Goal: Download file/media: Download file/media

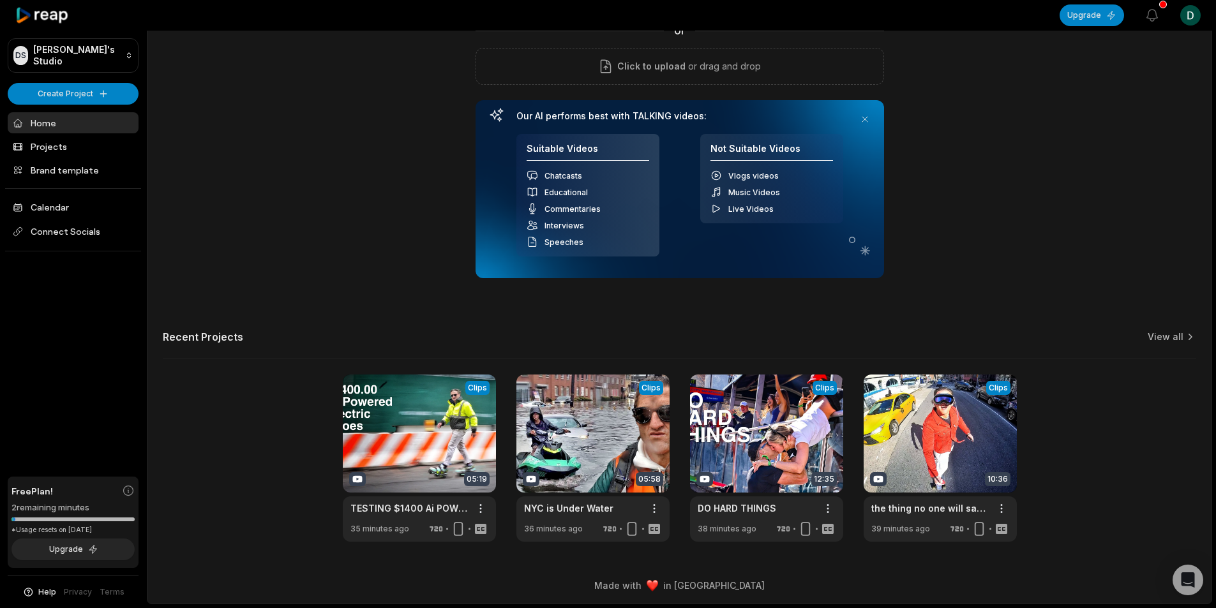
click at [360, 177] on div "Upload your long video to begin & see the magic! YouTube link Get Clips We reco…" at bounding box center [679, 240] width 1064 height 602
click at [406, 405] on link at bounding box center [419, 458] width 153 height 167
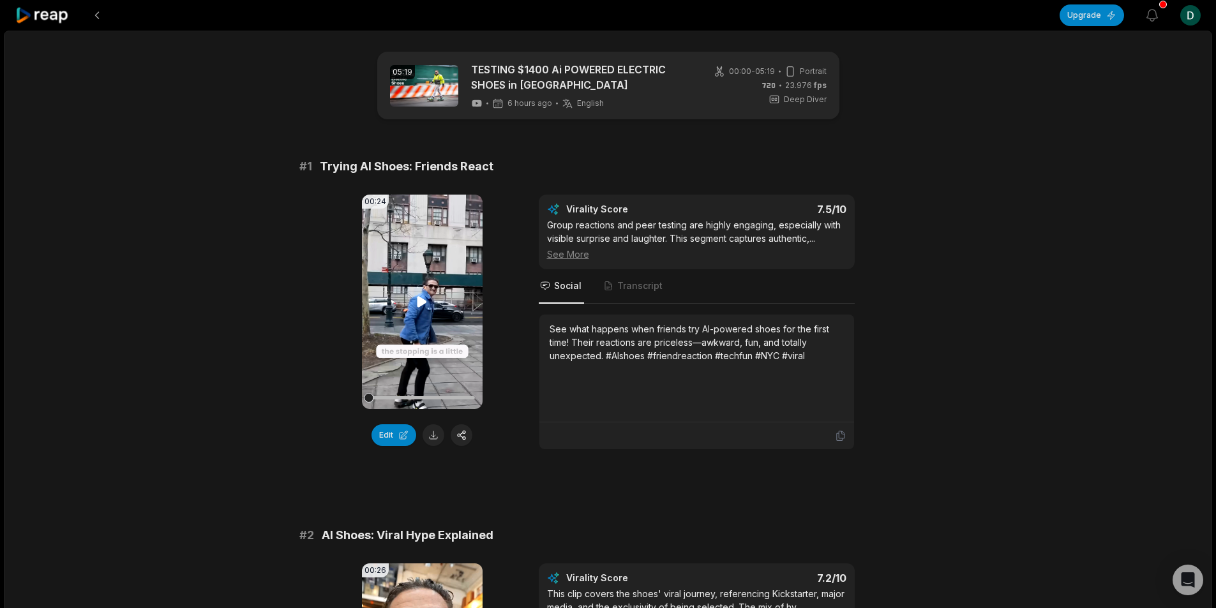
click at [413, 303] on video "Your browser does not support mp4 format." at bounding box center [422, 302] width 121 height 214
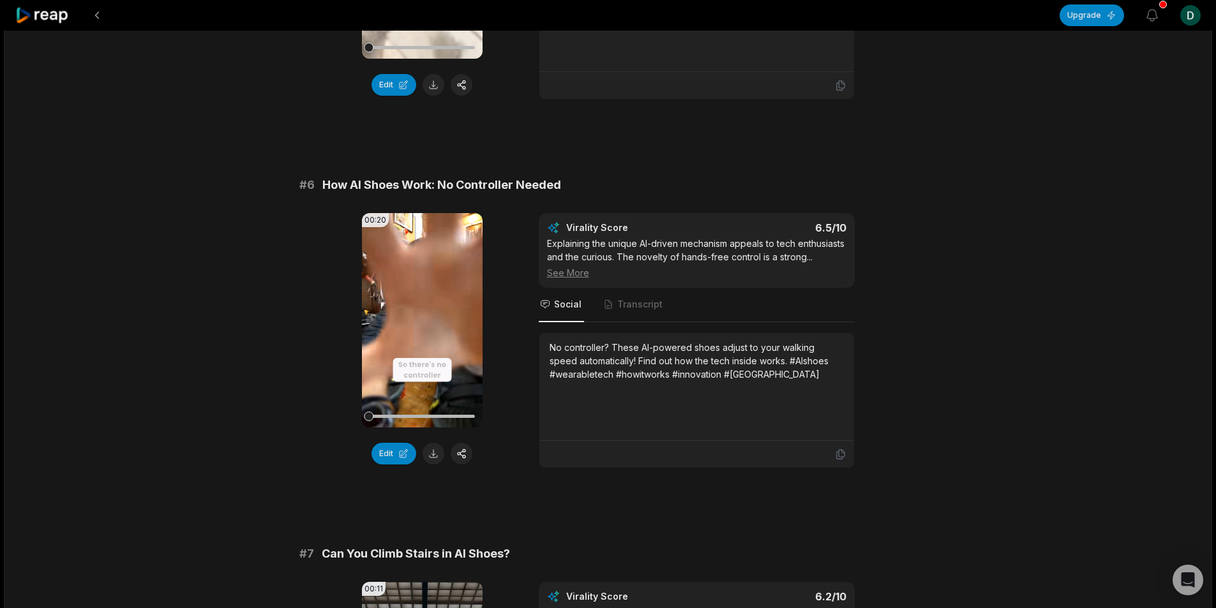
scroll to position [1850, 0]
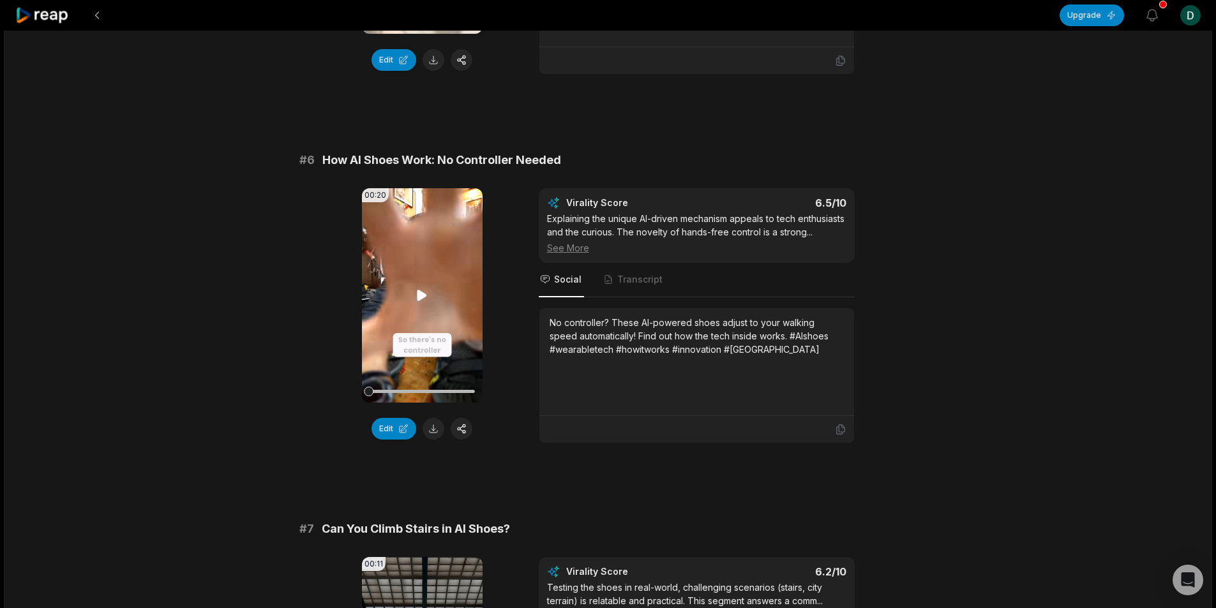
click at [421, 302] on icon at bounding box center [421, 295] width 15 height 15
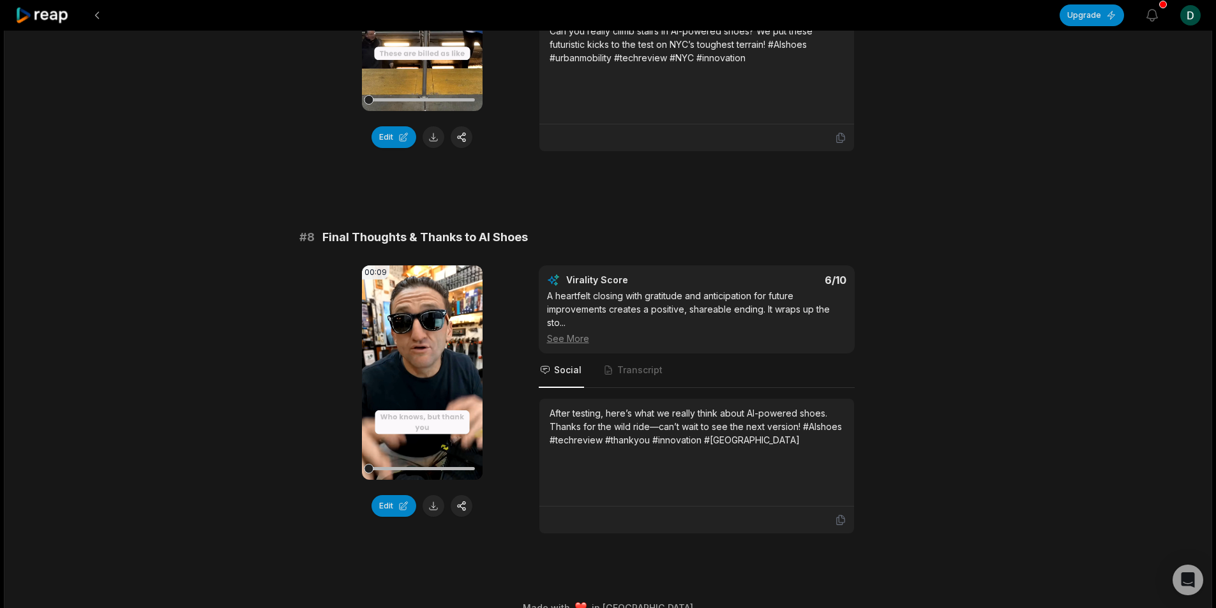
scroll to position [2547, 0]
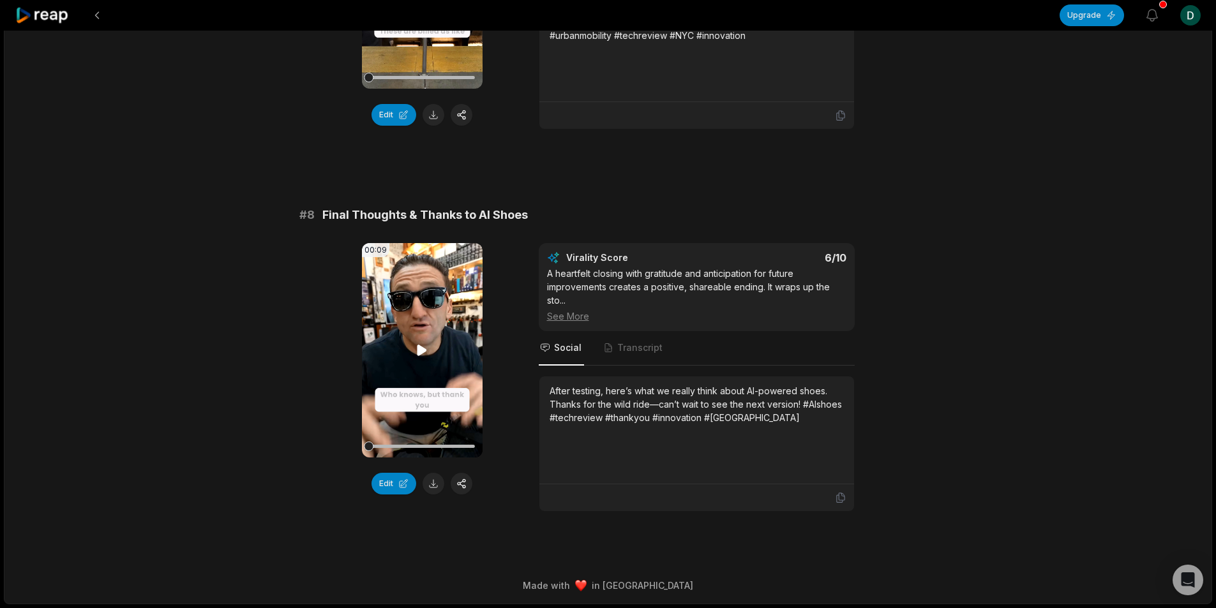
click at [419, 334] on video "Your browser does not support mp4 format." at bounding box center [422, 350] width 121 height 214
click at [101, 15] on button at bounding box center [97, 15] width 23 height 23
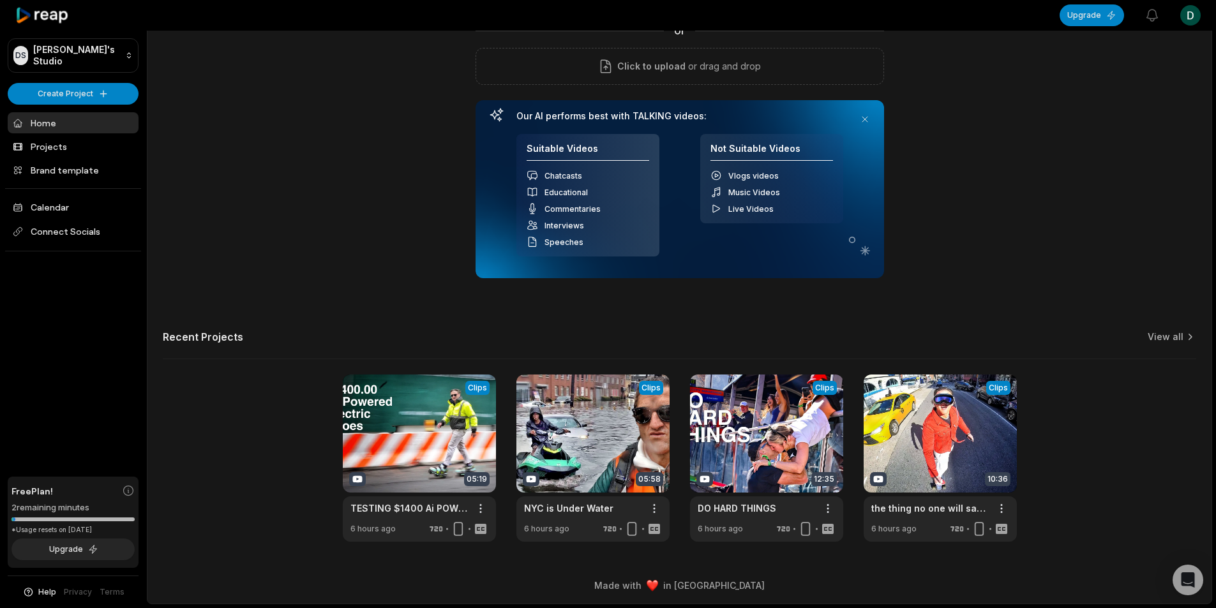
scroll to position [115, 0]
click at [826, 419] on link at bounding box center [766, 458] width 153 height 167
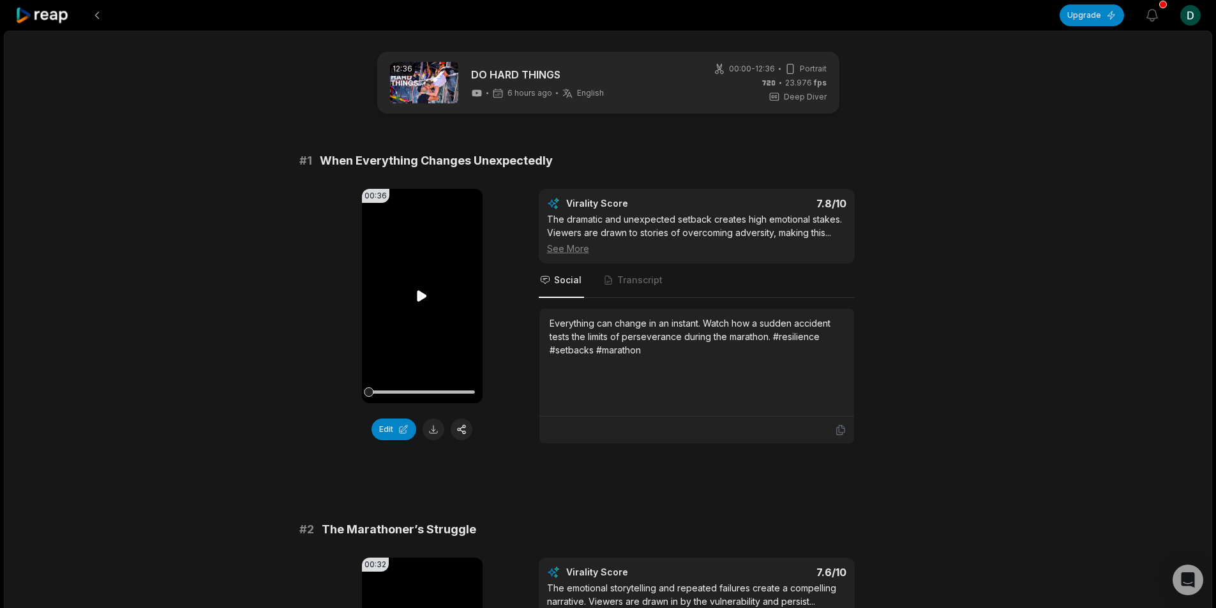
click at [422, 294] on icon at bounding box center [422, 295] width 10 height 11
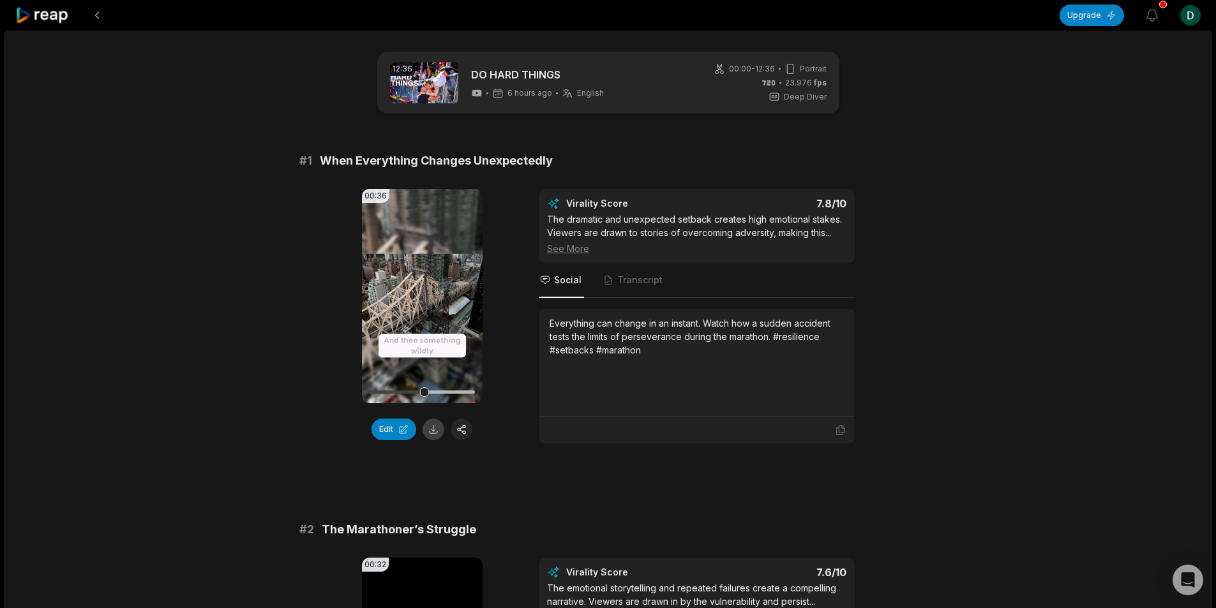
click at [433, 431] on button at bounding box center [433, 430] width 22 height 22
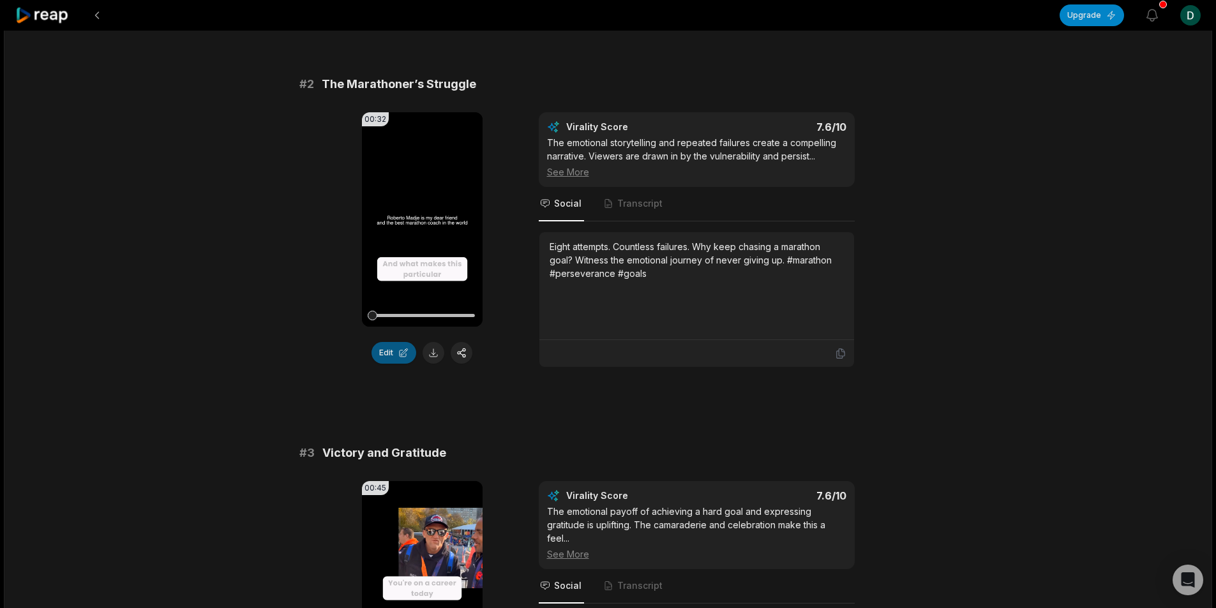
scroll to position [447, 0]
click at [438, 360] on button at bounding box center [433, 352] width 22 height 22
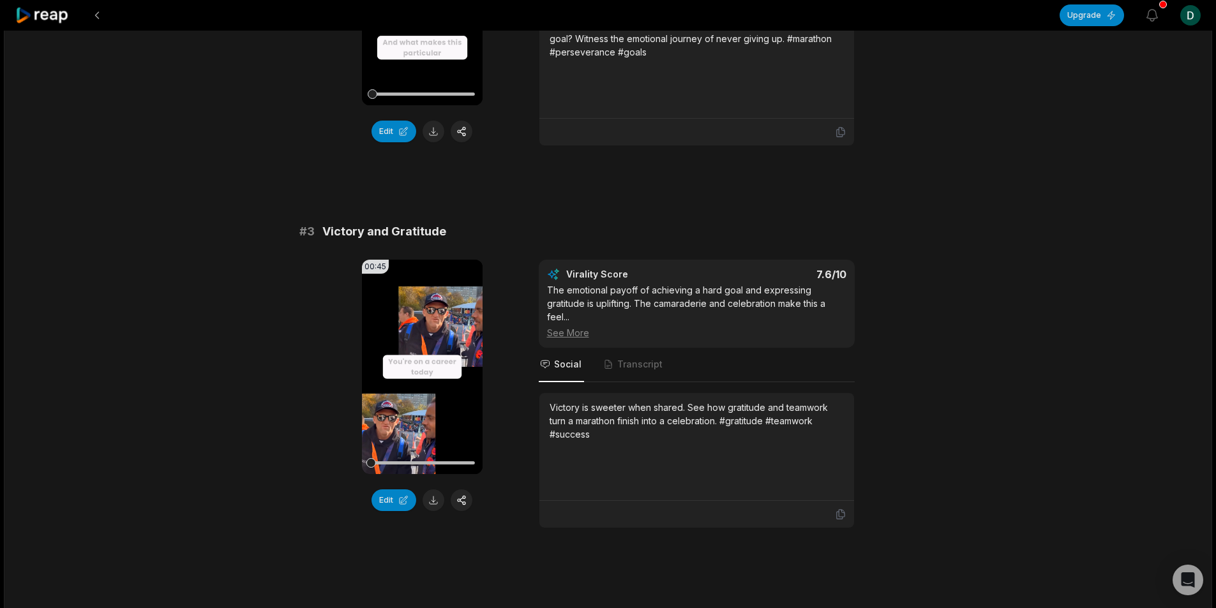
scroll to position [766, 0]
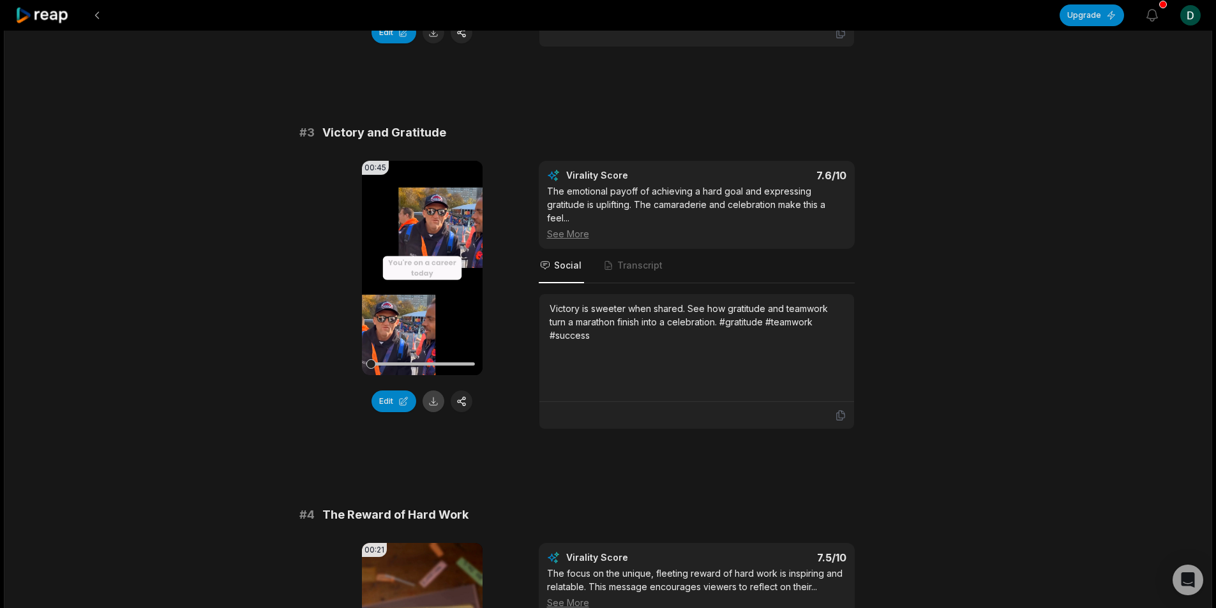
click at [435, 401] on button at bounding box center [433, 402] width 22 height 22
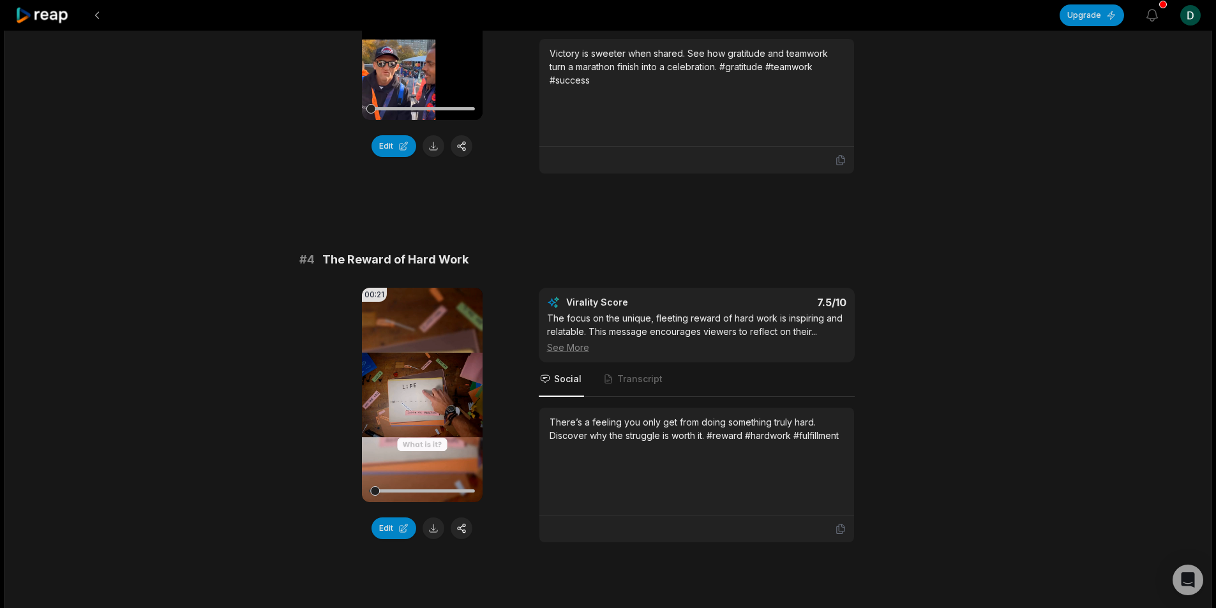
scroll to position [1149, 0]
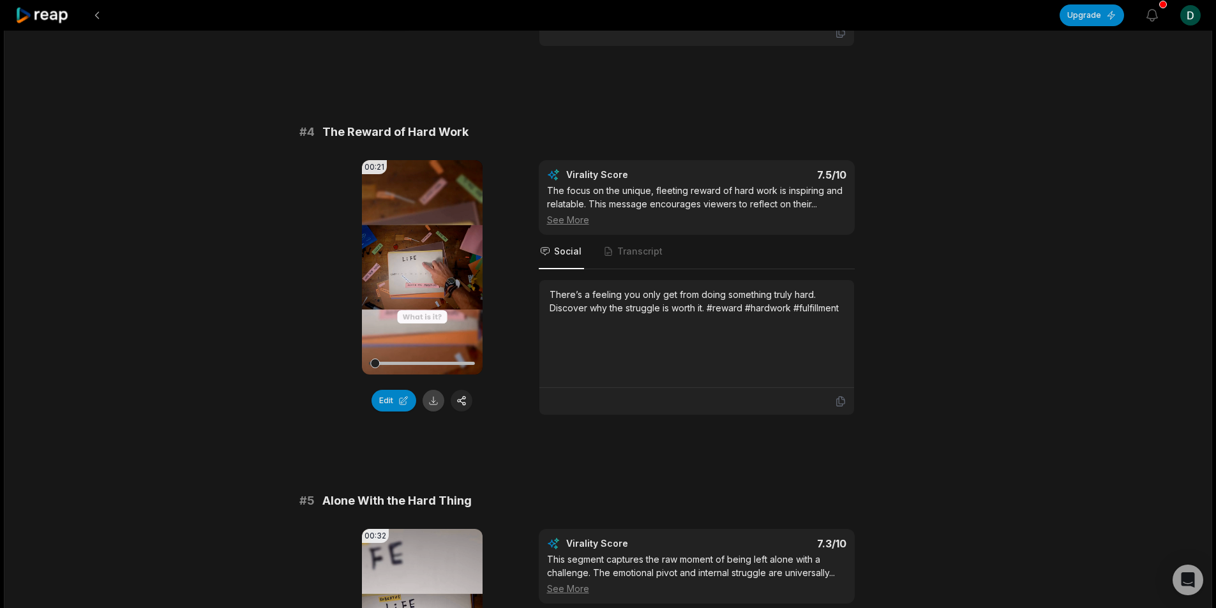
click at [435, 405] on button at bounding box center [433, 401] width 22 height 22
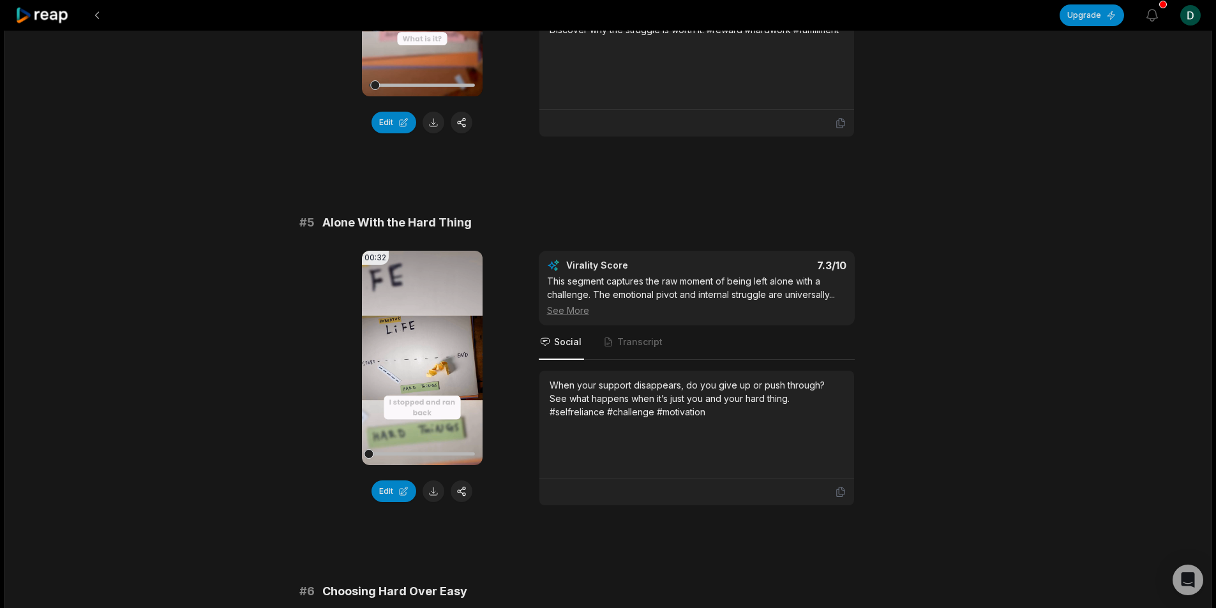
scroll to position [1468, 0]
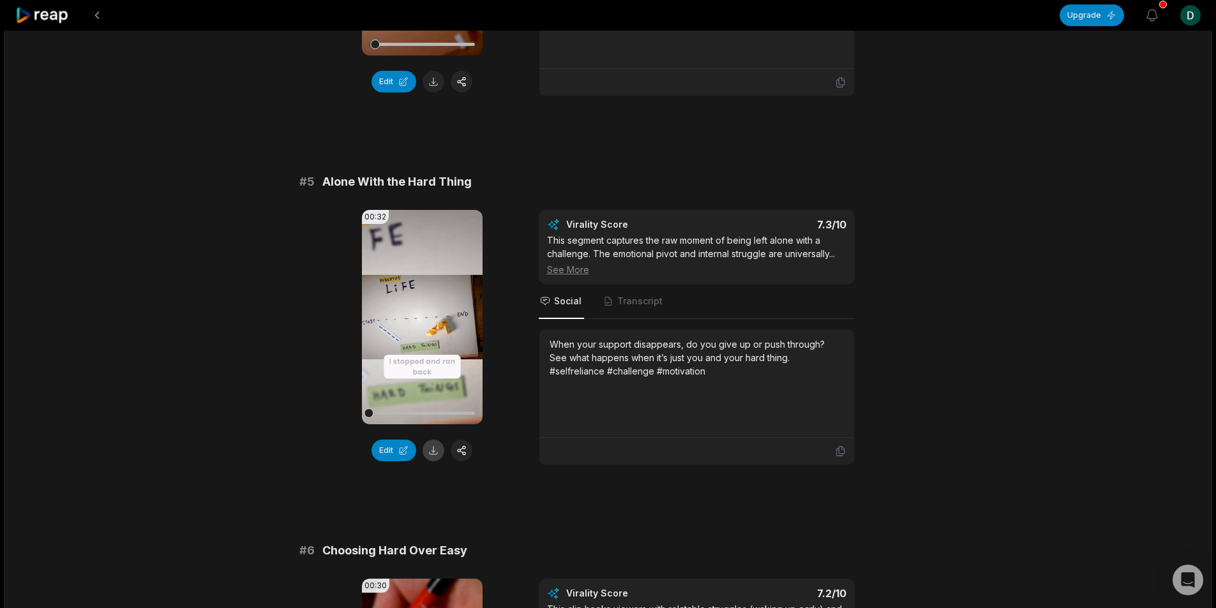
click at [431, 456] on button at bounding box center [433, 451] width 22 height 22
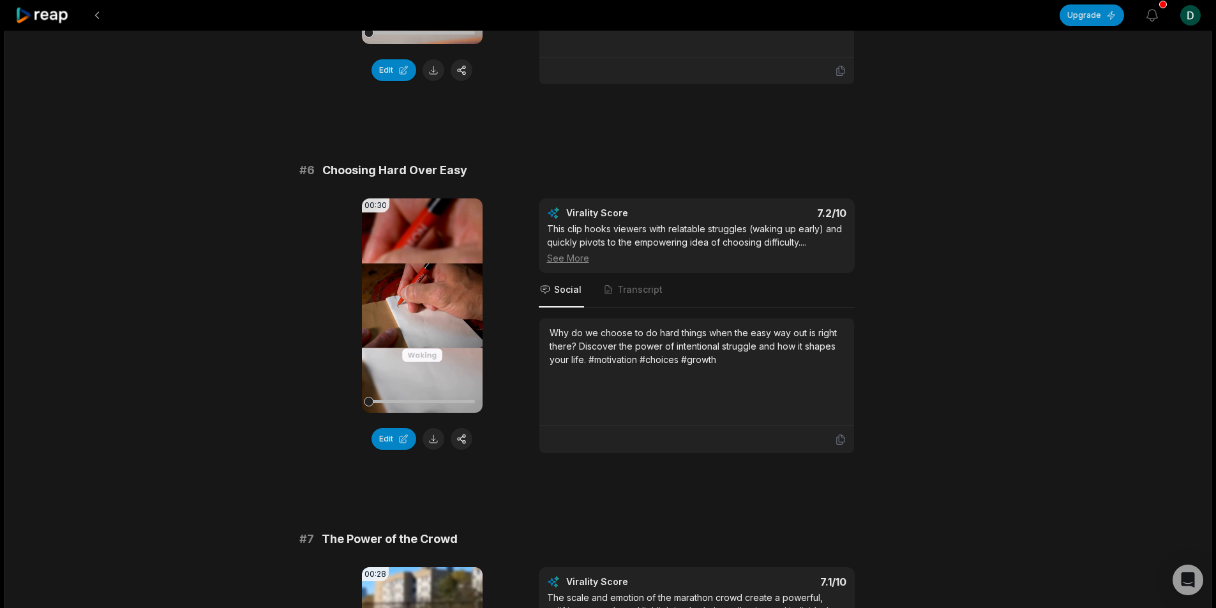
scroll to position [1850, 0]
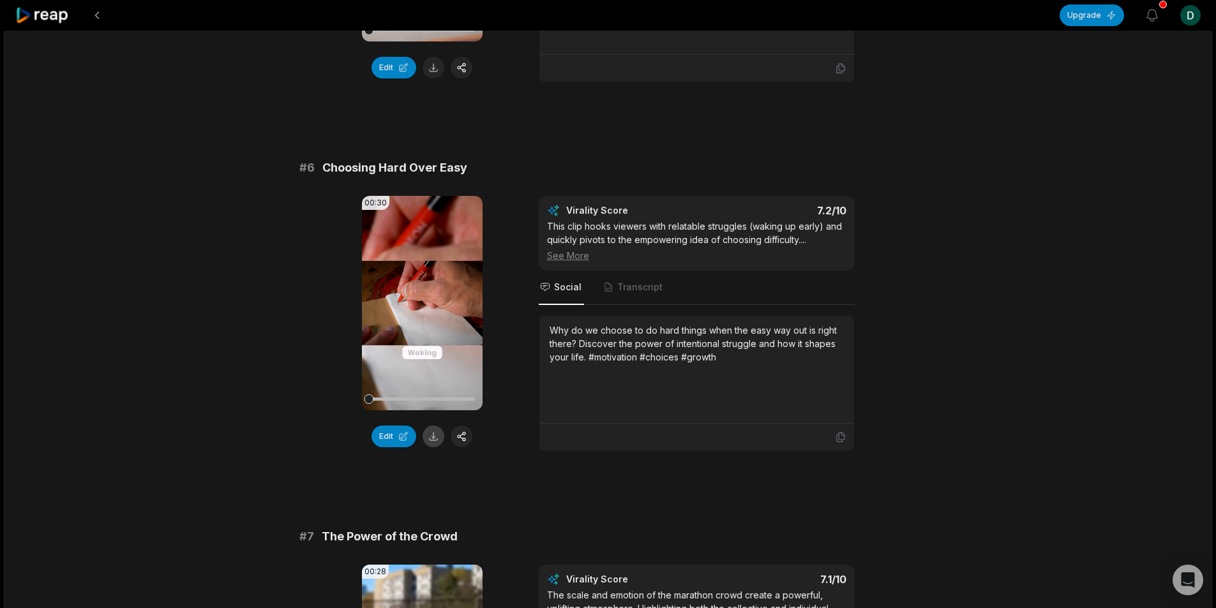
click at [427, 437] on button at bounding box center [433, 437] width 22 height 22
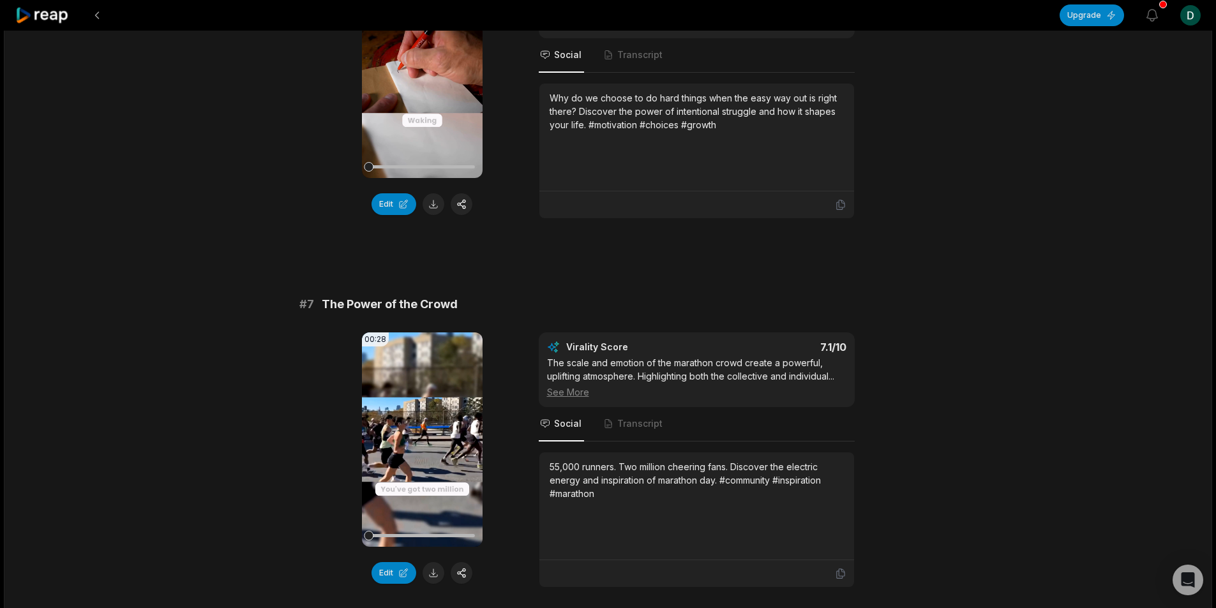
scroll to position [2106, 0]
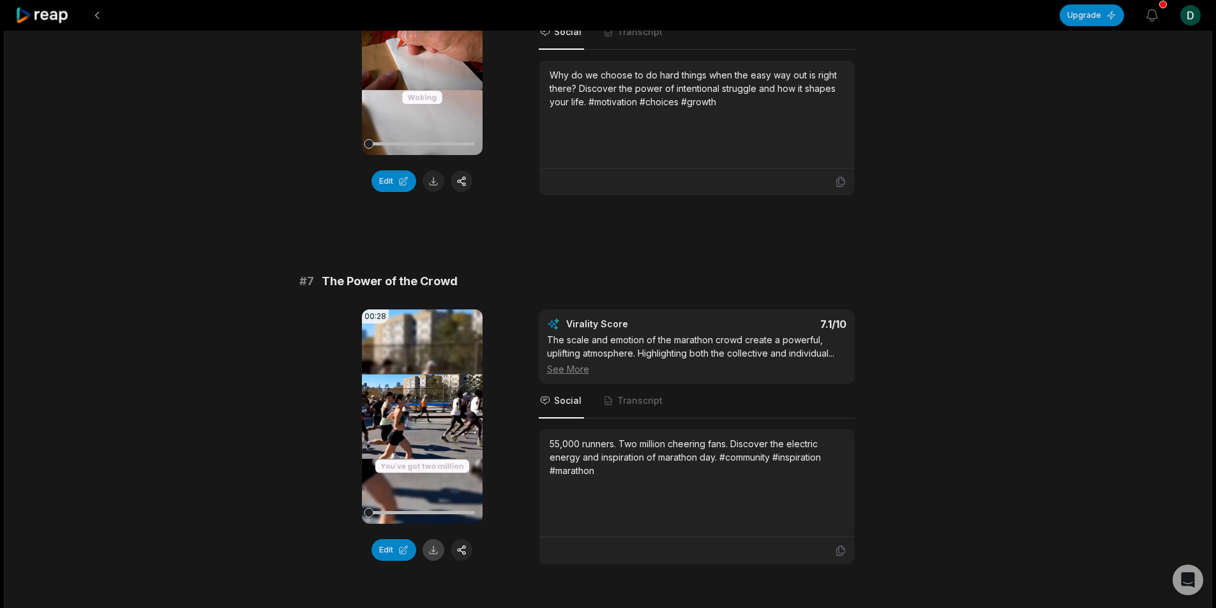
click at [429, 556] on button at bounding box center [433, 550] width 22 height 22
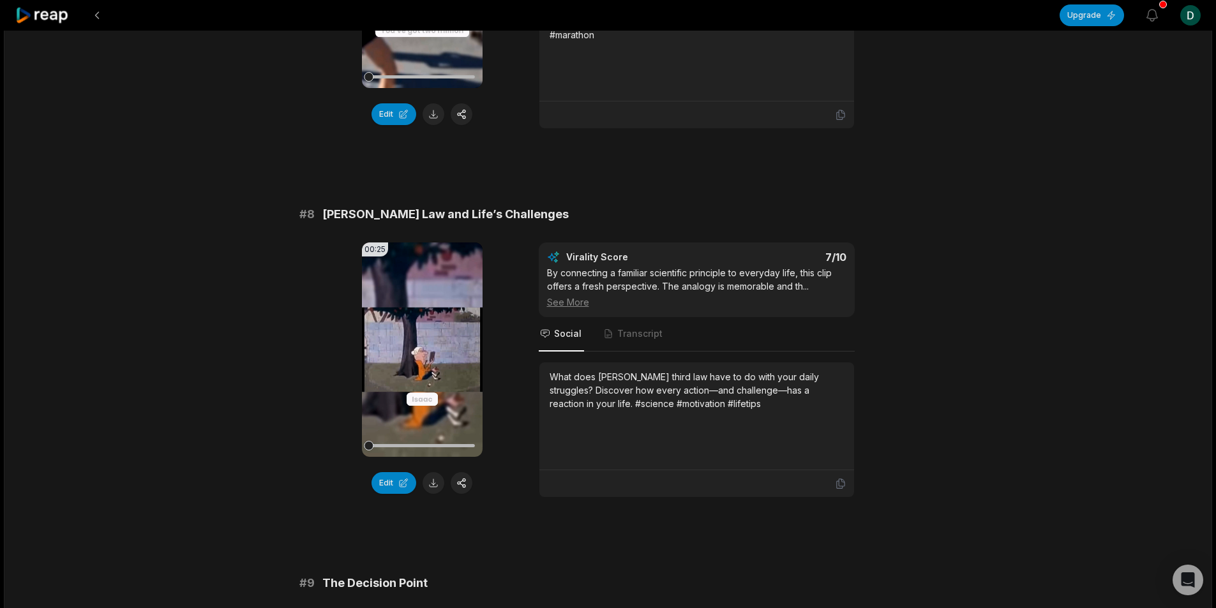
scroll to position [2552, 0]
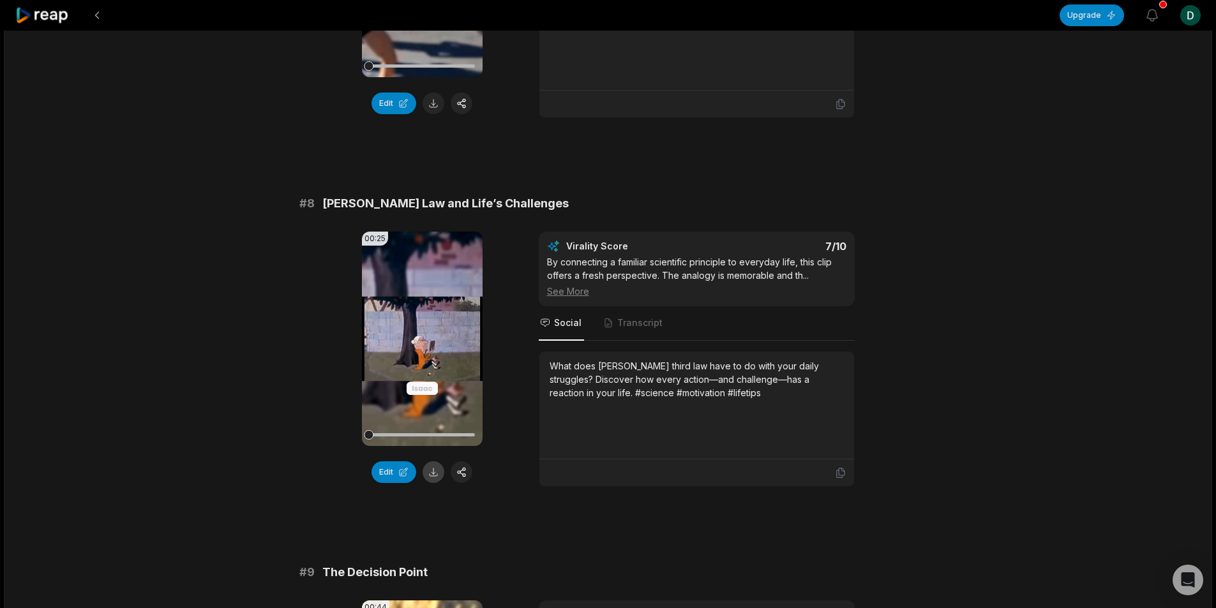
click at [431, 473] on button at bounding box center [433, 472] width 22 height 22
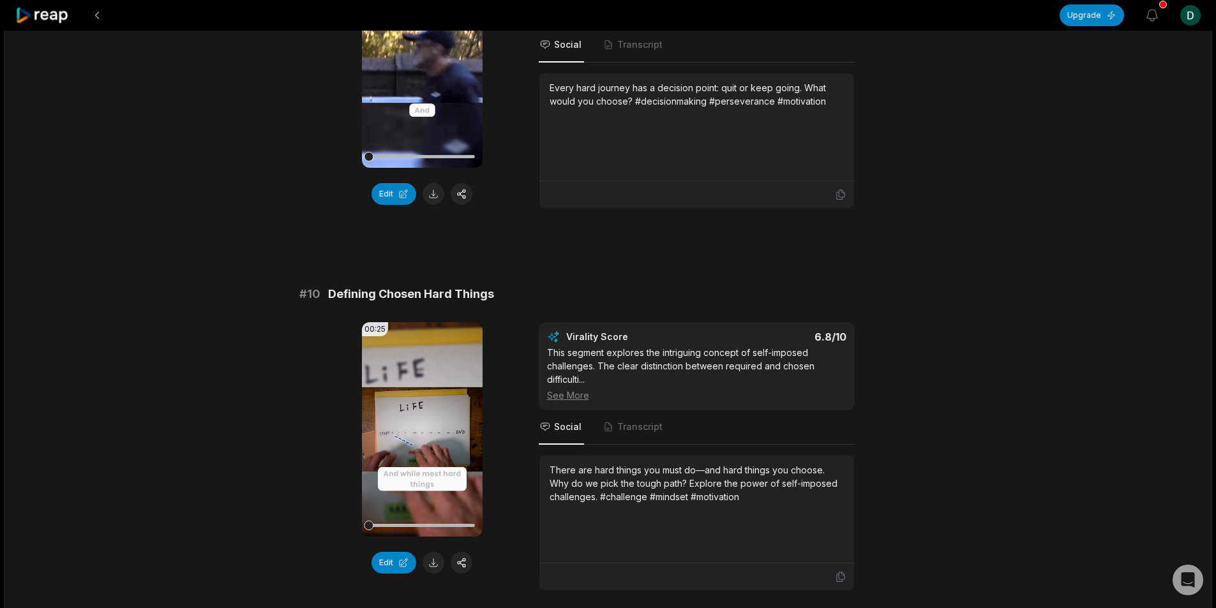
scroll to position [3309, 0]
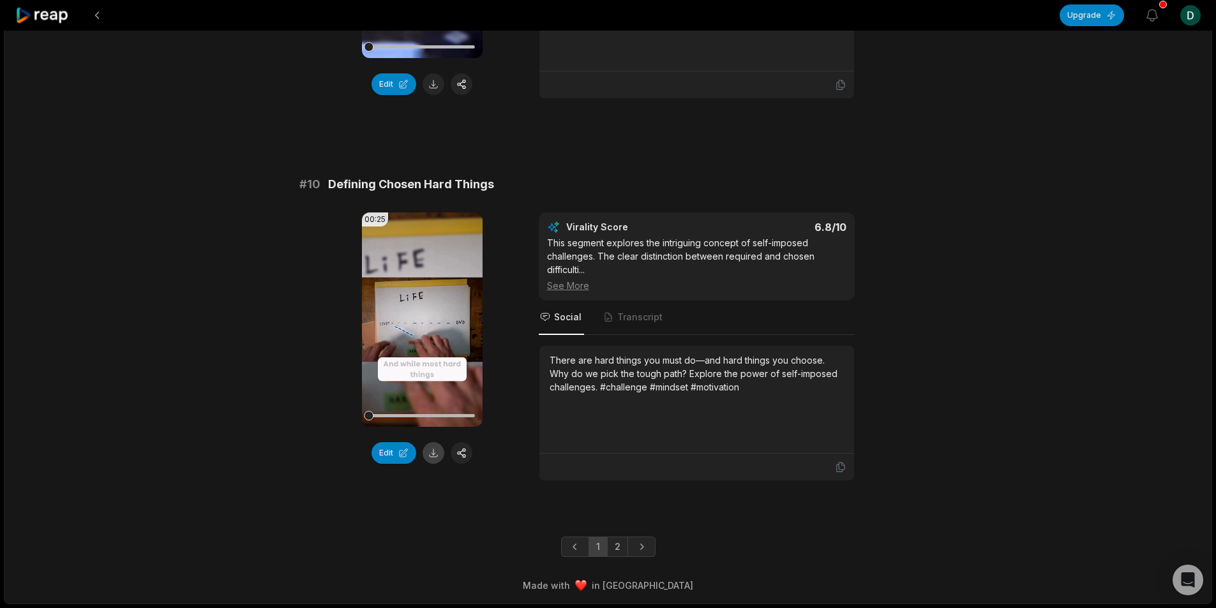
click at [431, 460] on button at bounding box center [433, 453] width 22 height 22
click at [617, 547] on link "2" at bounding box center [617, 547] width 21 height 20
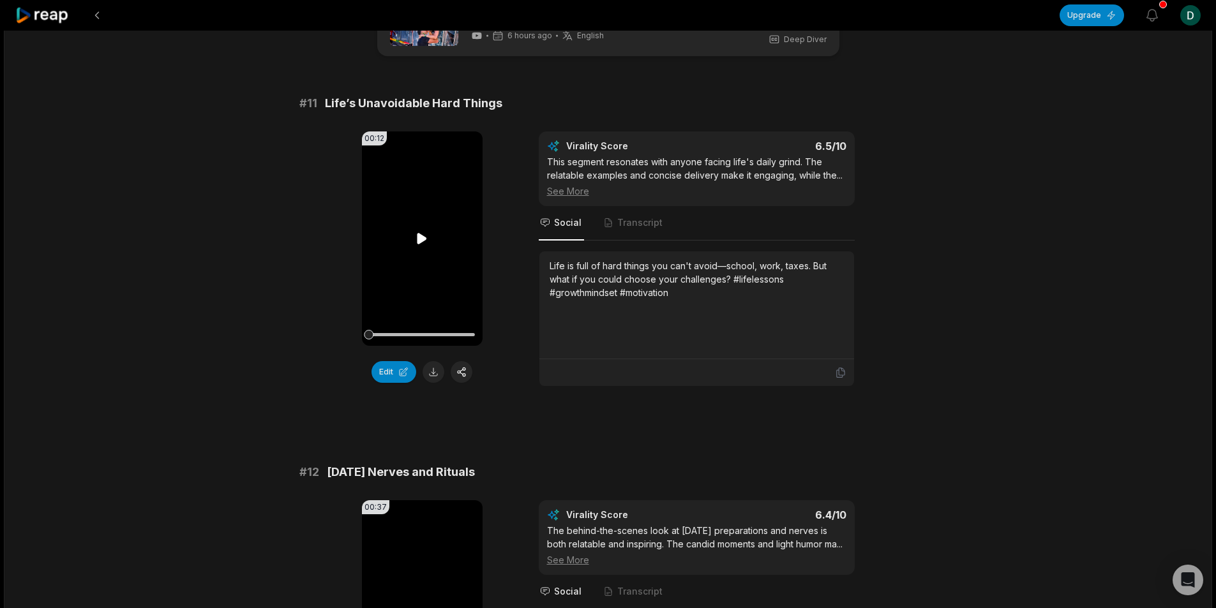
scroll to position [64, 0]
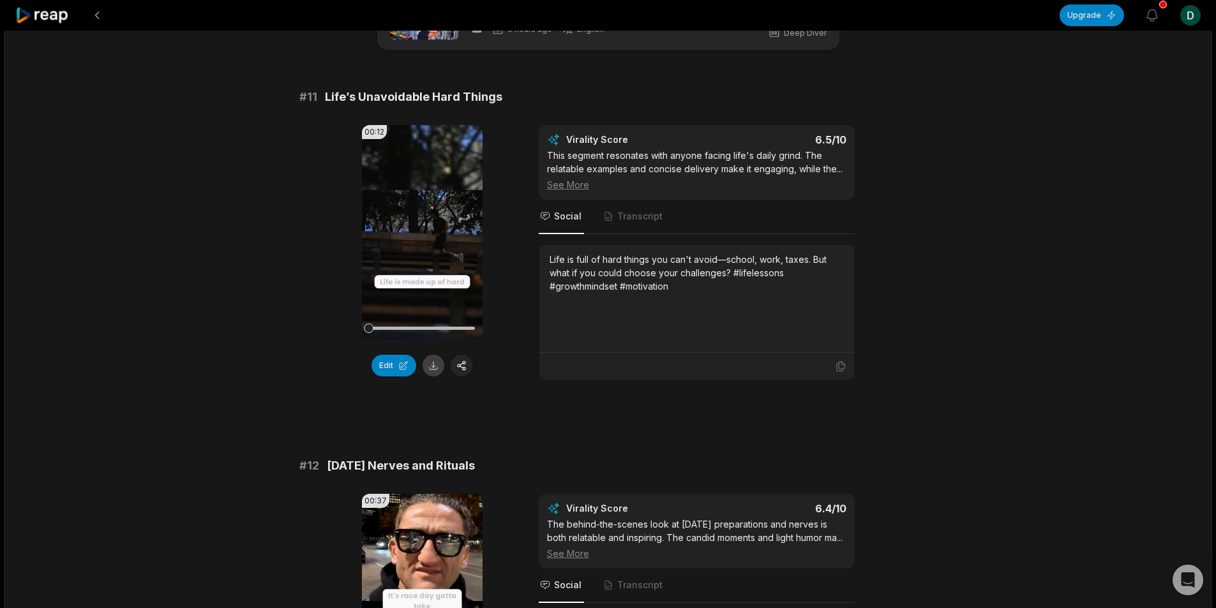
click at [433, 368] on button at bounding box center [433, 366] width 22 height 22
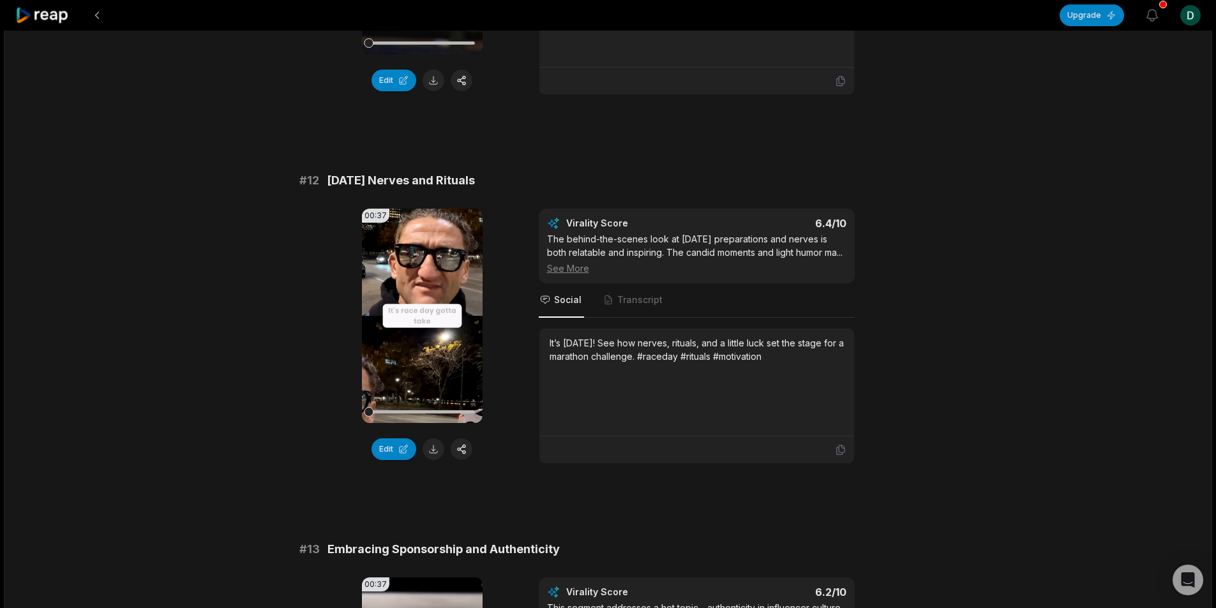
scroll to position [383, 0]
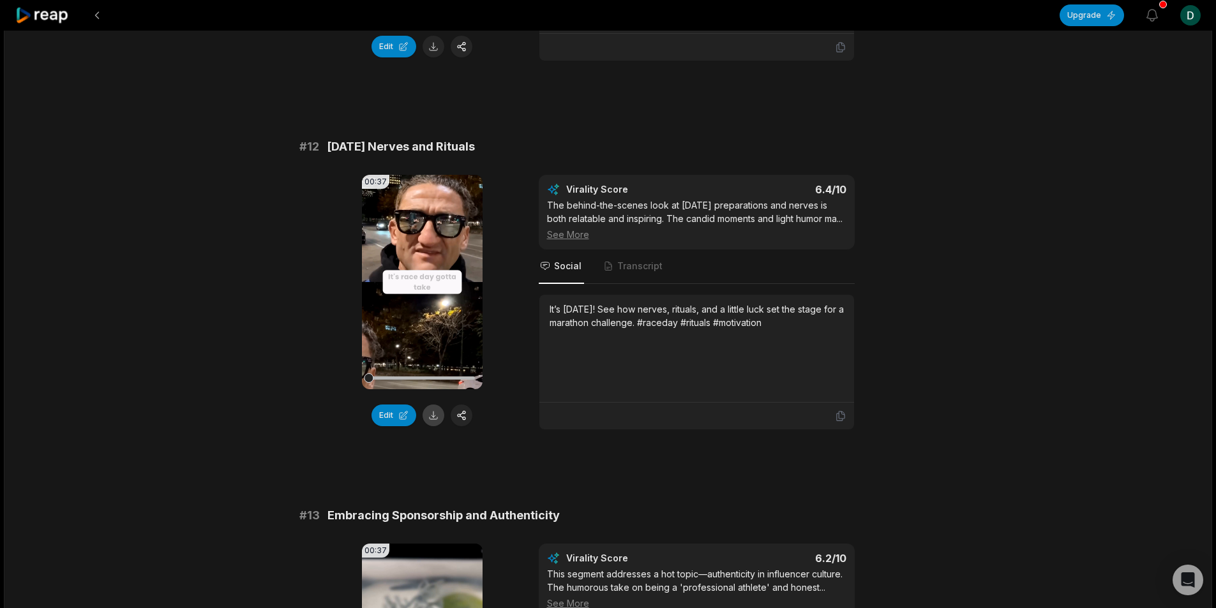
click at [429, 414] on button at bounding box center [433, 416] width 22 height 22
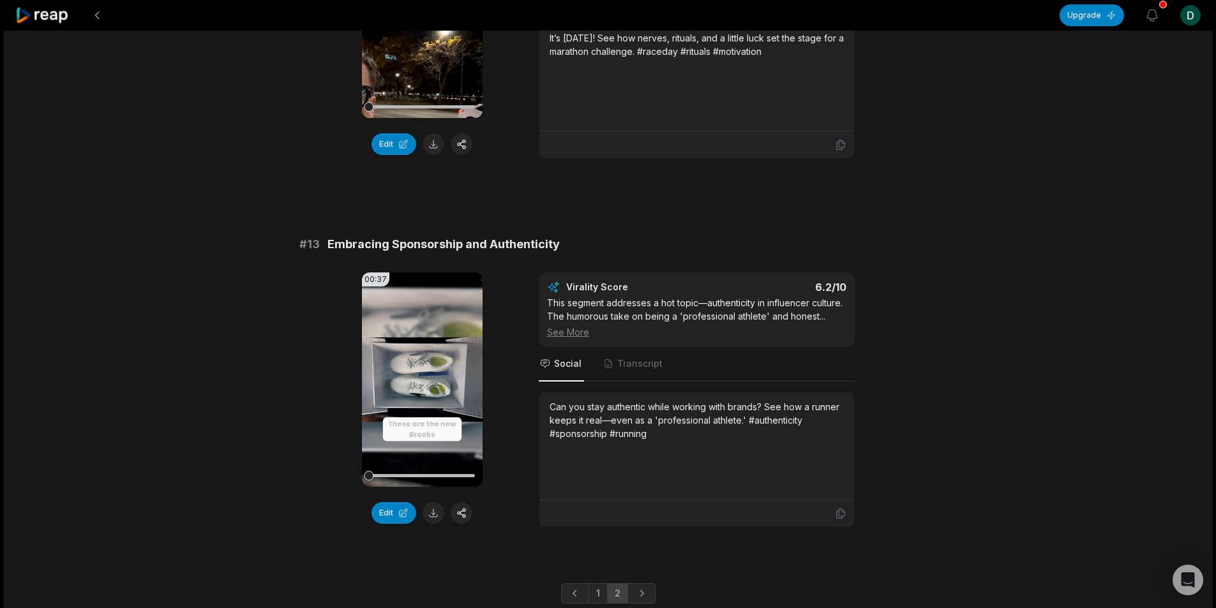
scroll to position [714, 0]
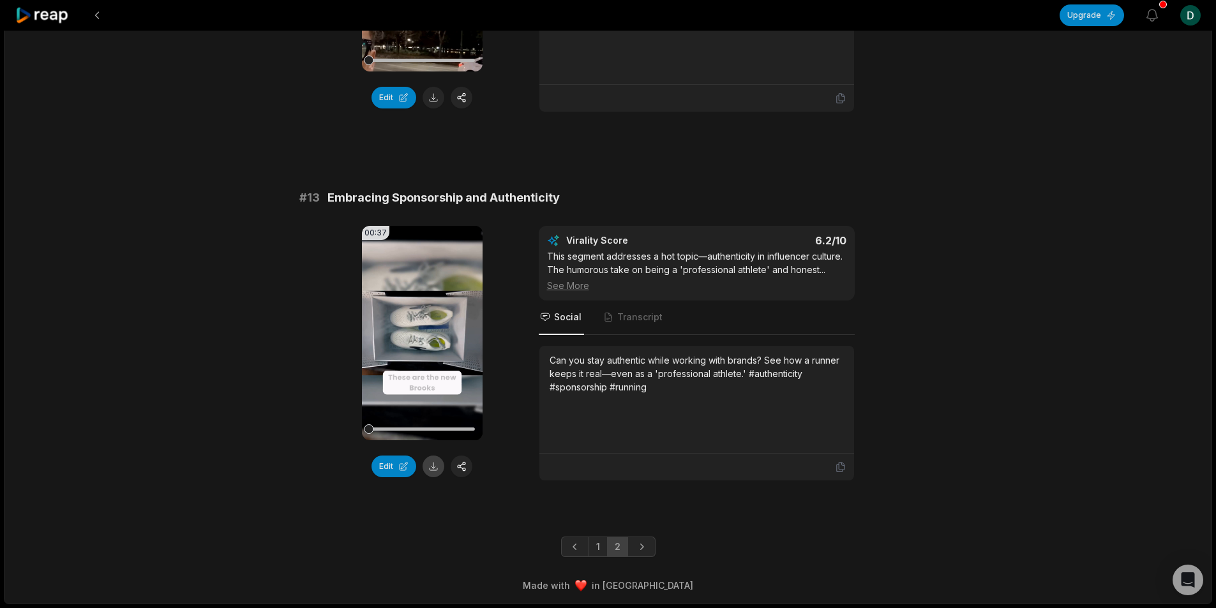
click at [428, 465] on button at bounding box center [433, 467] width 22 height 22
click at [97, 15] on button at bounding box center [97, 15] width 23 height 23
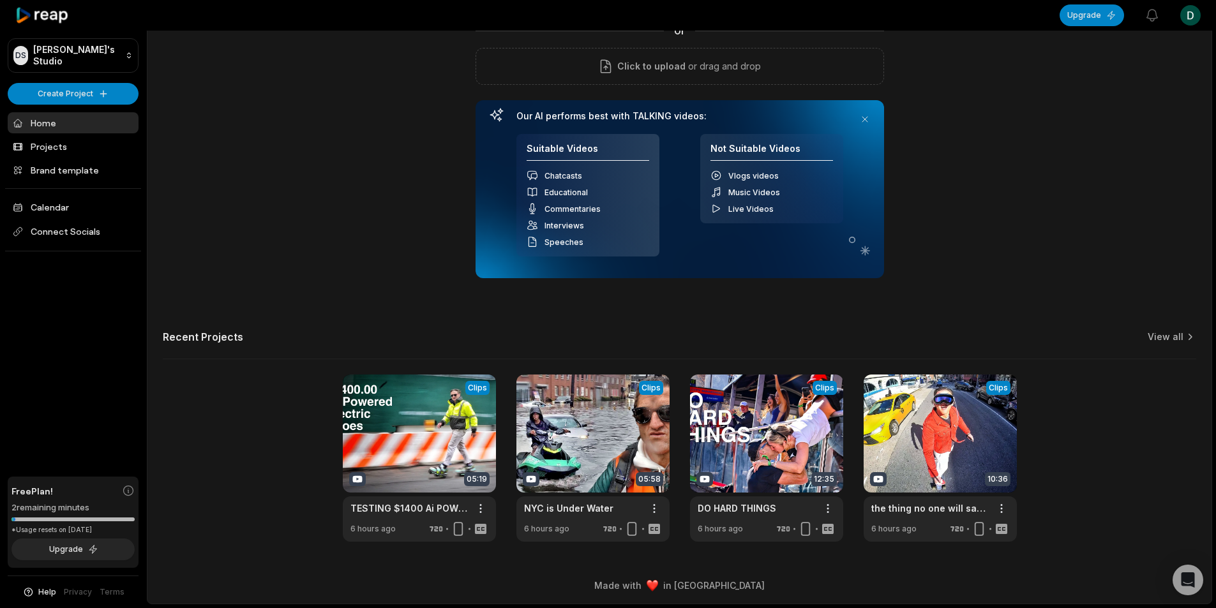
scroll to position [115, 0]
click at [472, 440] on link at bounding box center [419, 458] width 153 height 167
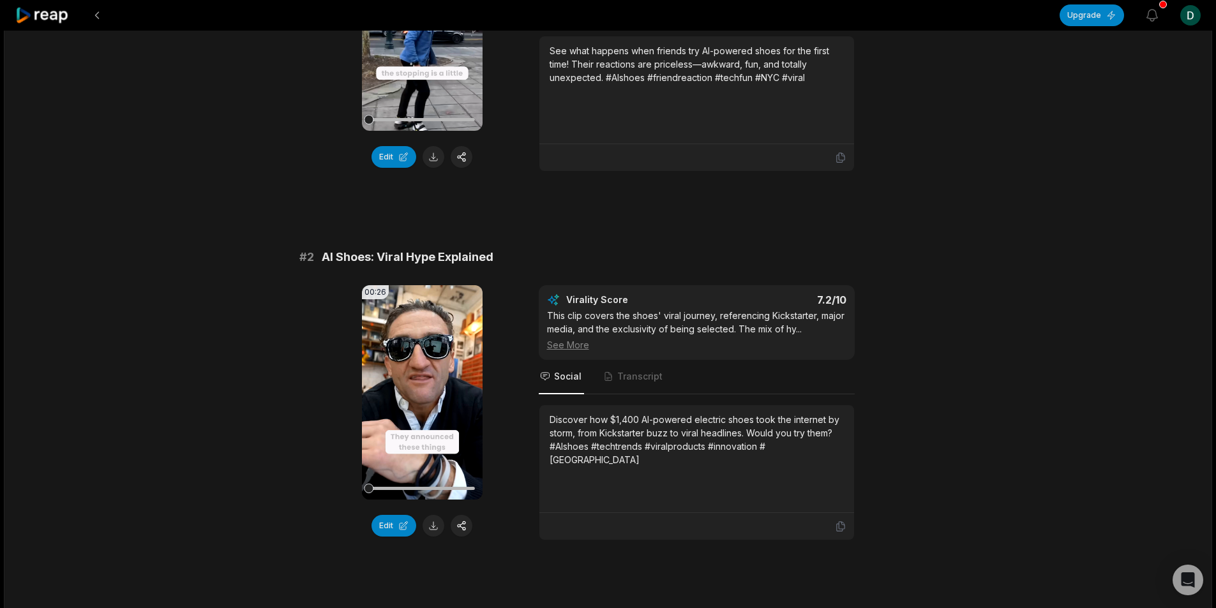
scroll to position [510, 0]
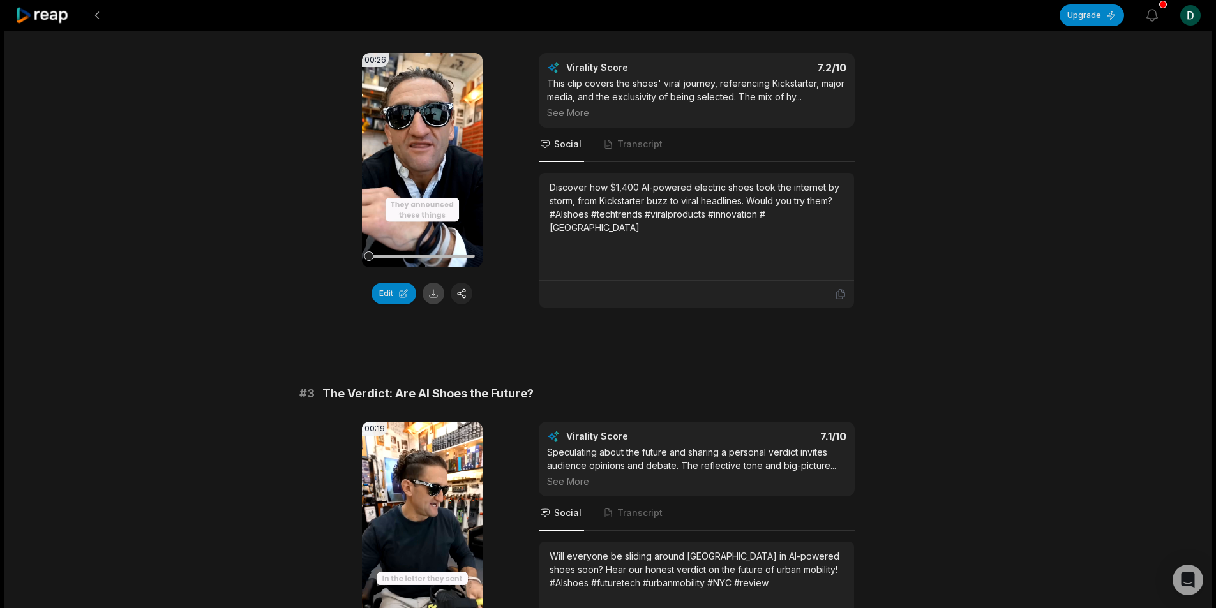
click at [436, 294] on button at bounding box center [433, 294] width 22 height 22
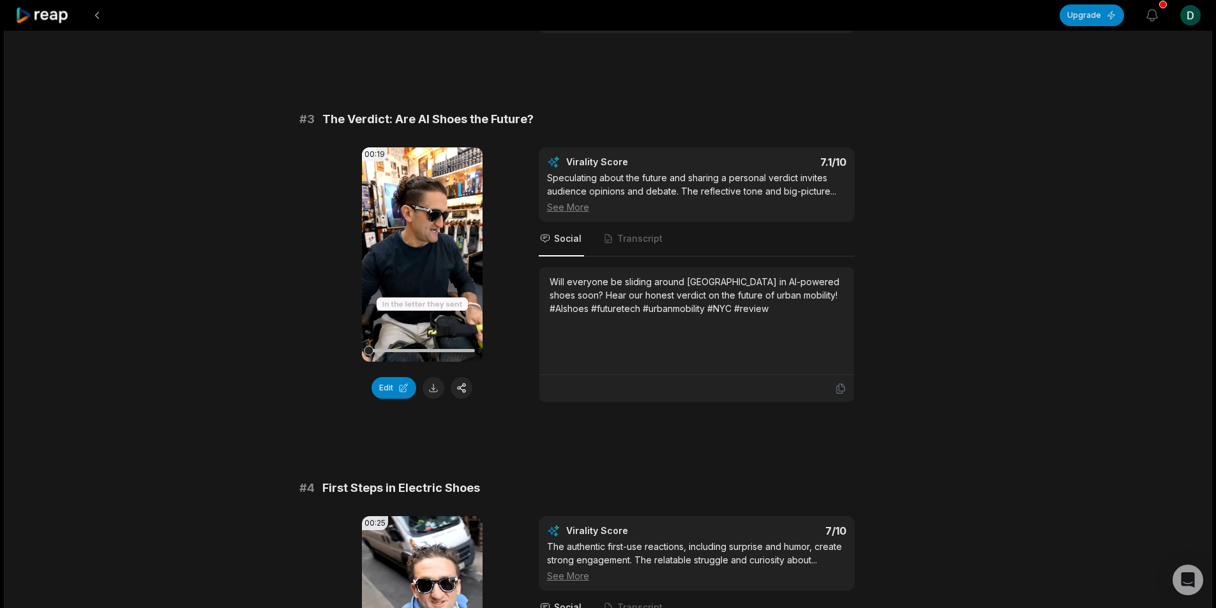
scroll to position [830, 0]
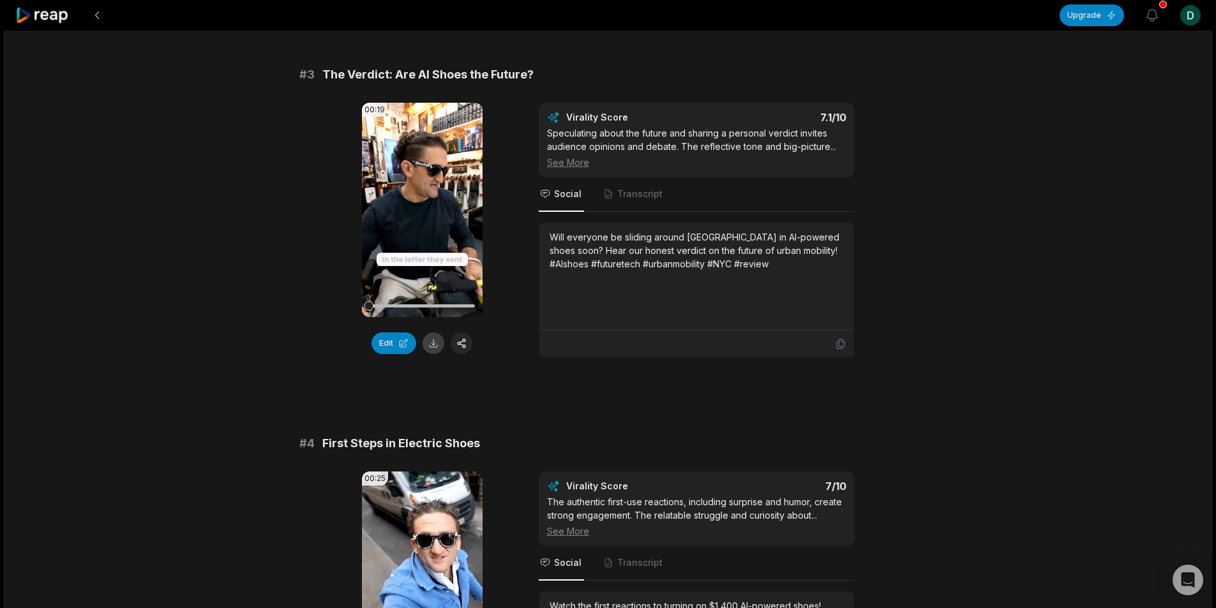
click at [426, 346] on button at bounding box center [433, 343] width 22 height 22
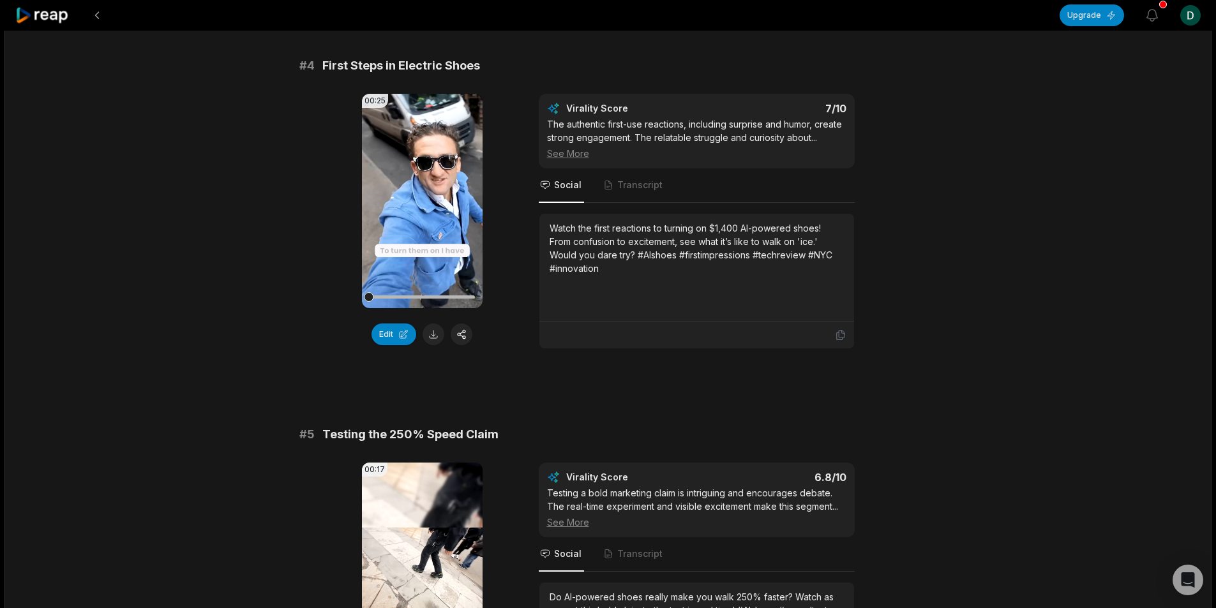
scroll to position [1212, 0]
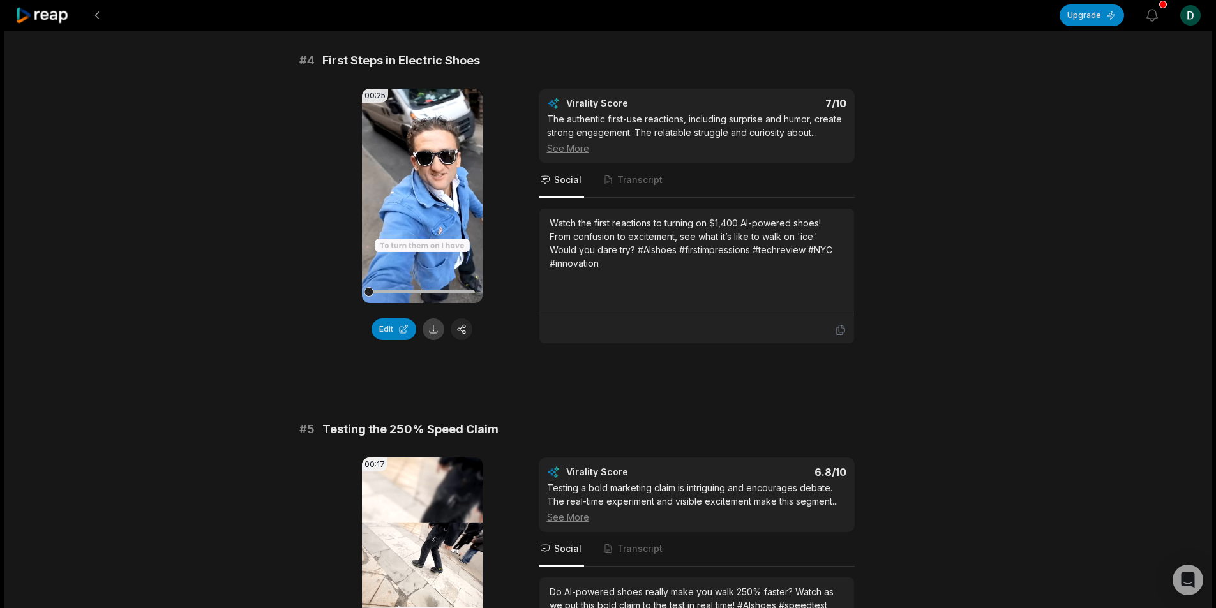
click at [428, 334] on button at bounding box center [433, 329] width 22 height 22
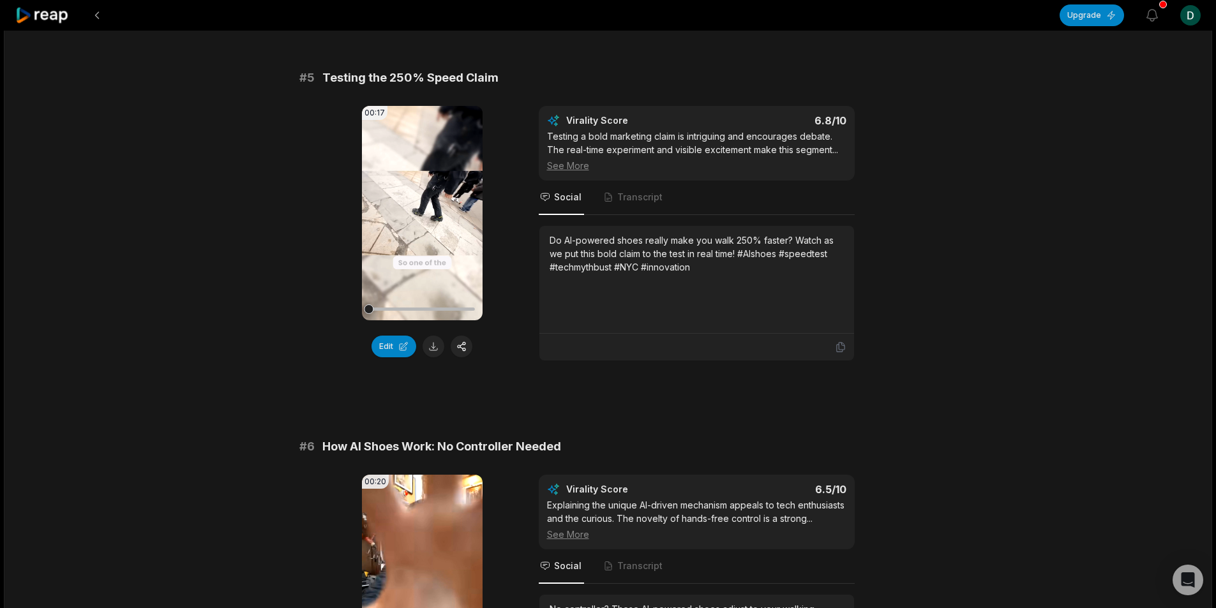
scroll to position [1659, 0]
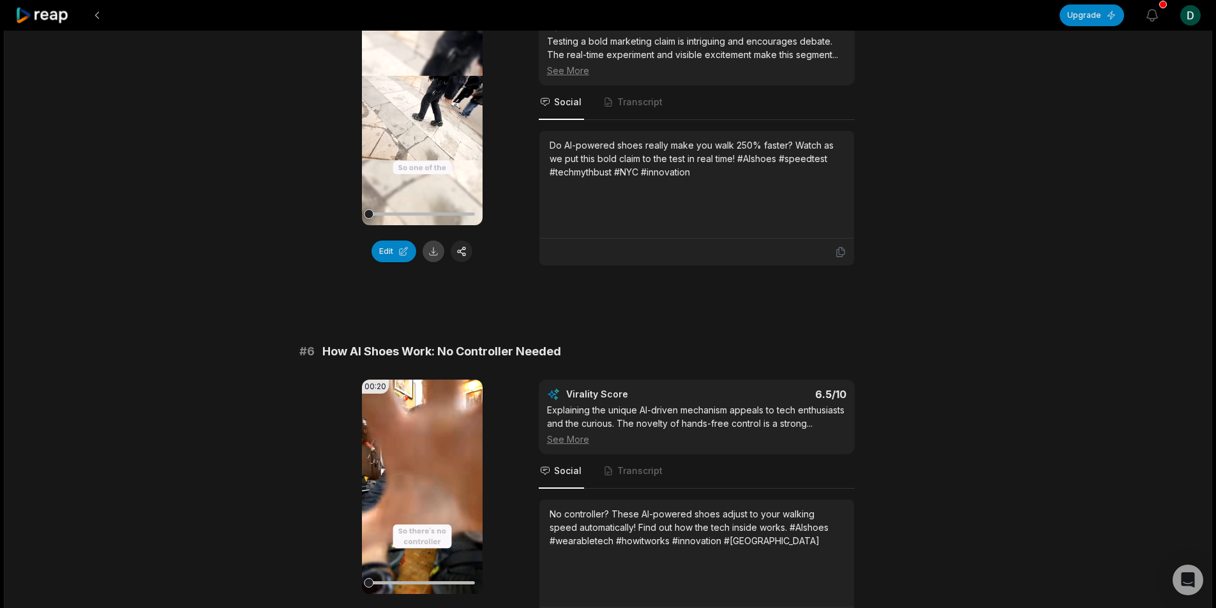
click at [435, 255] on button at bounding box center [433, 252] width 22 height 22
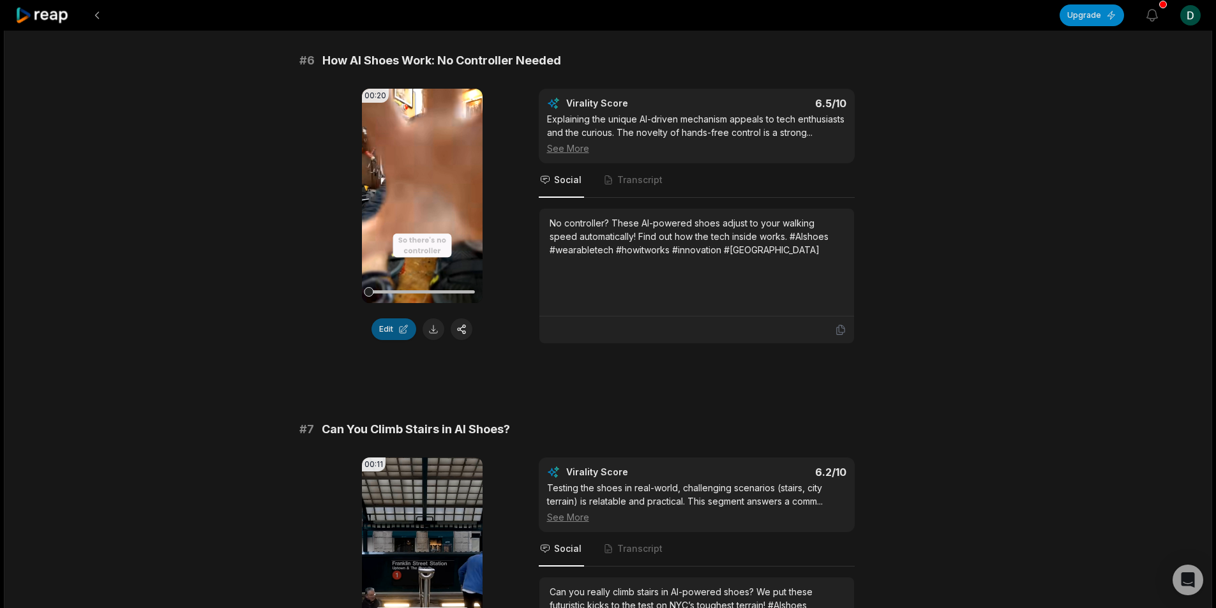
scroll to position [1978, 0]
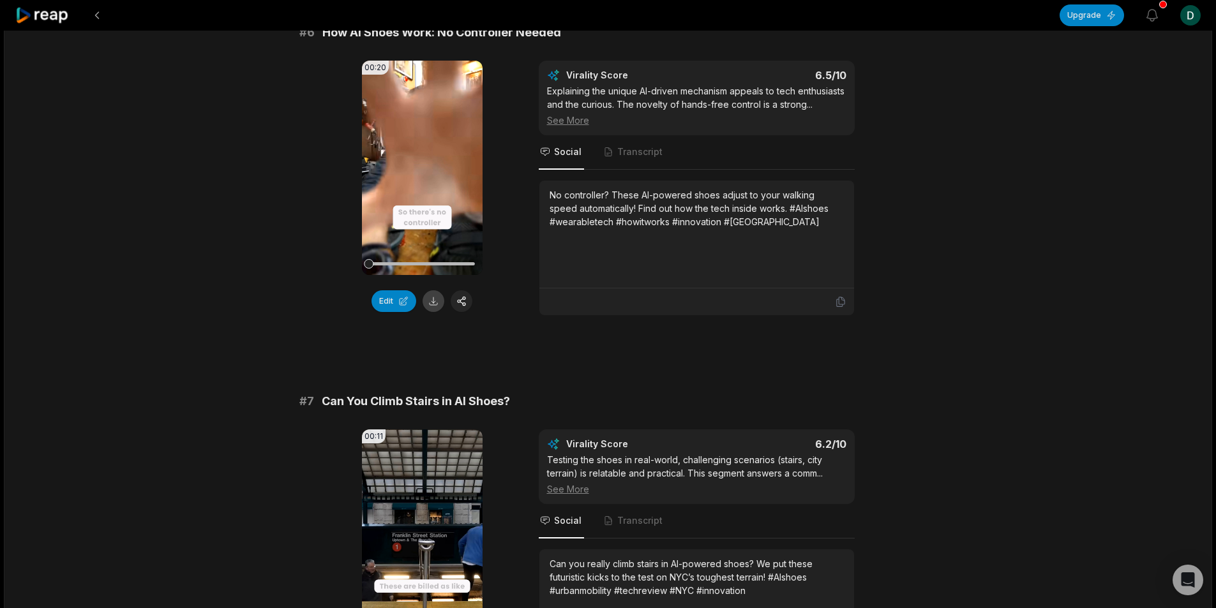
click at [436, 303] on button at bounding box center [433, 301] width 22 height 22
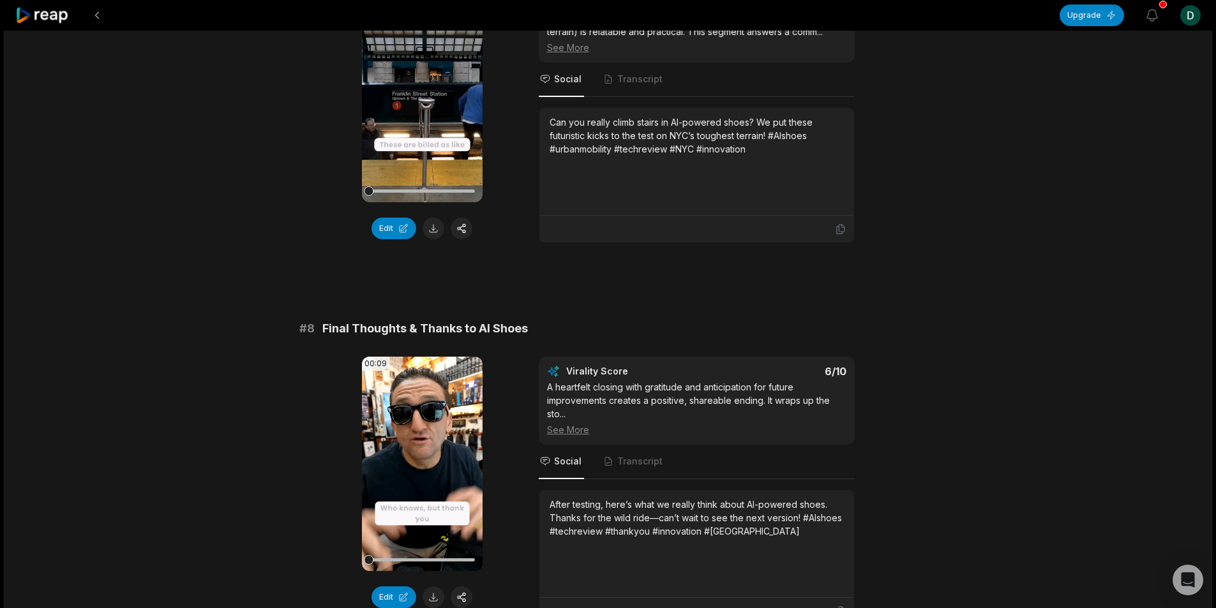
scroll to position [2425, 0]
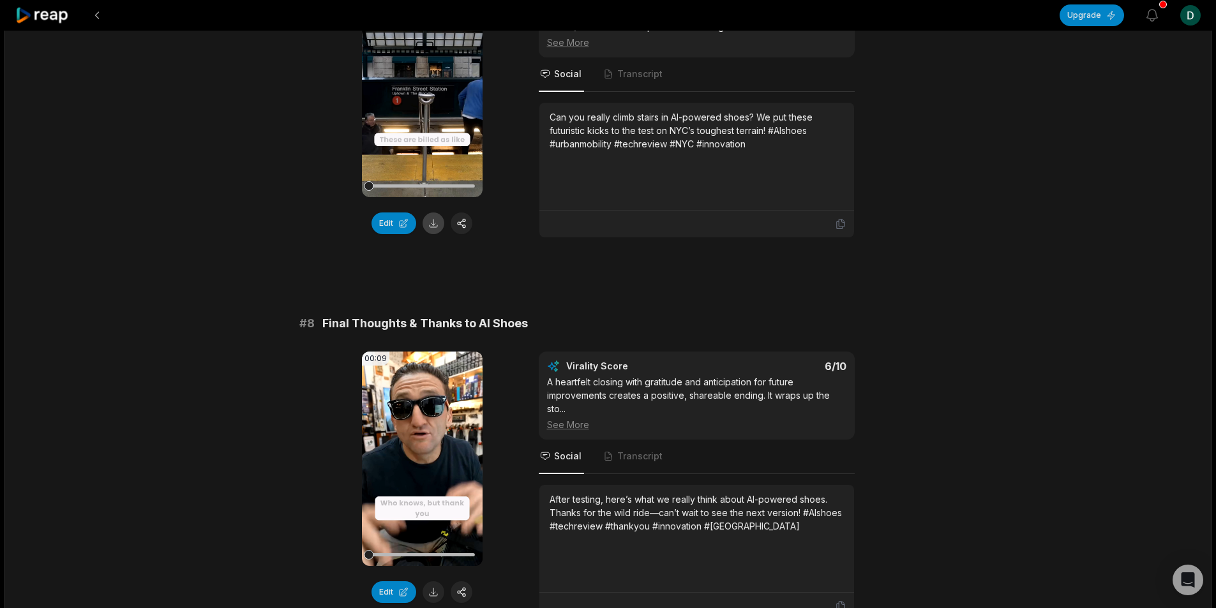
click at [428, 234] on button at bounding box center [433, 223] width 22 height 22
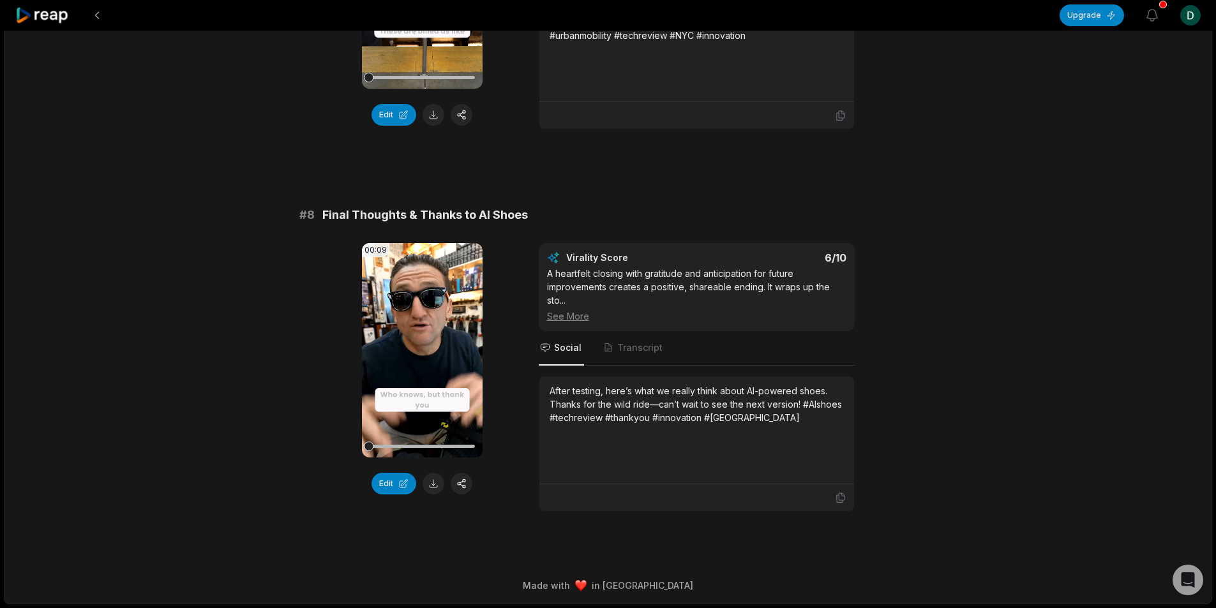
scroll to position [2547, 0]
click at [437, 484] on button at bounding box center [433, 484] width 22 height 22
click at [100, 22] on button at bounding box center [97, 15] width 23 height 23
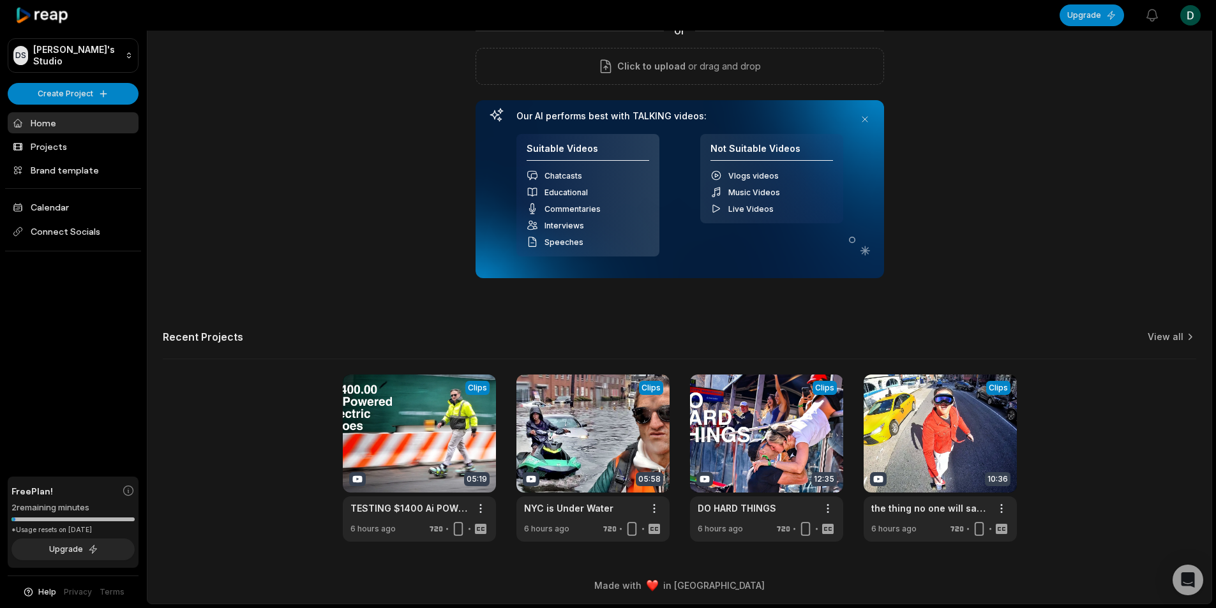
scroll to position [115, 0]
click at [571, 473] on link at bounding box center [592, 458] width 153 height 167
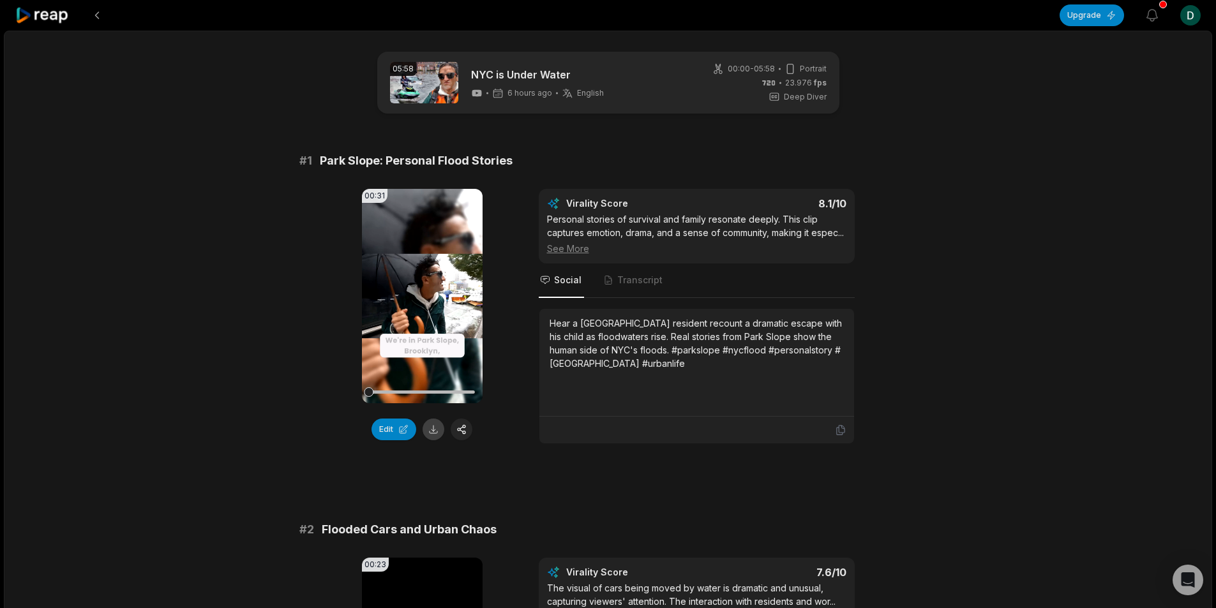
click at [434, 433] on button at bounding box center [433, 430] width 22 height 22
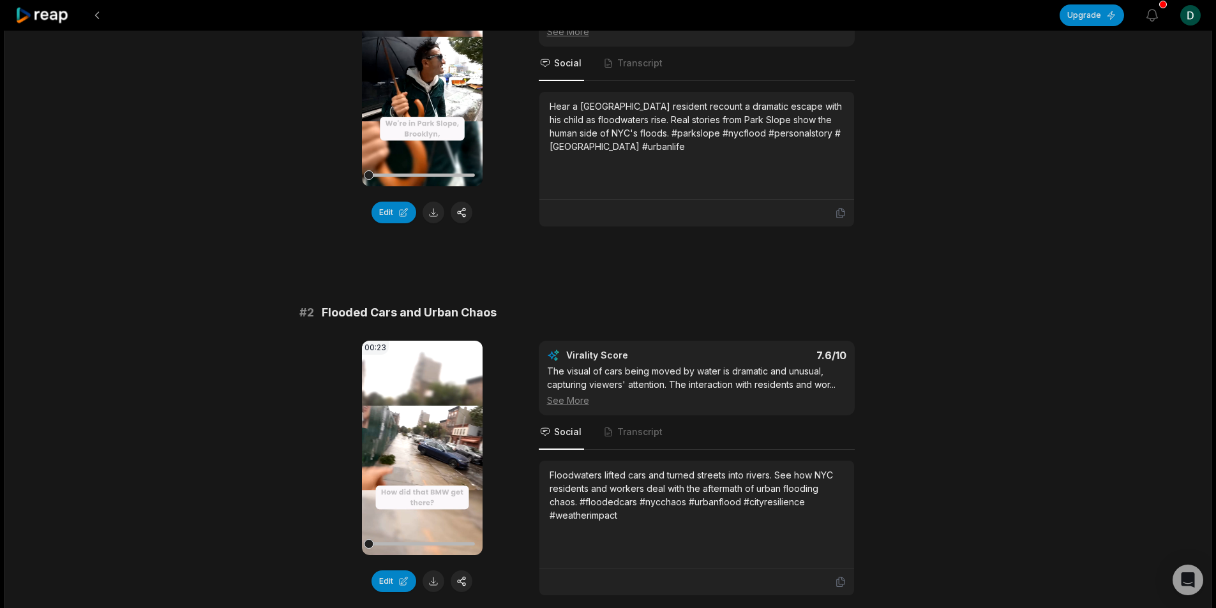
scroll to position [319, 0]
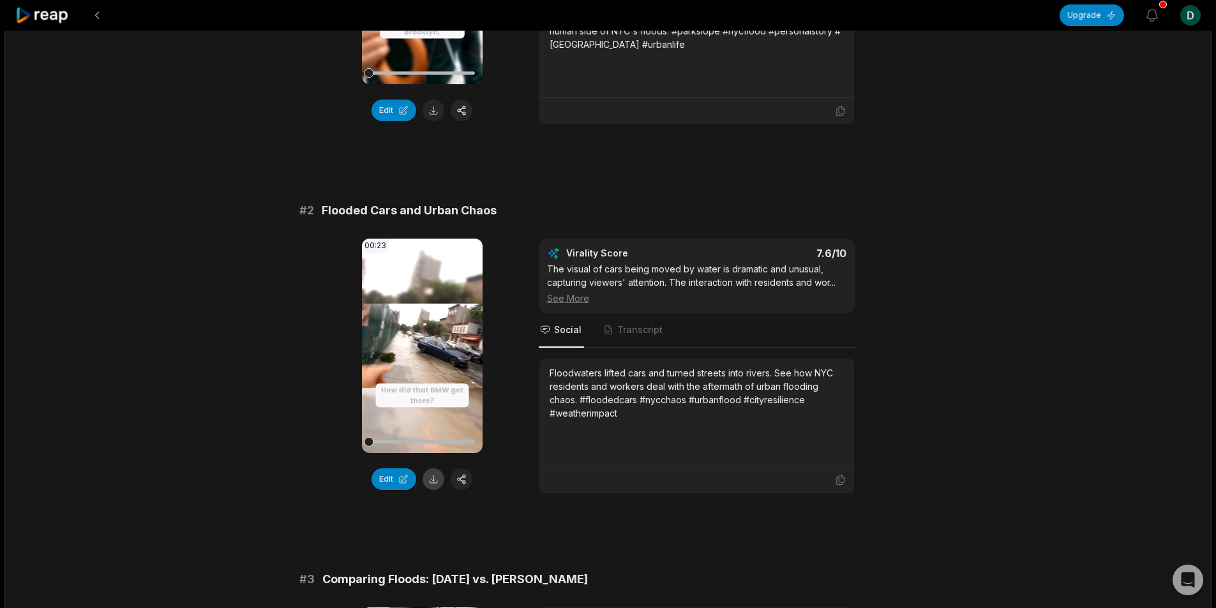
click at [435, 489] on button at bounding box center [433, 479] width 22 height 22
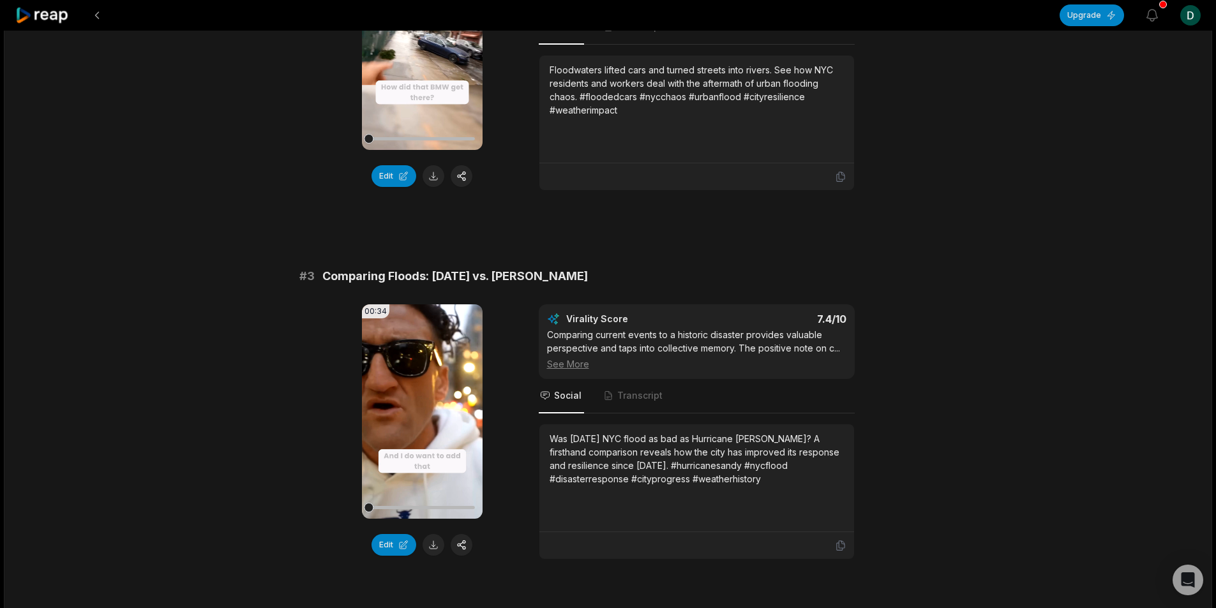
scroll to position [638, 0]
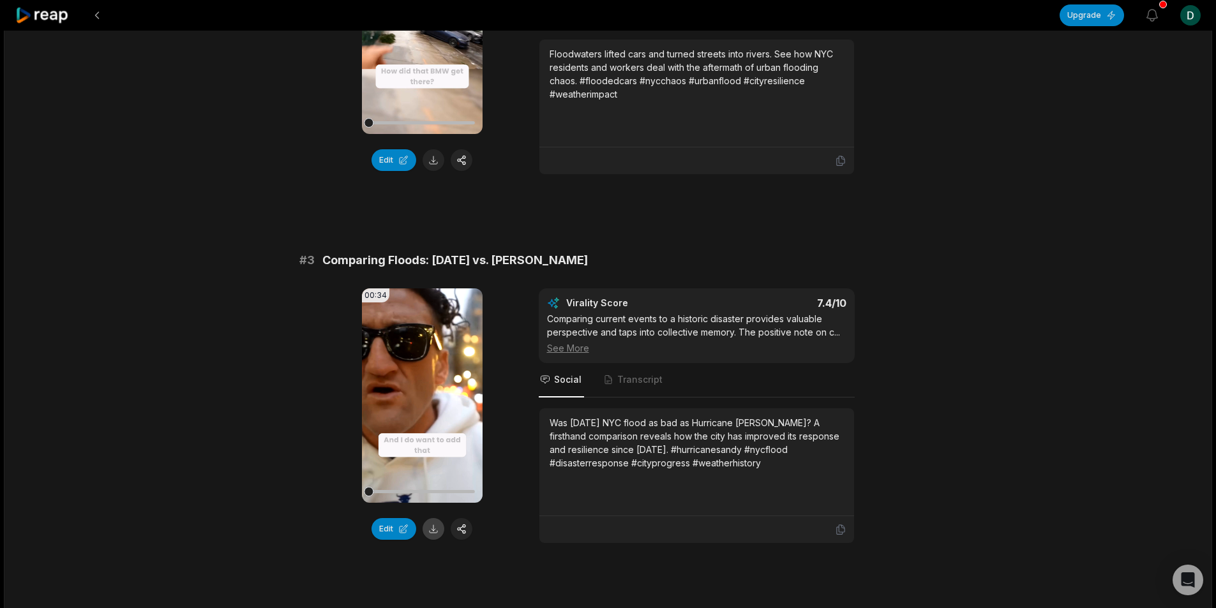
click at [440, 540] on button at bounding box center [433, 529] width 22 height 22
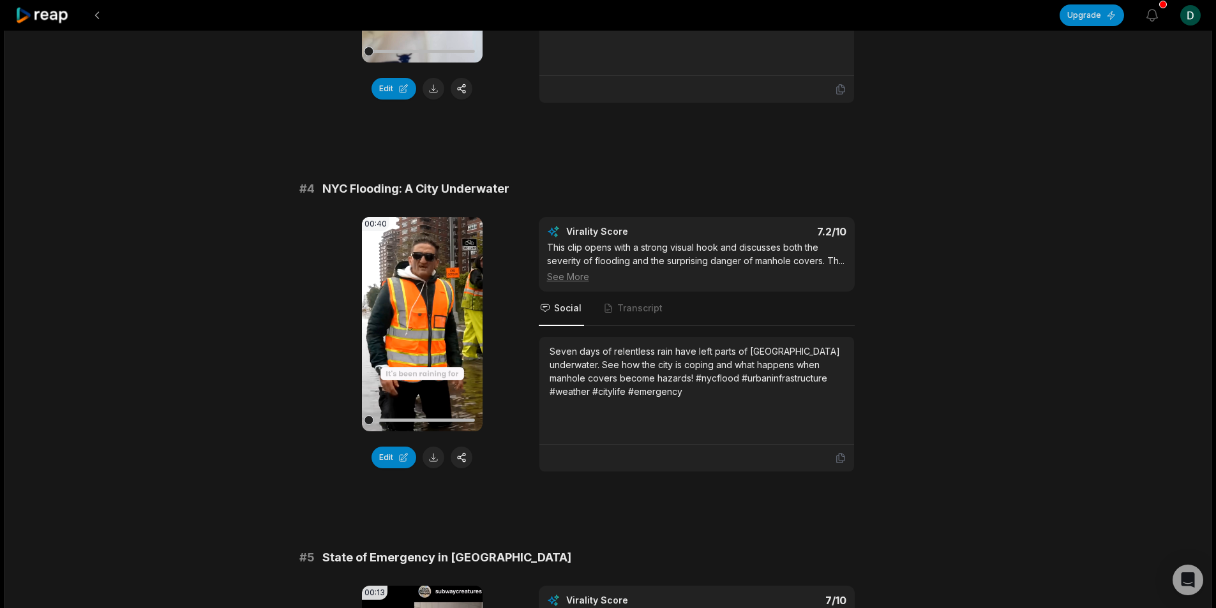
scroll to position [1085, 0]
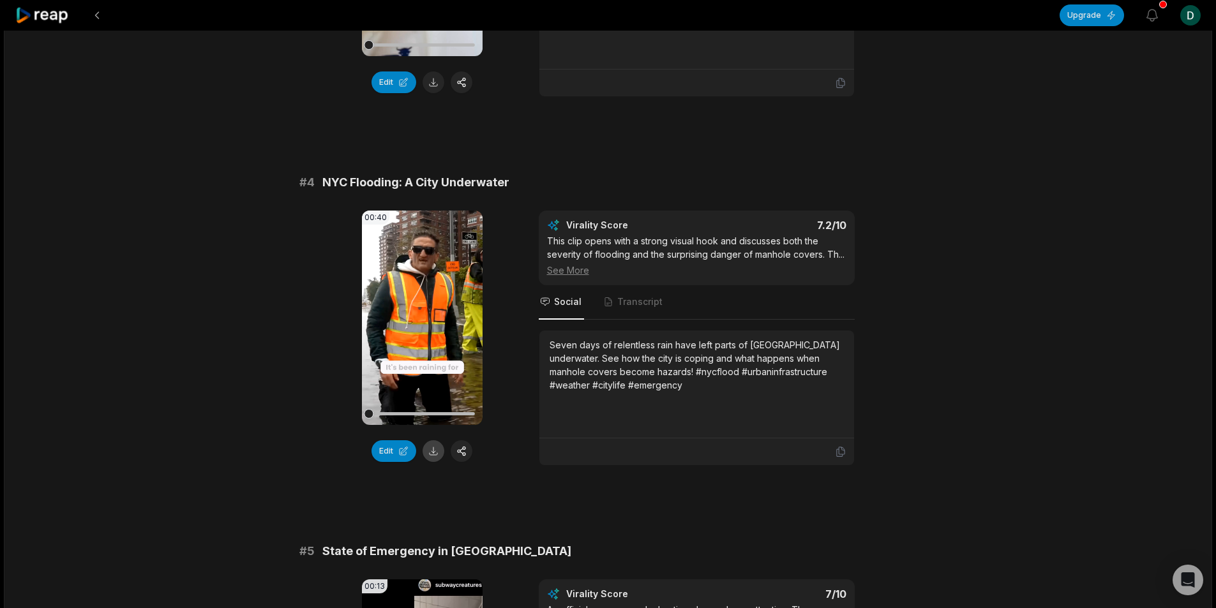
click at [433, 462] on button at bounding box center [433, 451] width 22 height 22
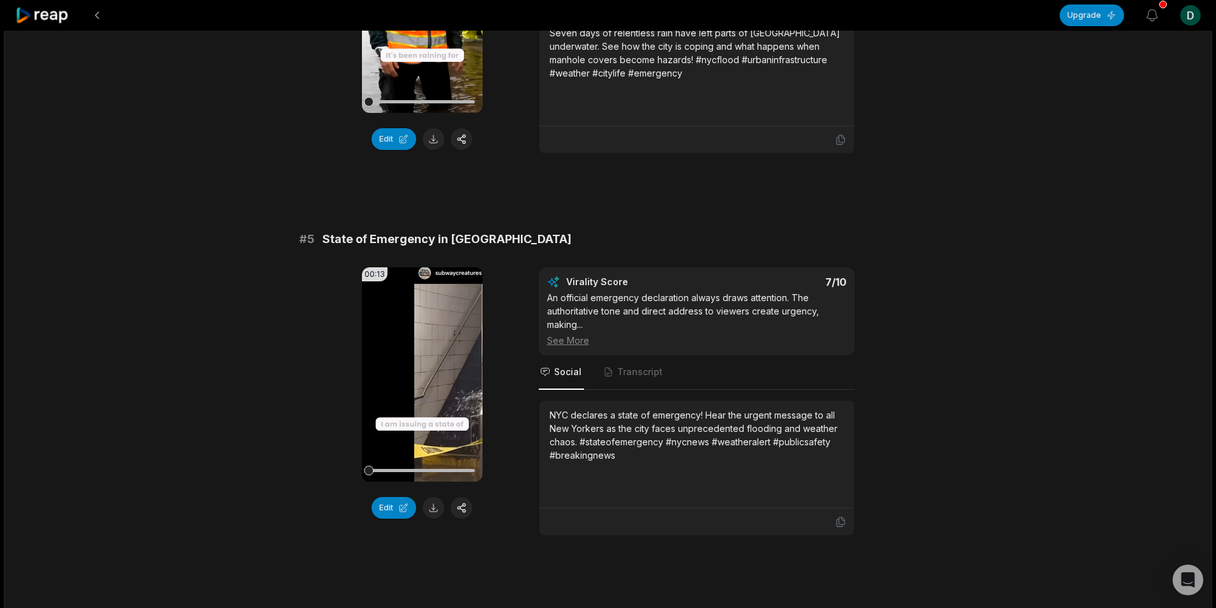
scroll to position [1404, 0]
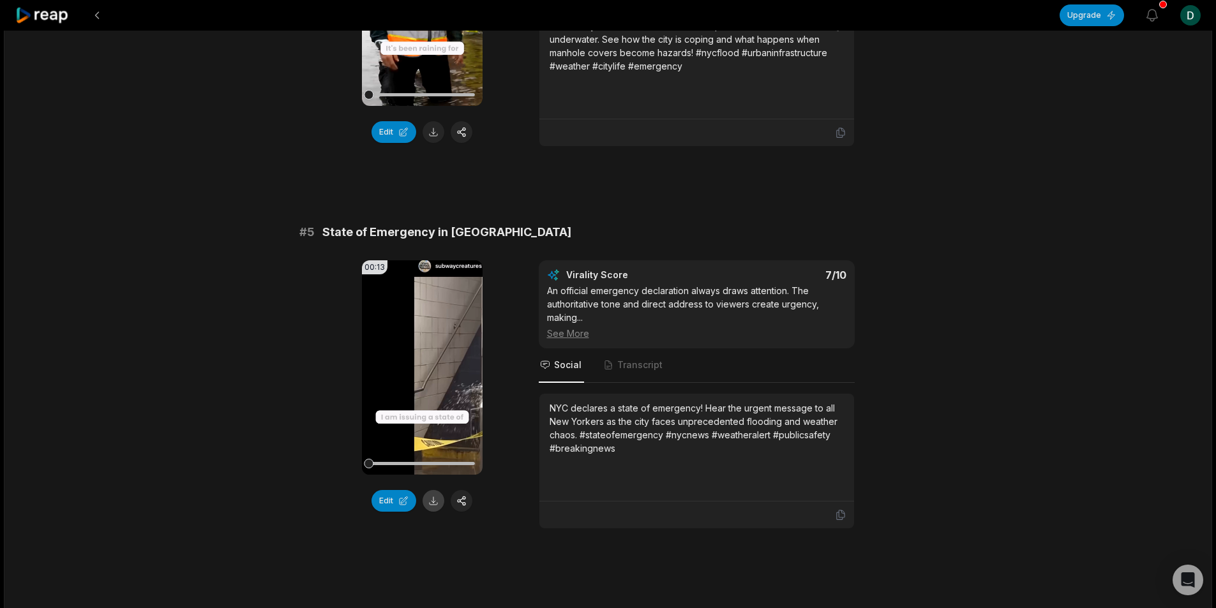
click at [431, 512] on button at bounding box center [433, 501] width 22 height 22
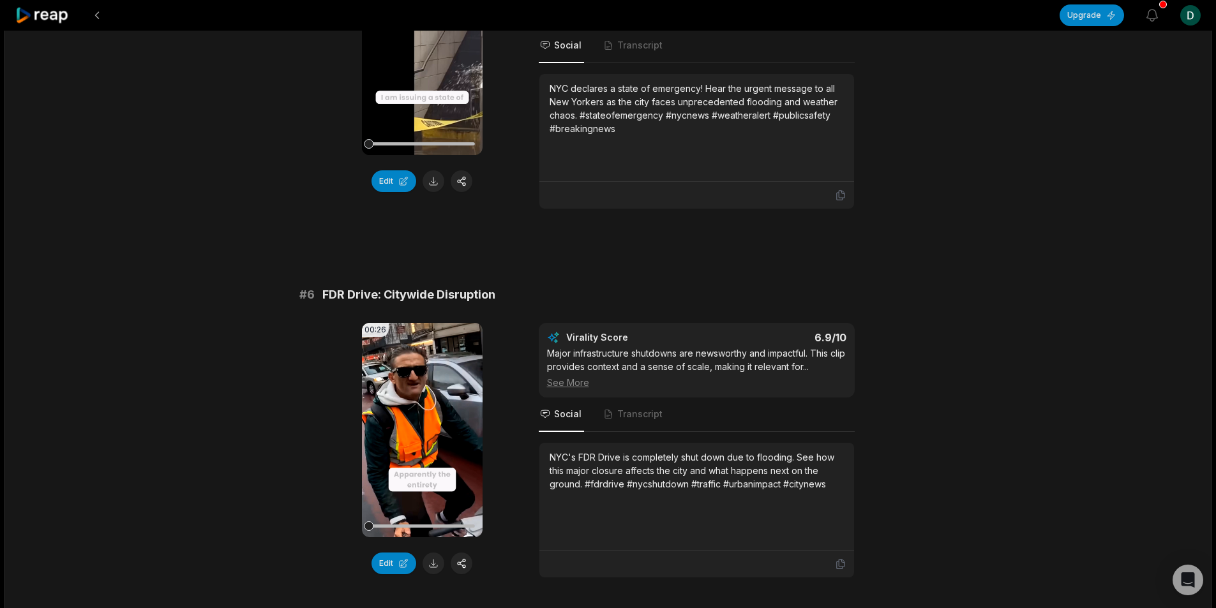
scroll to position [1787, 0]
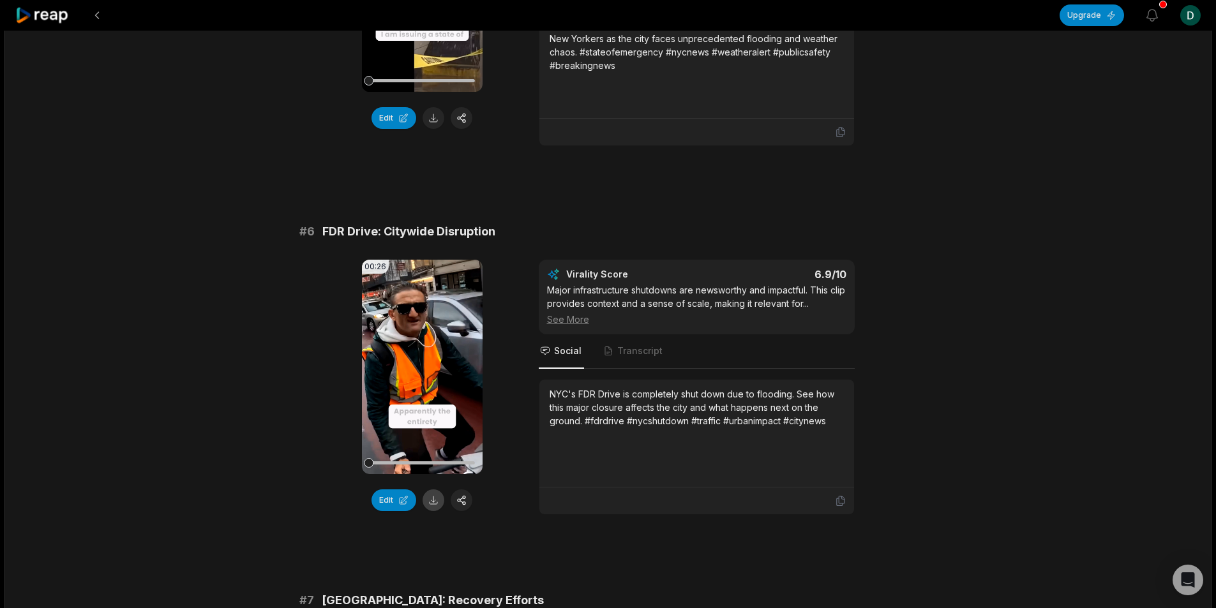
click at [431, 511] on button at bounding box center [433, 500] width 22 height 22
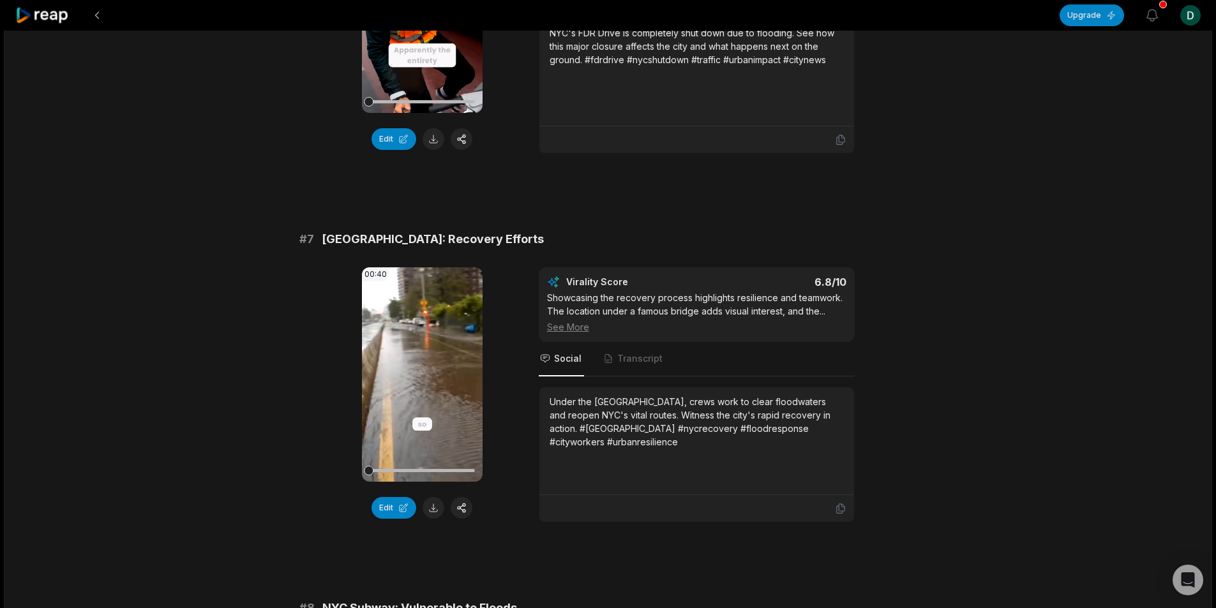
scroll to position [2170, 0]
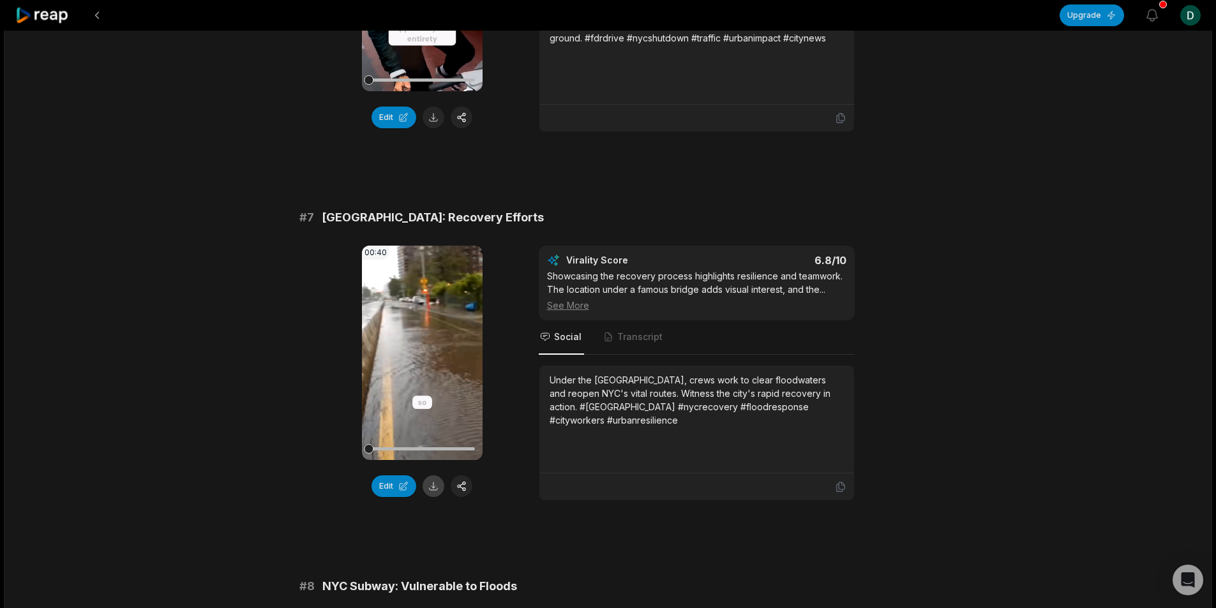
click at [439, 497] on button at bounding box center [433, 486] width 22 height 22
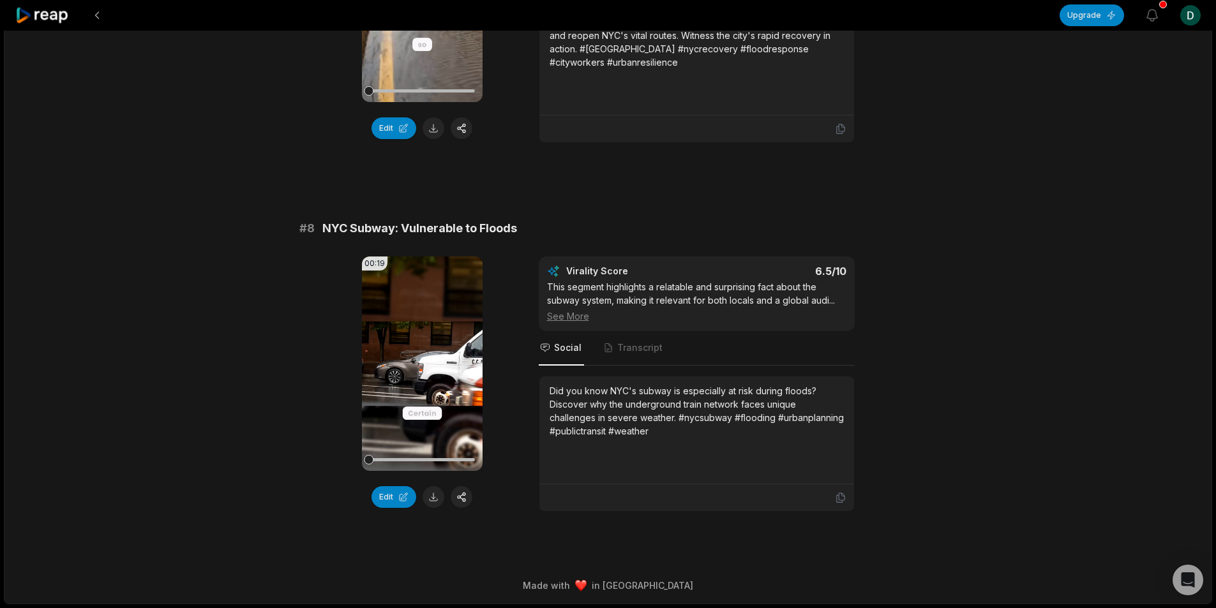
scroll to position [2541, 0]
click at [428, 497] on button at bounding box center [433, 497] width 22 height 22
click at [98, 19] on button at bounding box center [97, 15] width 23 height 23
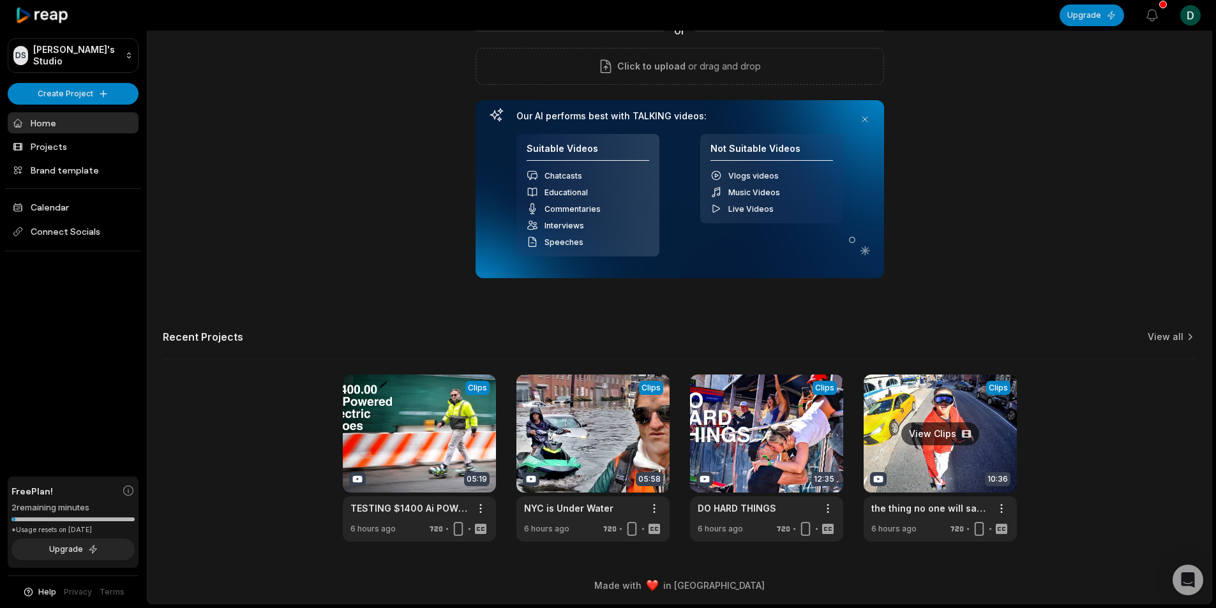
click at [905, 466] on link at bounding box center [939, 458] width 153 height 167
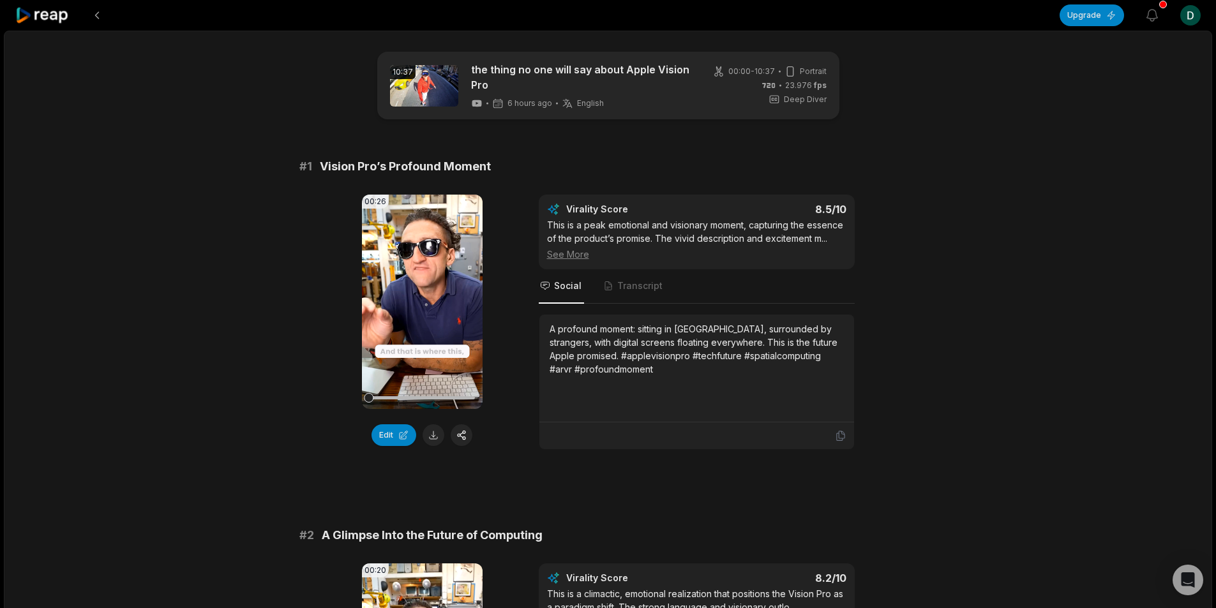
scroll to position [1850, 0]
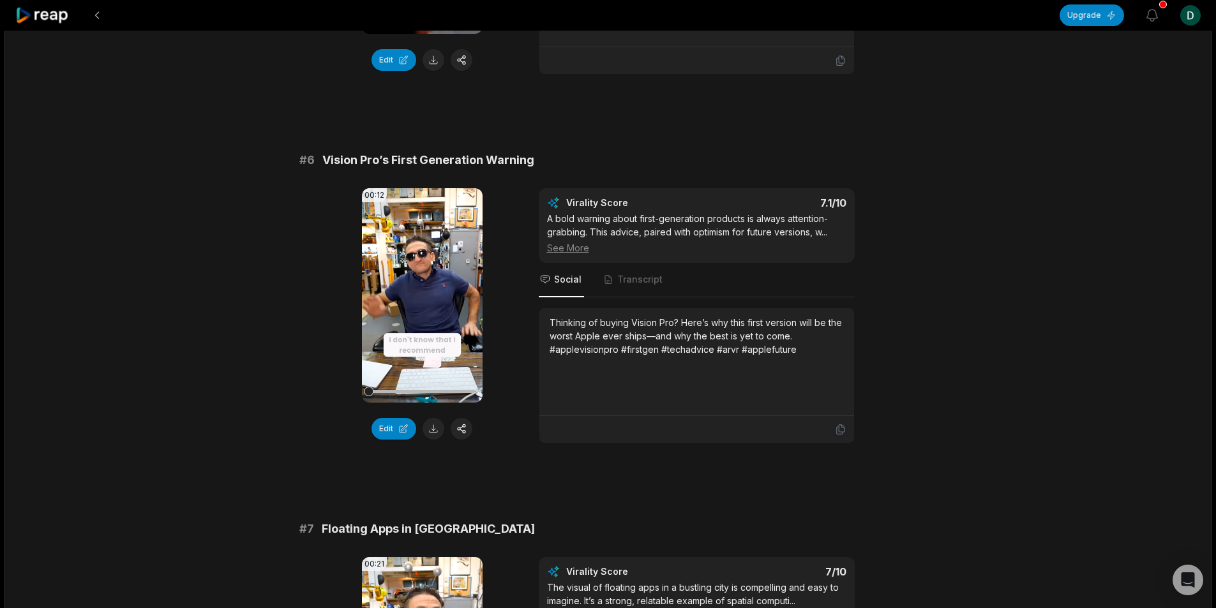
click at [429, 429] on button at bounding box center [433, 429] width 22 height 22
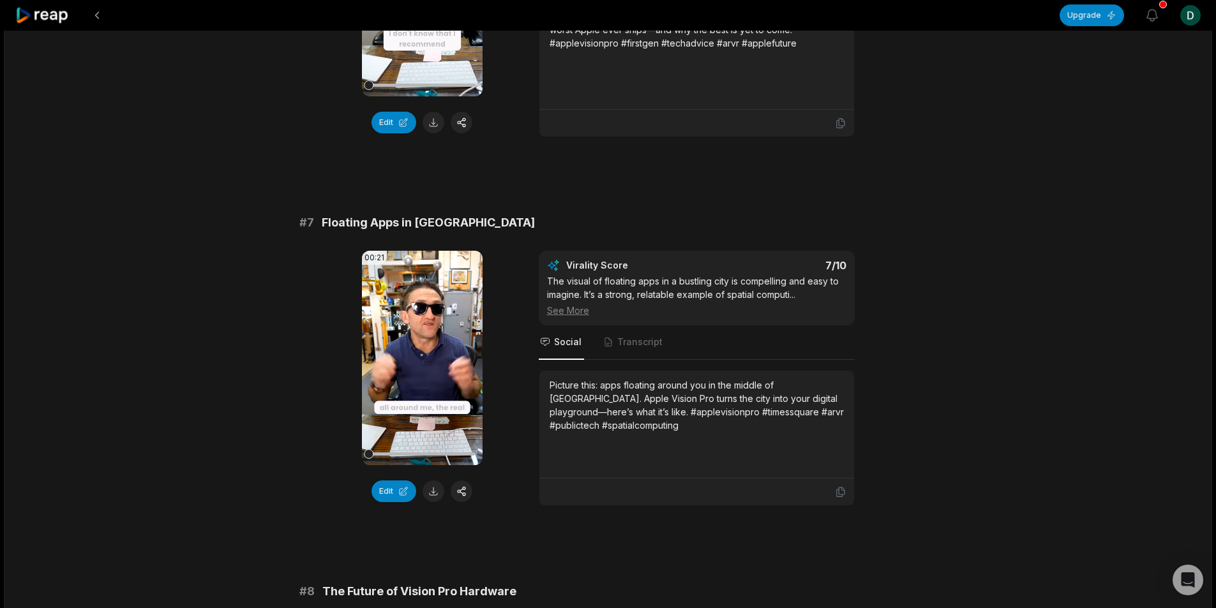
scroll to position [2170, 0]
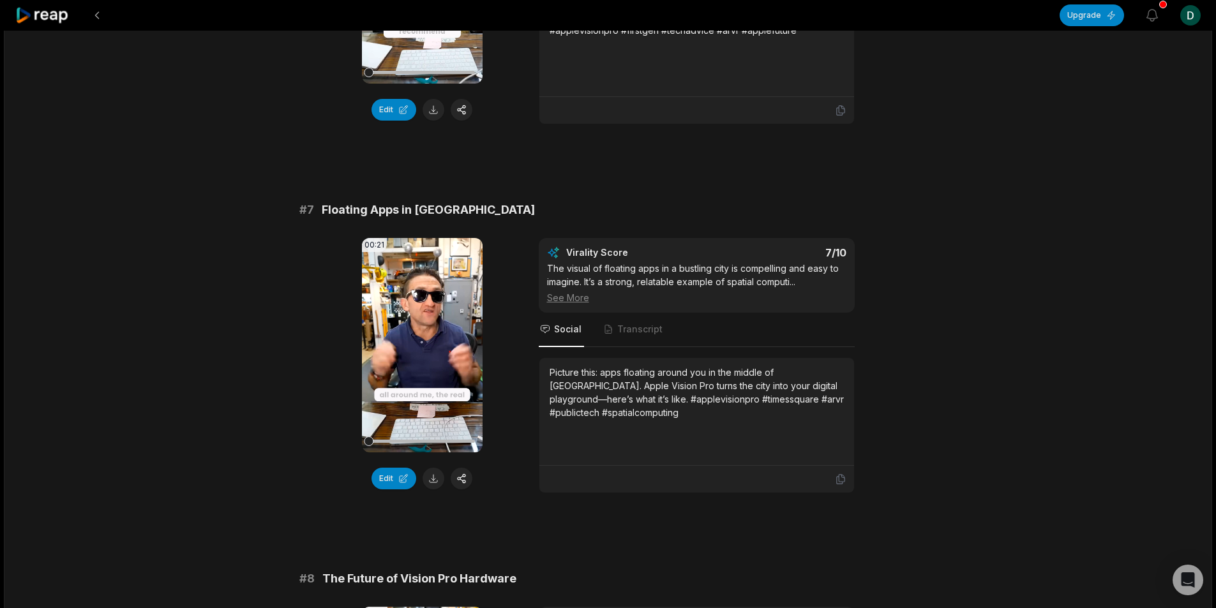
click at [431, 480] on button at bounding box center [433, 479] width 22 height 22
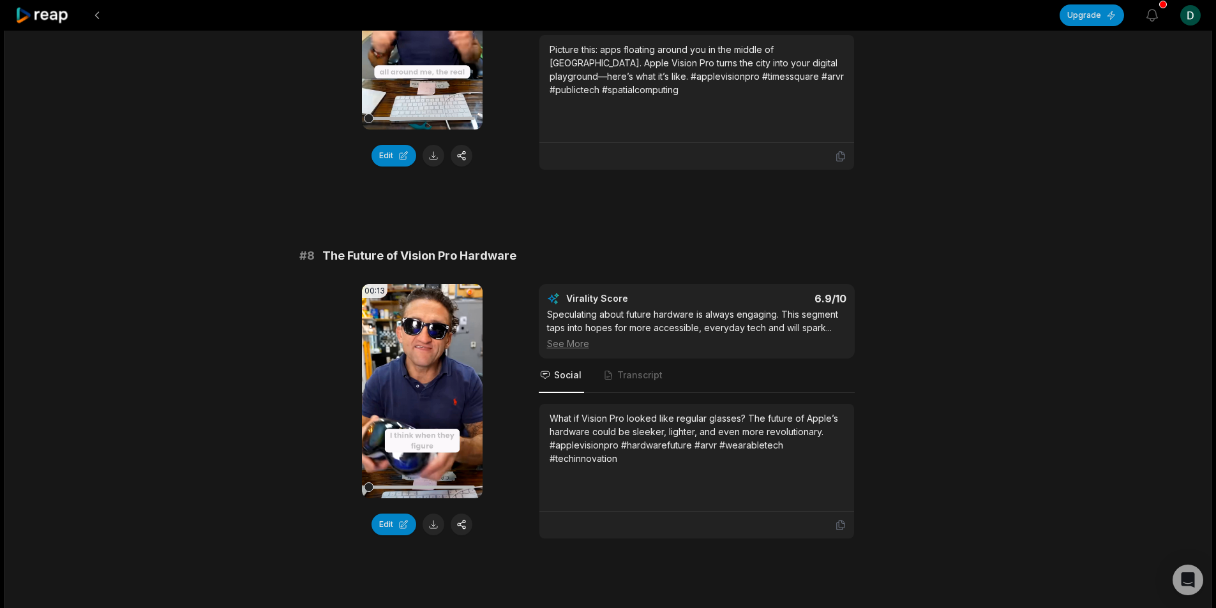
scroll to position [2552, 0]
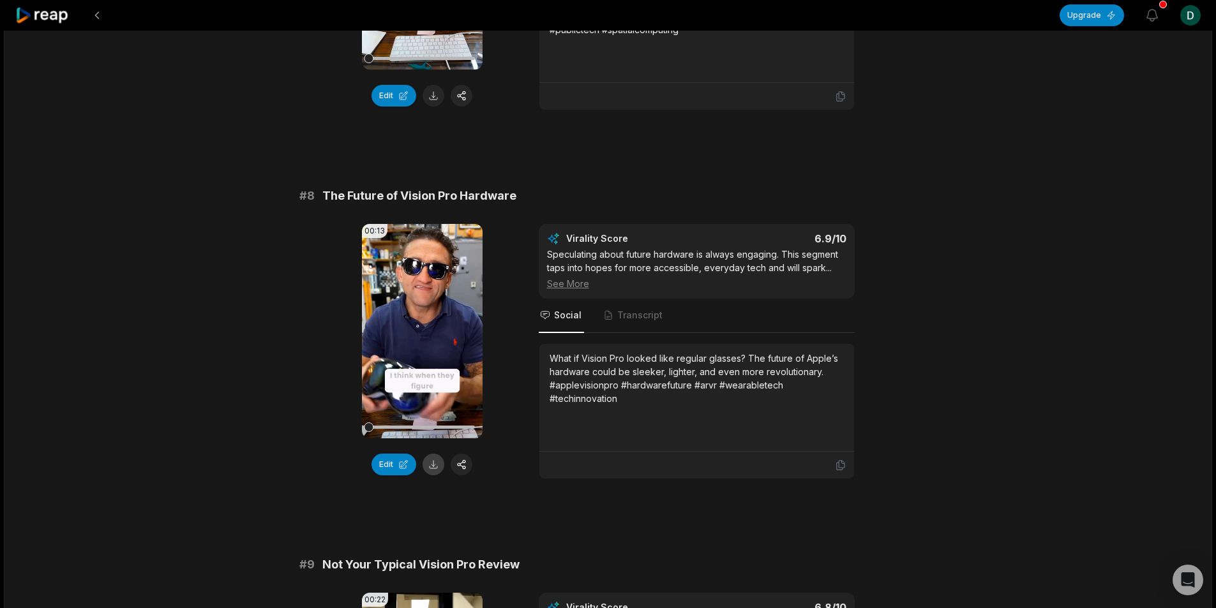
click at [432, 471] on button at bounding box center [433, 465] width 22 height 22
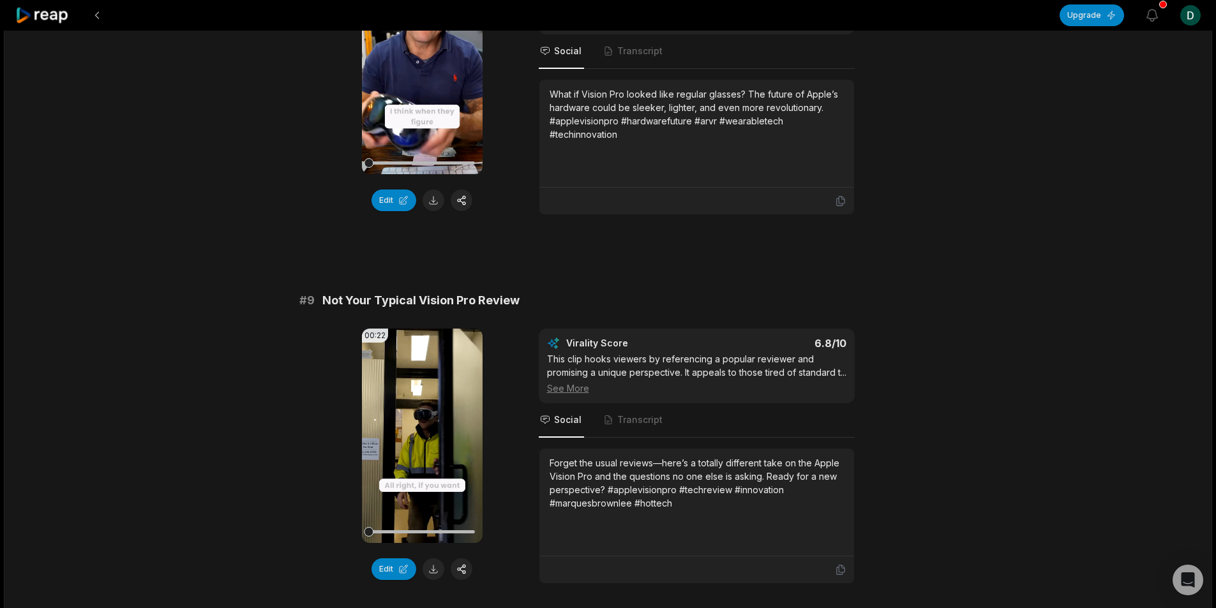
scroll to position [2935, 0]
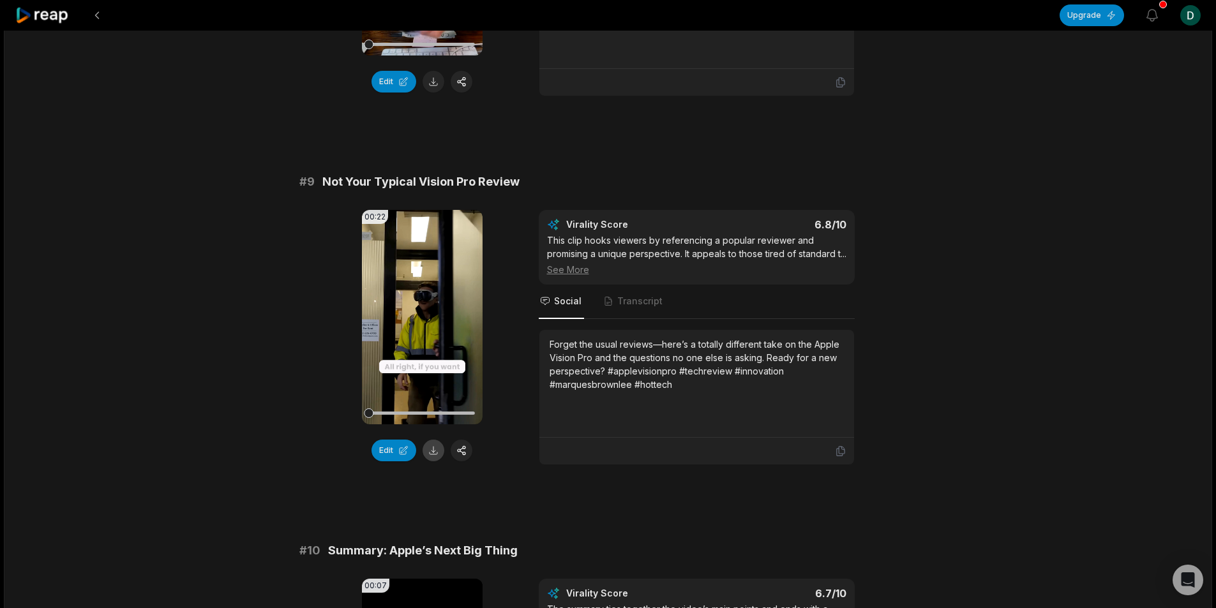
click at [439, 450] on button at bounding box center [433, 451] width 22 height 22
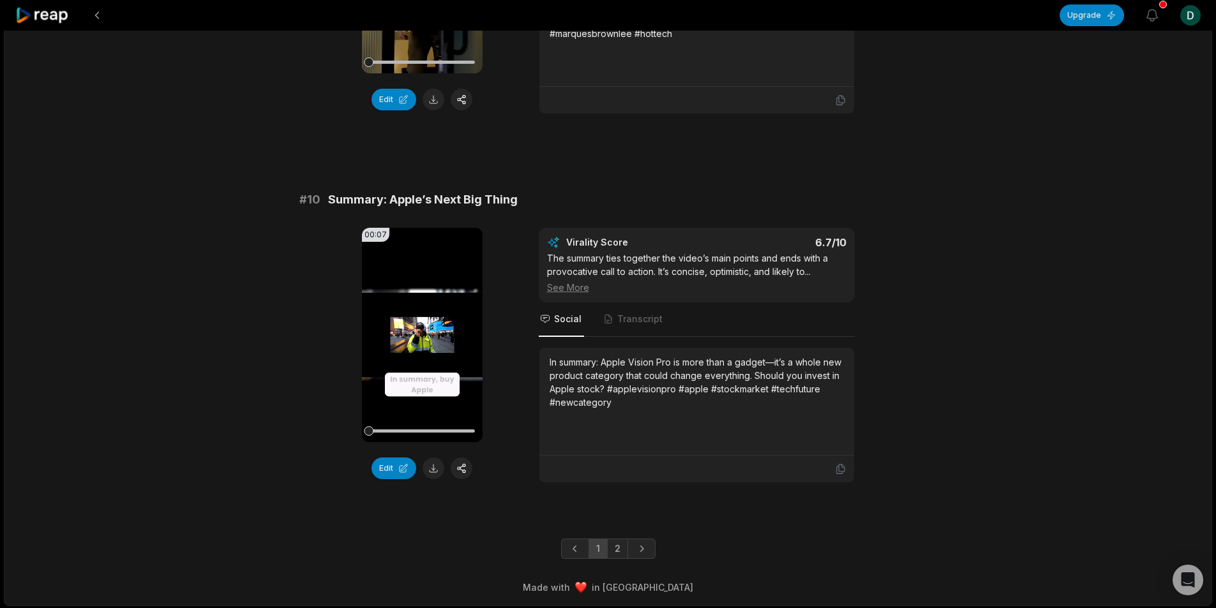
scroll to position [3302, 0]
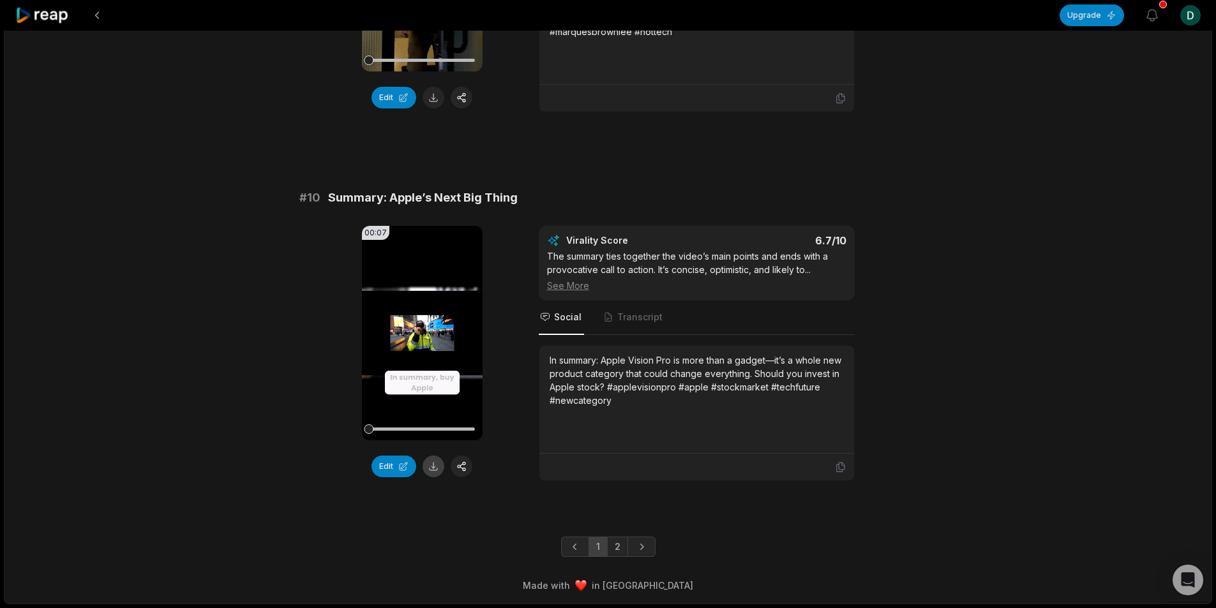
click at [433, 467] on button at bounding box center [433, 467] width 22 height 22
click at [614, 549] on link "2" at bounding box center [617, 547] width 21 height 20
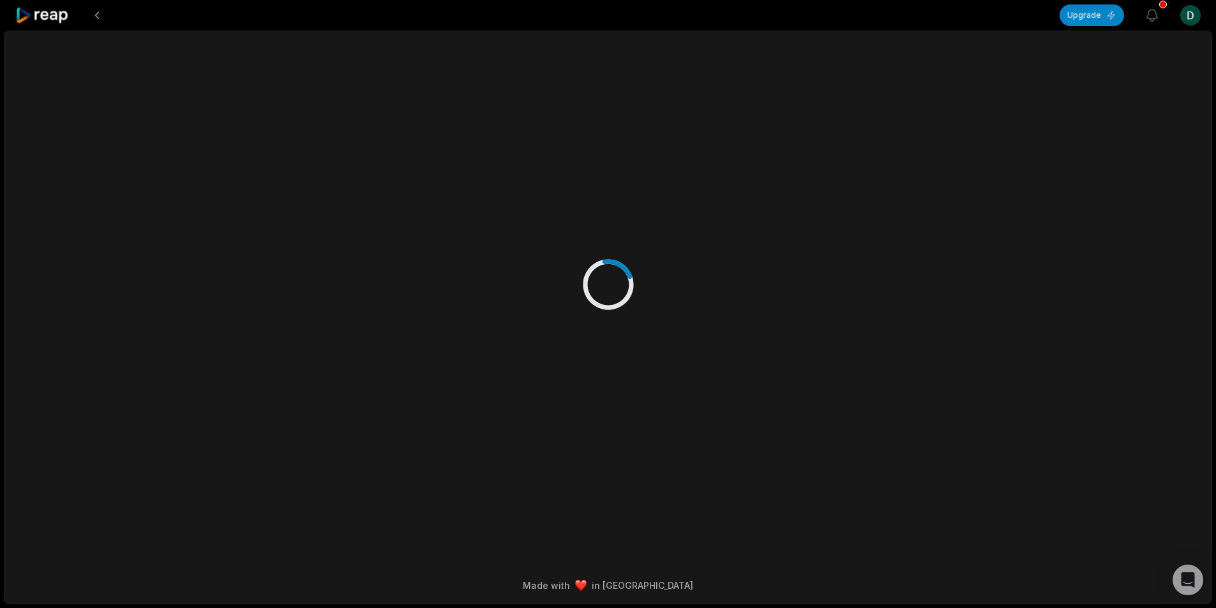
scroll to position [0, 0]
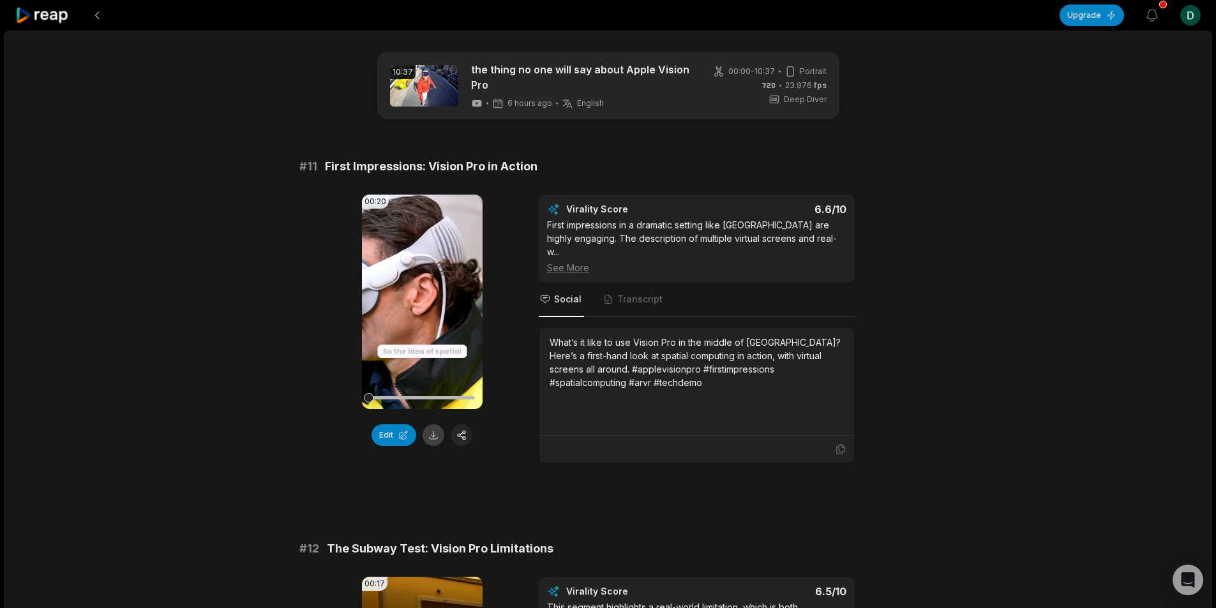
click at [432, 436] on button at bounding box center [433, 435] width 22 height 22
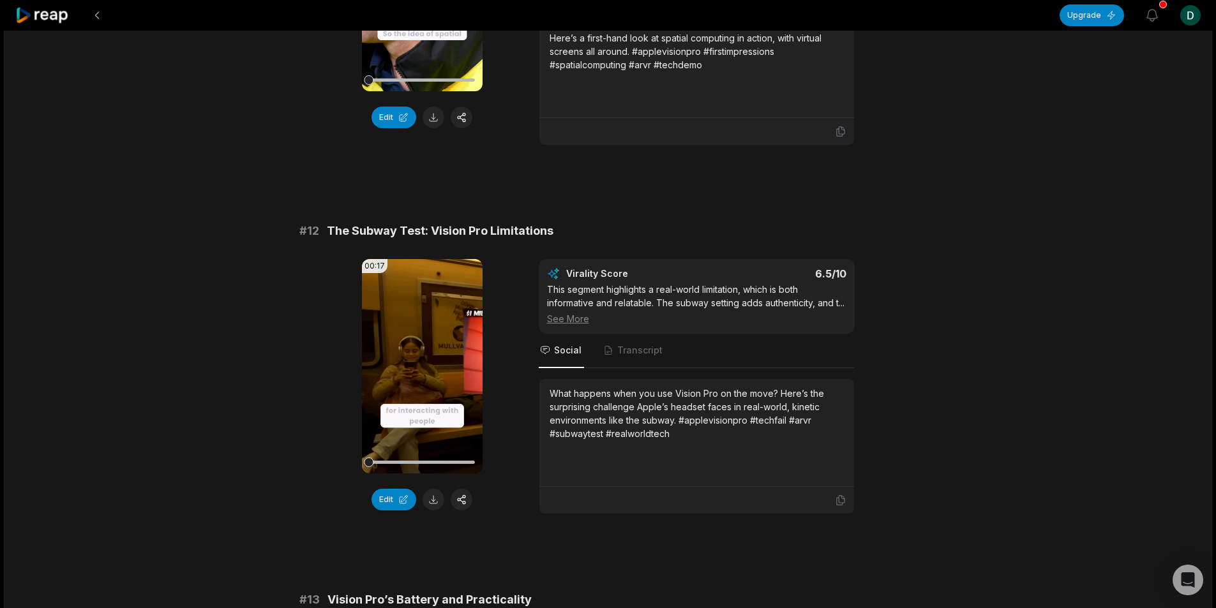
scroll to position [319, 0]
click at [435, 489] on button at bounding box center [433, 499] width 22 height 22
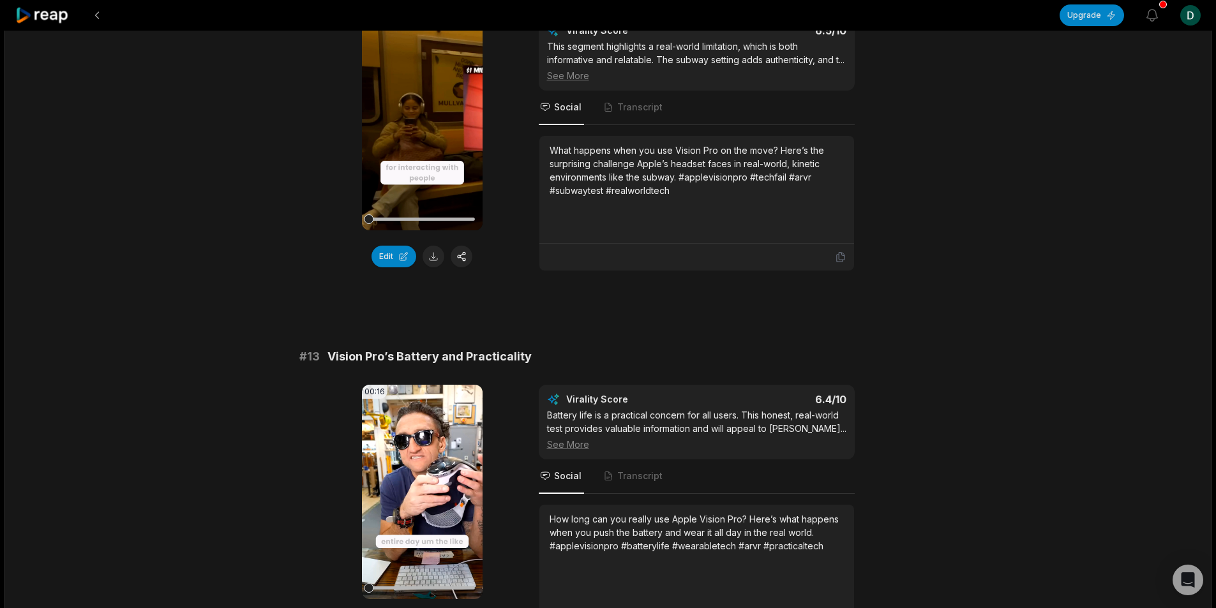
scroll to position [638, 0]
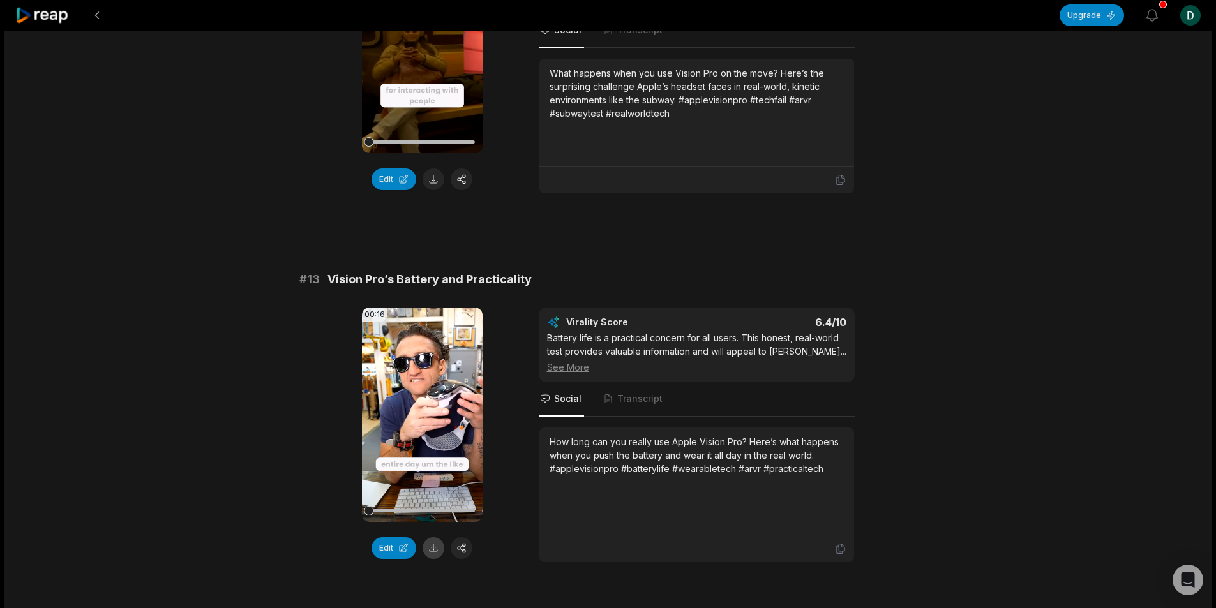
click at [433, 547] on button at bounding box center [433, 548] width 22 height 22
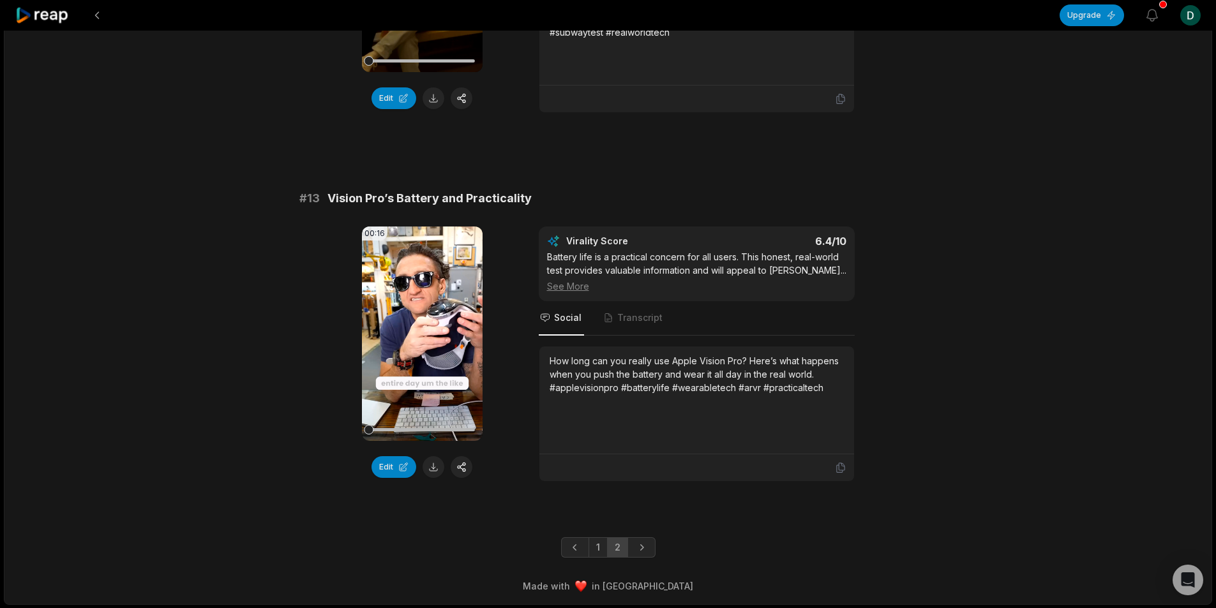
scroll to position [720, 0]
click at [97, 17] on button at bounding box center [97, 15] width 23 height 23
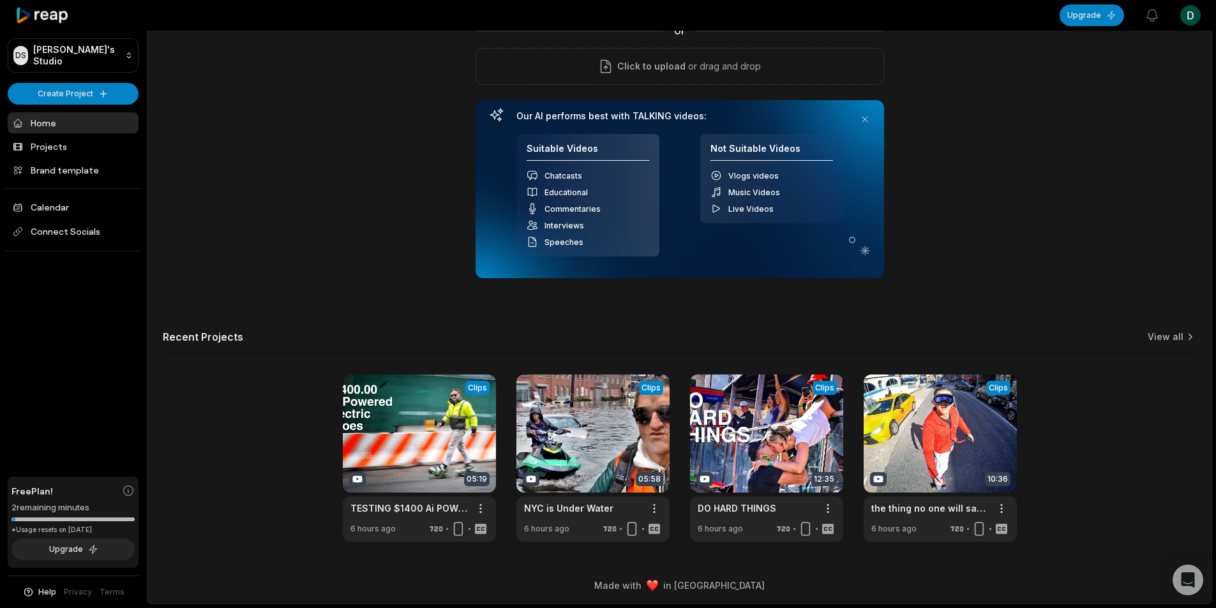
scroll to position [115, 0]
click at [1163, 343] on link "View all" at bounding box center [1165, 337] width 36 height 13
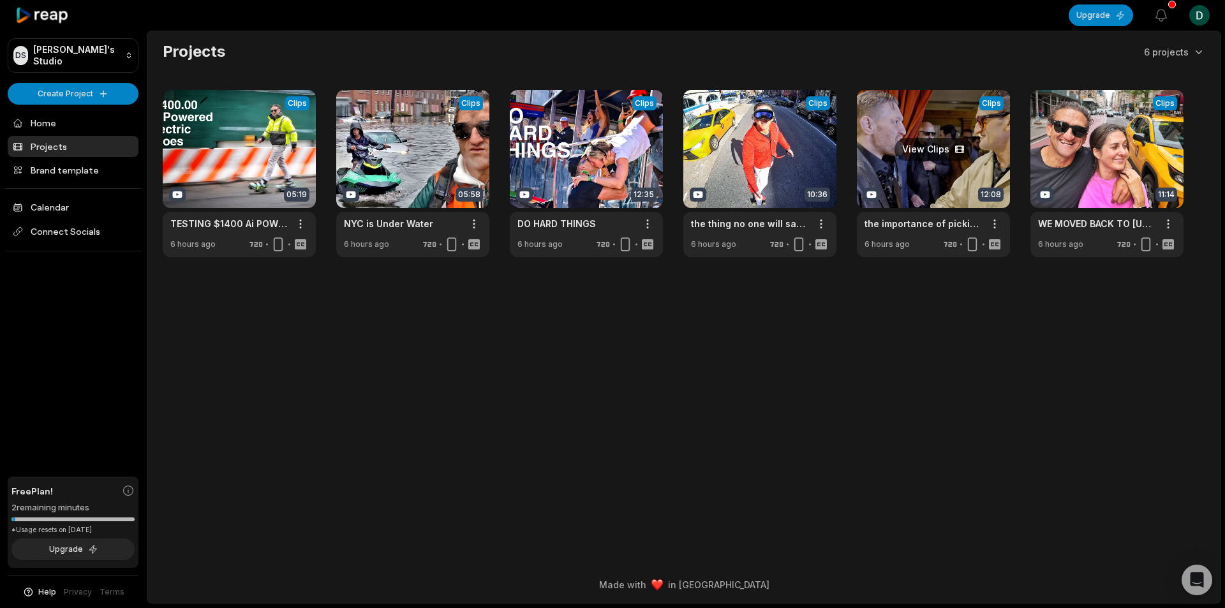
click at [925, 177] on link at bounding box center [933, 173] width 153 height 167
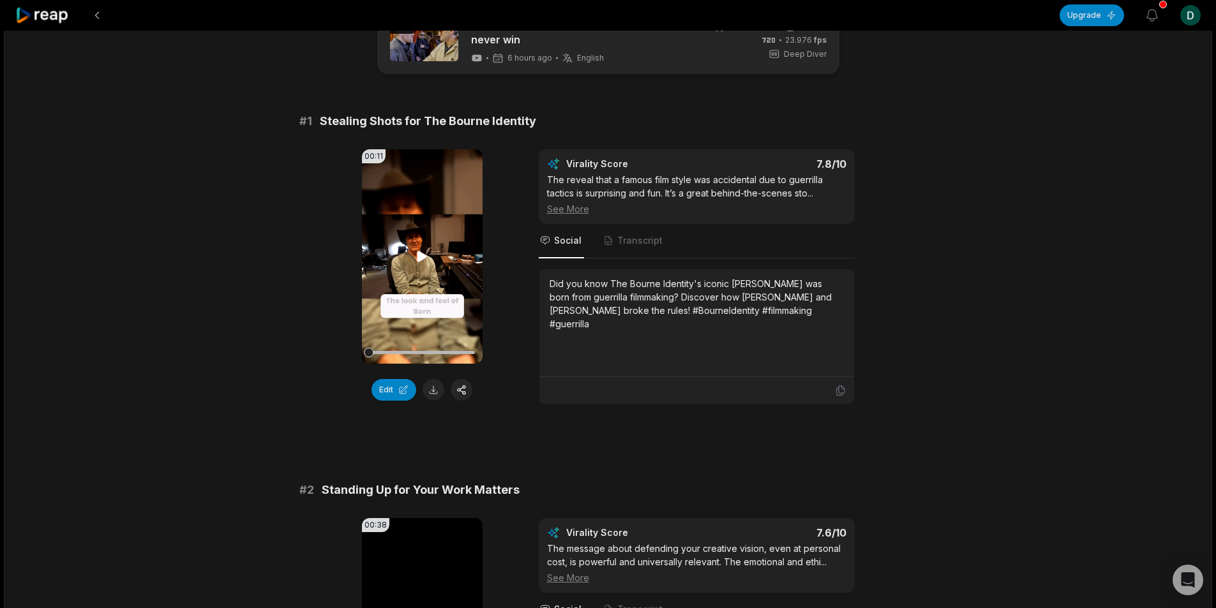
scroll to position [128, 0]
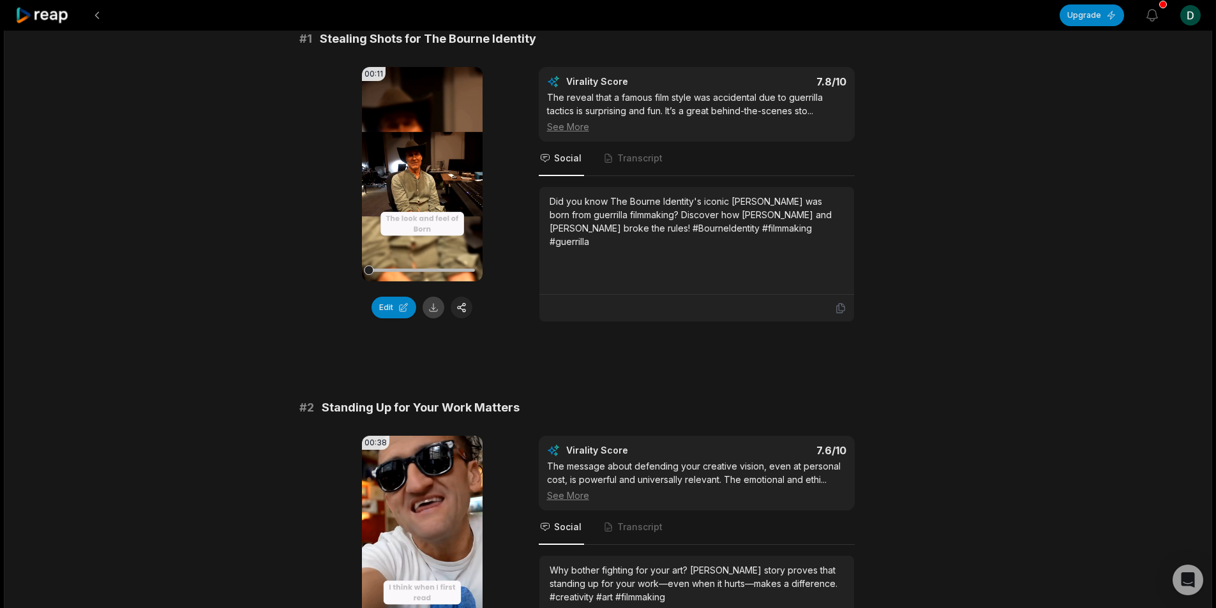
click at [434, 311] on button at bounding box center [433, 308] width 22 height 22
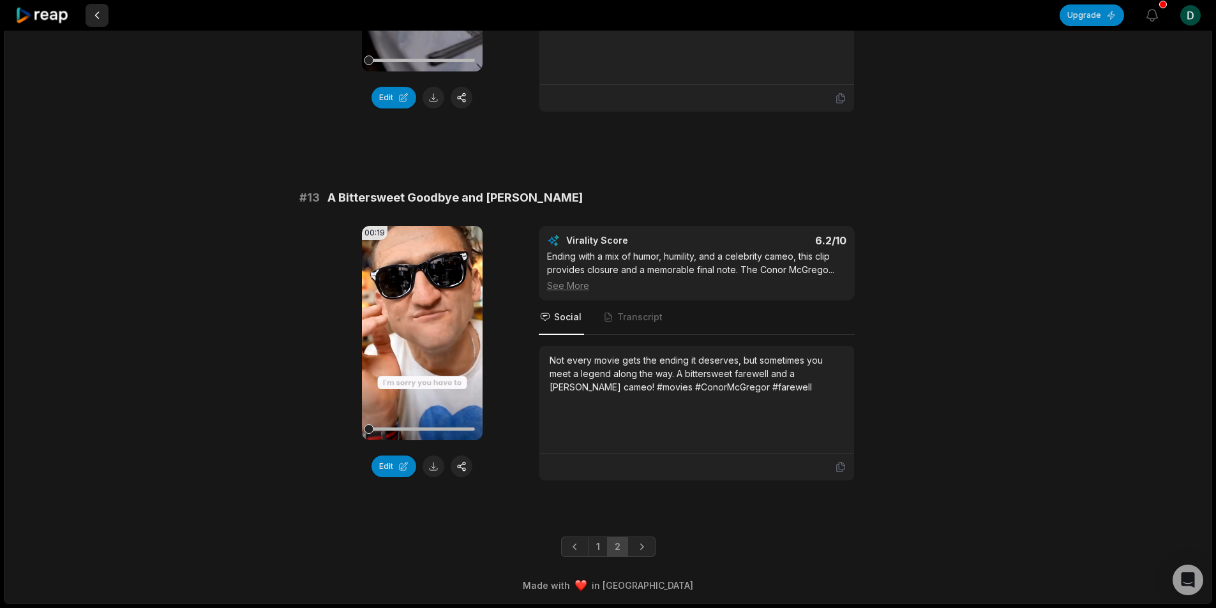
click at [96, 10] on button at bounding box center [97, 15] width 23 height 23
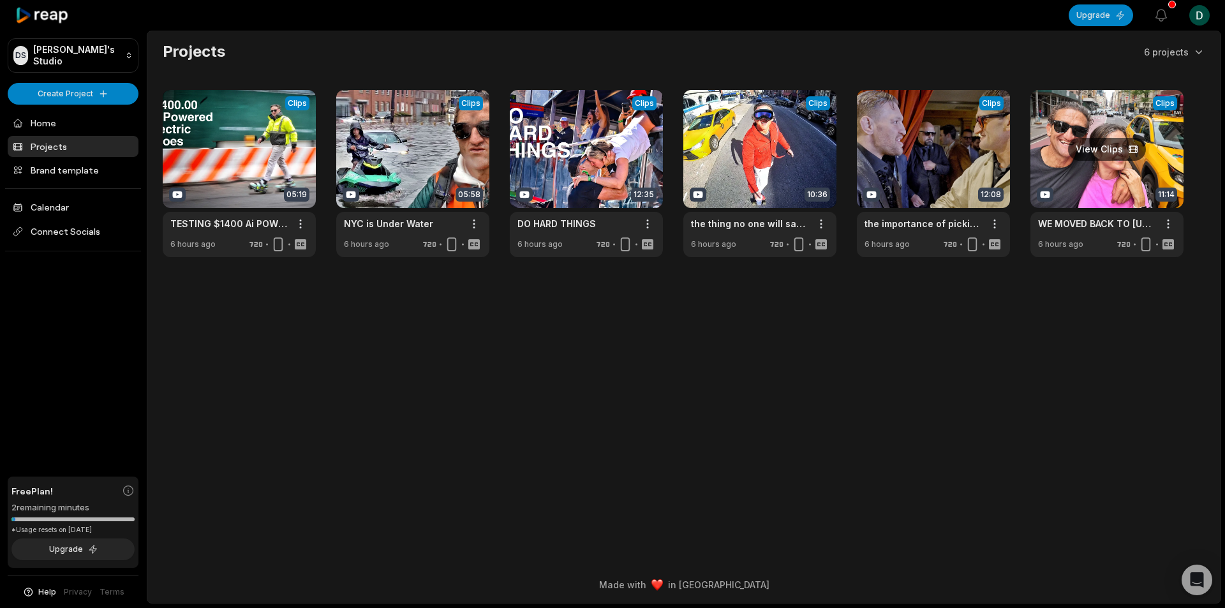
click at [1107, 197] on link at bounding box center [1107, 173] width 153 height 167
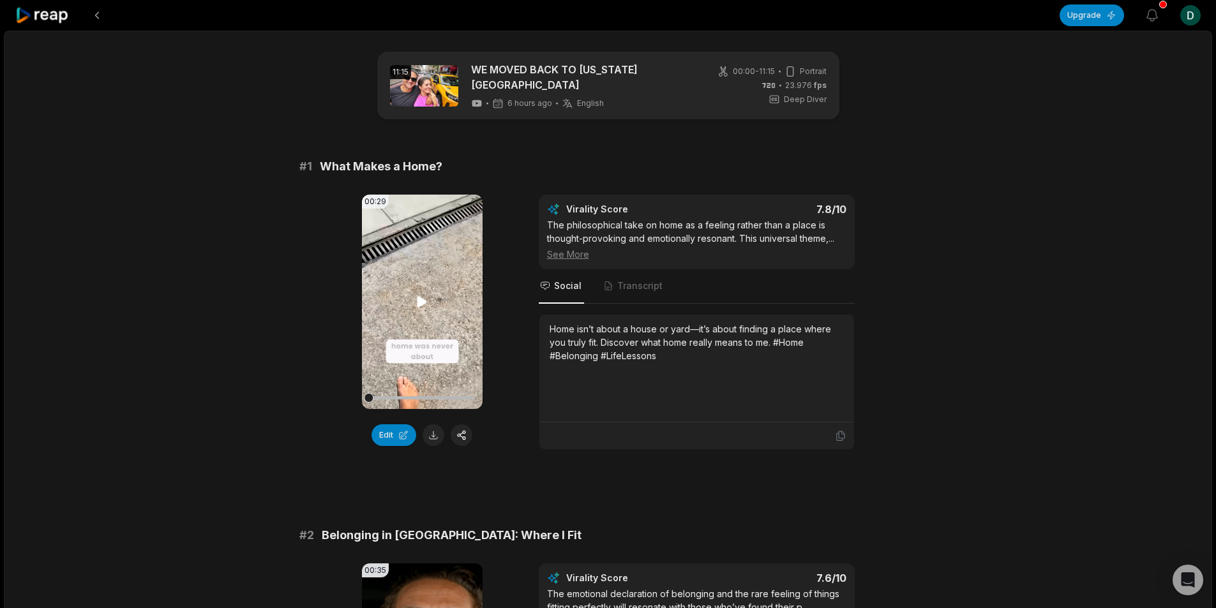
click at [415, 304] on video "Your browser does not support mp4 format." at bounding box center [422, 302] width 121 height 214
click at [420, 297] on icon at bounding box center [422, 301] width 5 height 8
click at [432, 429] on button at bounding box center [433, 435] width 22 height 22
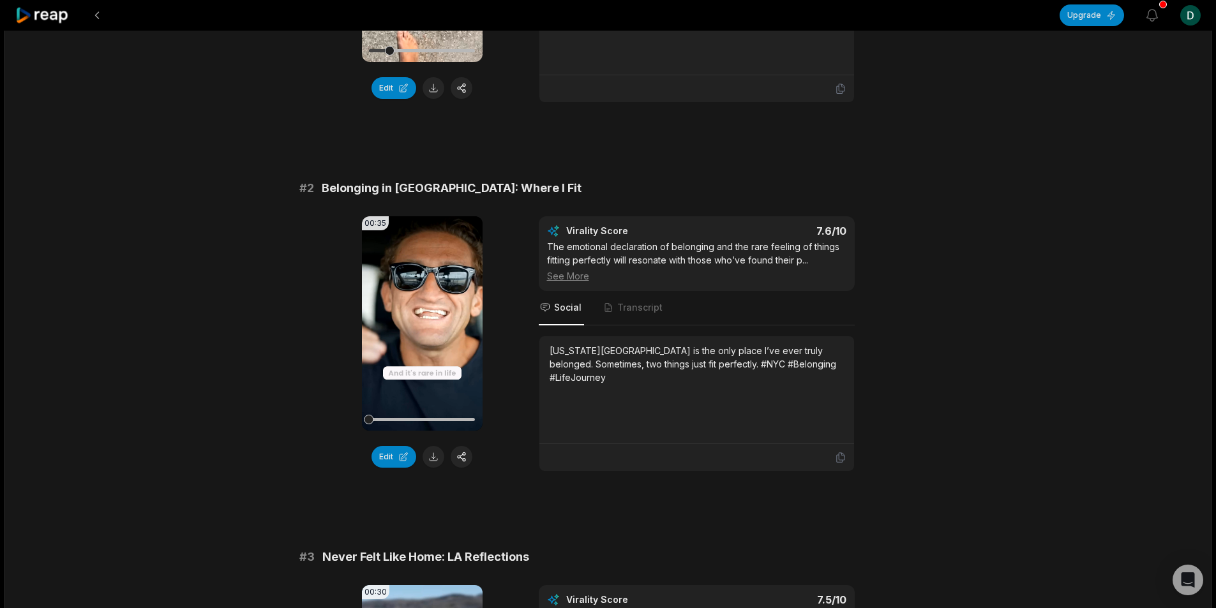
scroll to position [383, 0]
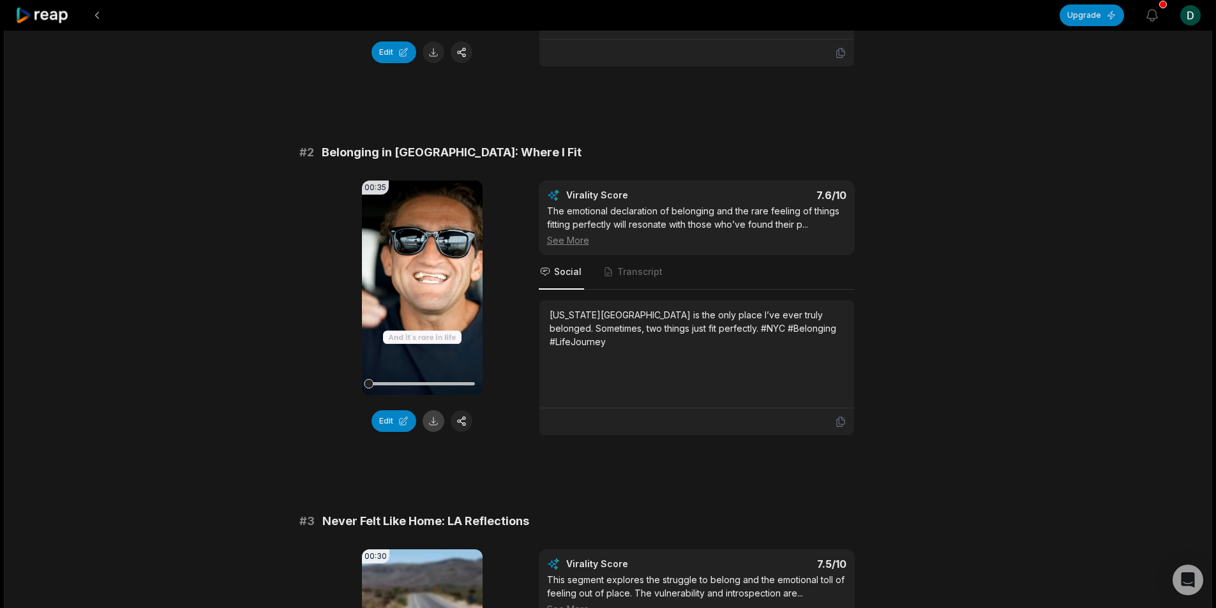
click at [426, 415] on button at bounding box center [433, 421] width 22 height 22
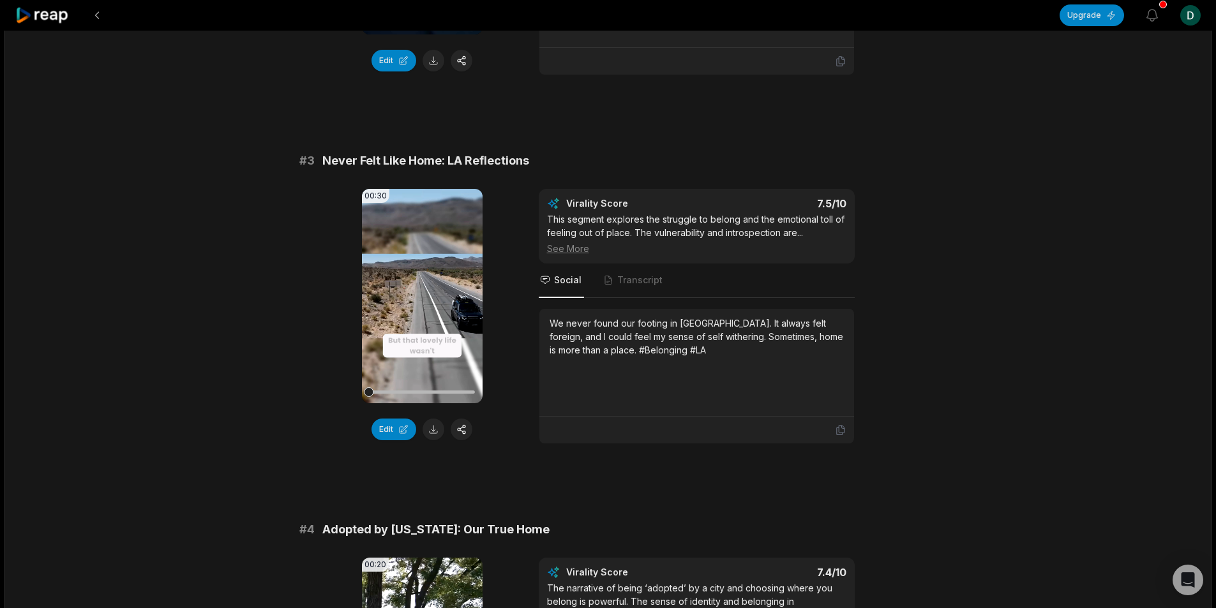
scroll to position [766, 0]
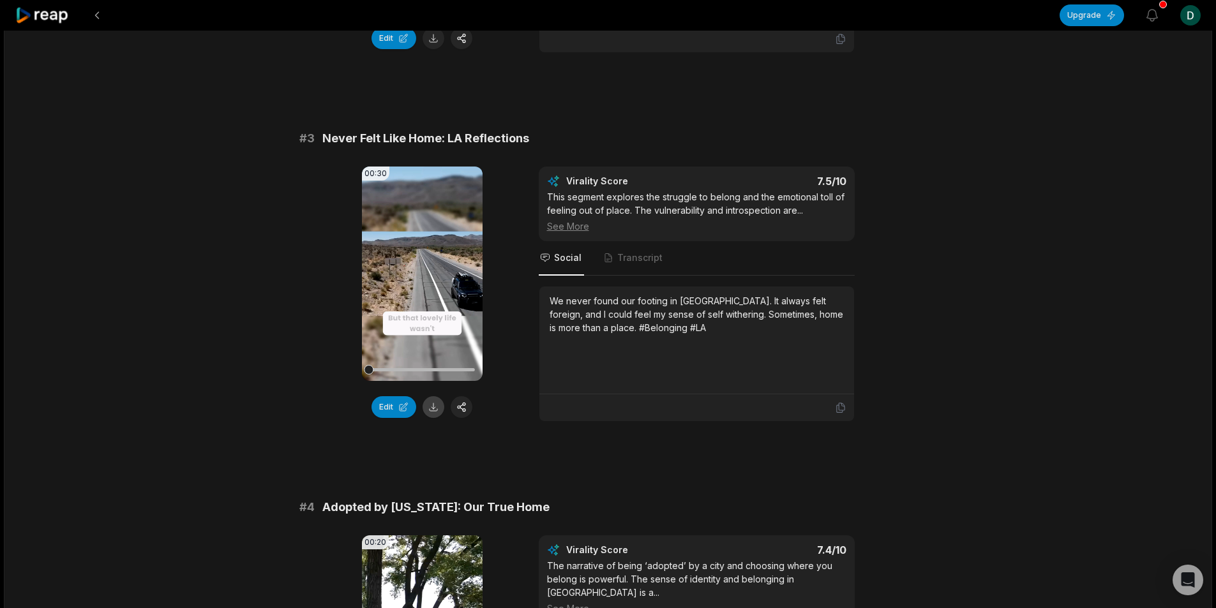
click at [438, 402] on button at bounding box center [433, 407] width 22 height 22
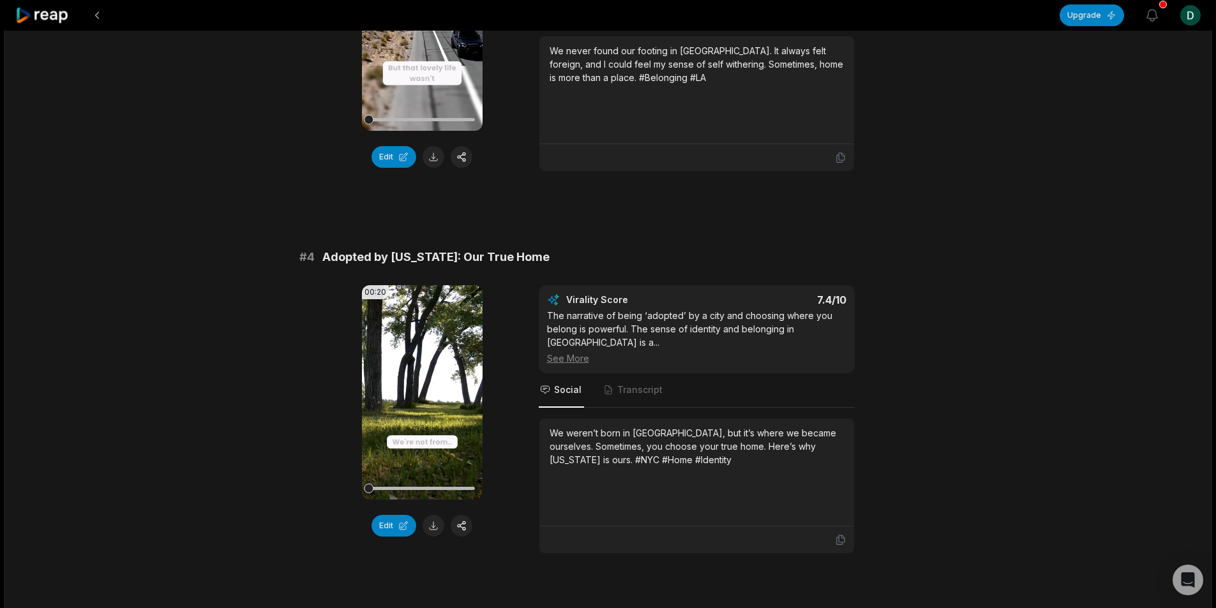
scroll to position [1021, 0]
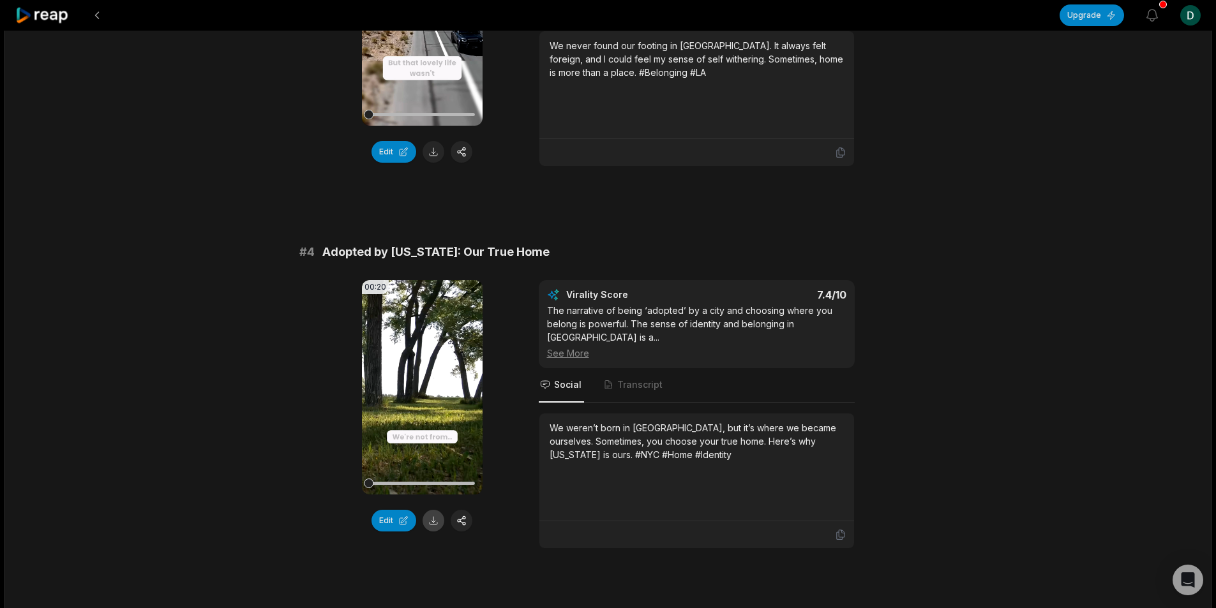
click at [428, 514] on button at bounding box center [433, 521] width 22 height 22
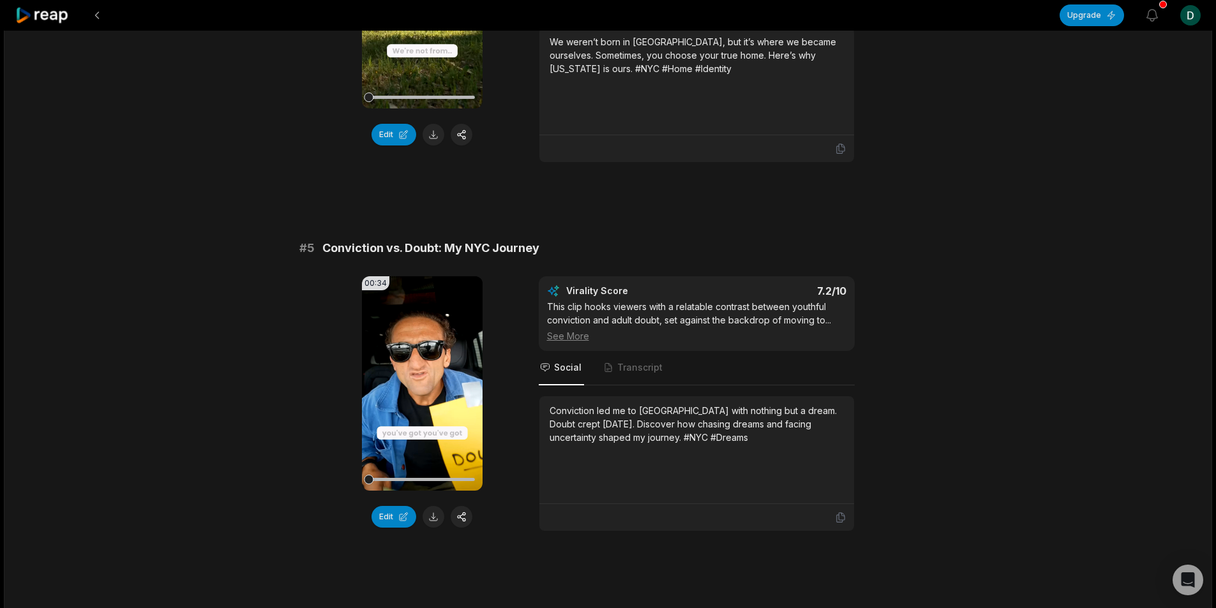
scroll to position [1531, 0]
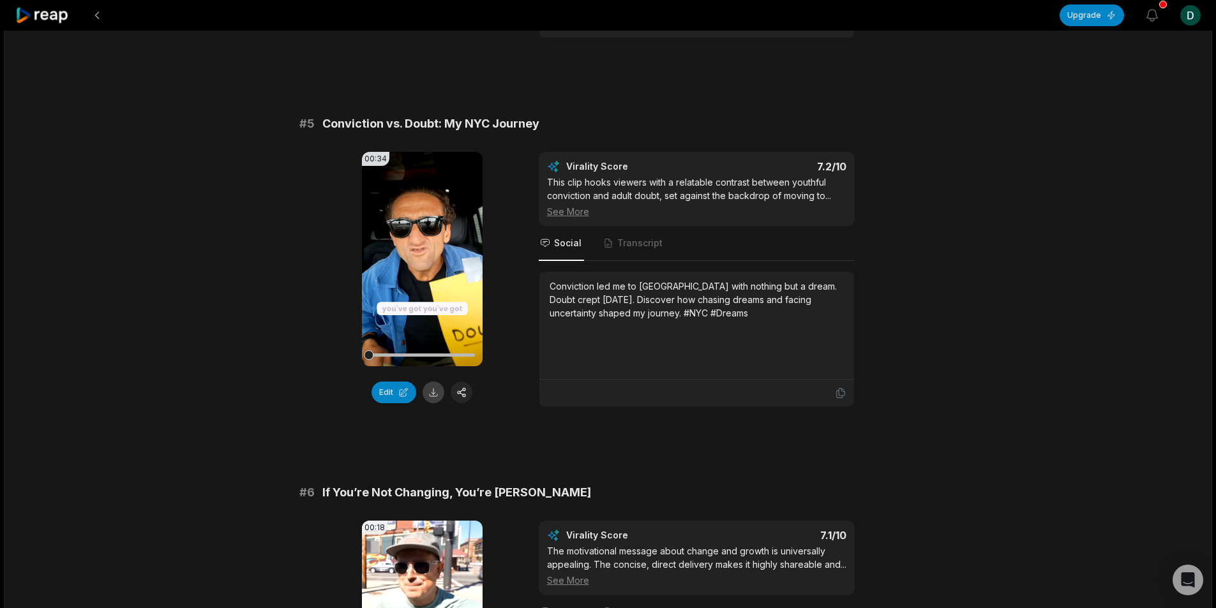
click at [433, 382] on button at bounding box center [433, 393] width 22 height 22
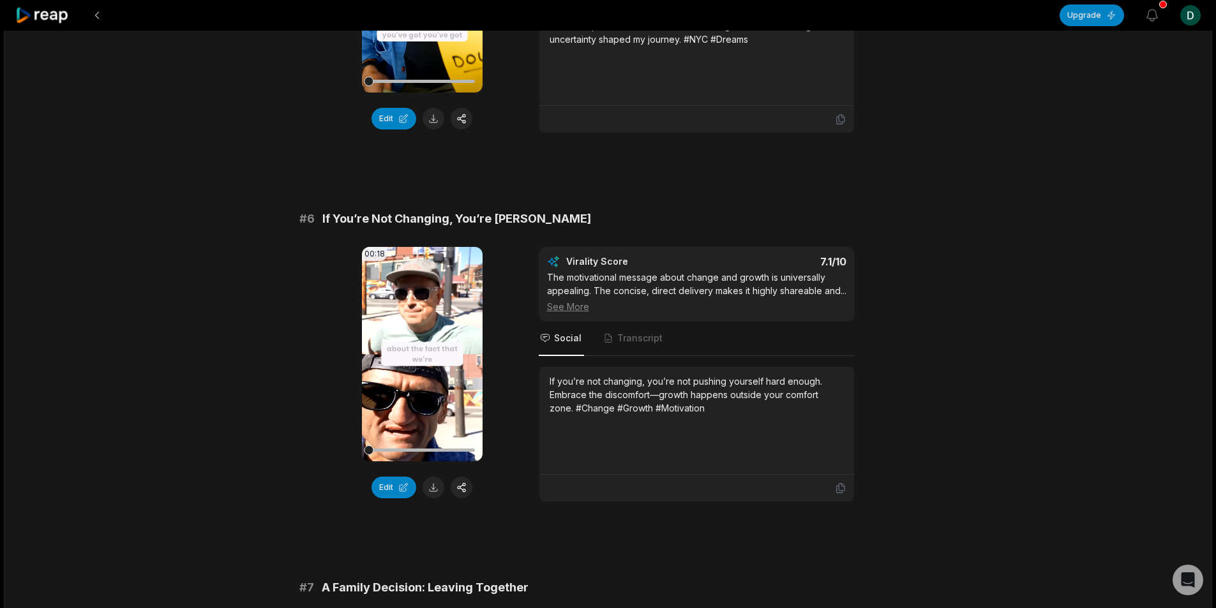
scroll to position [1914, 0]
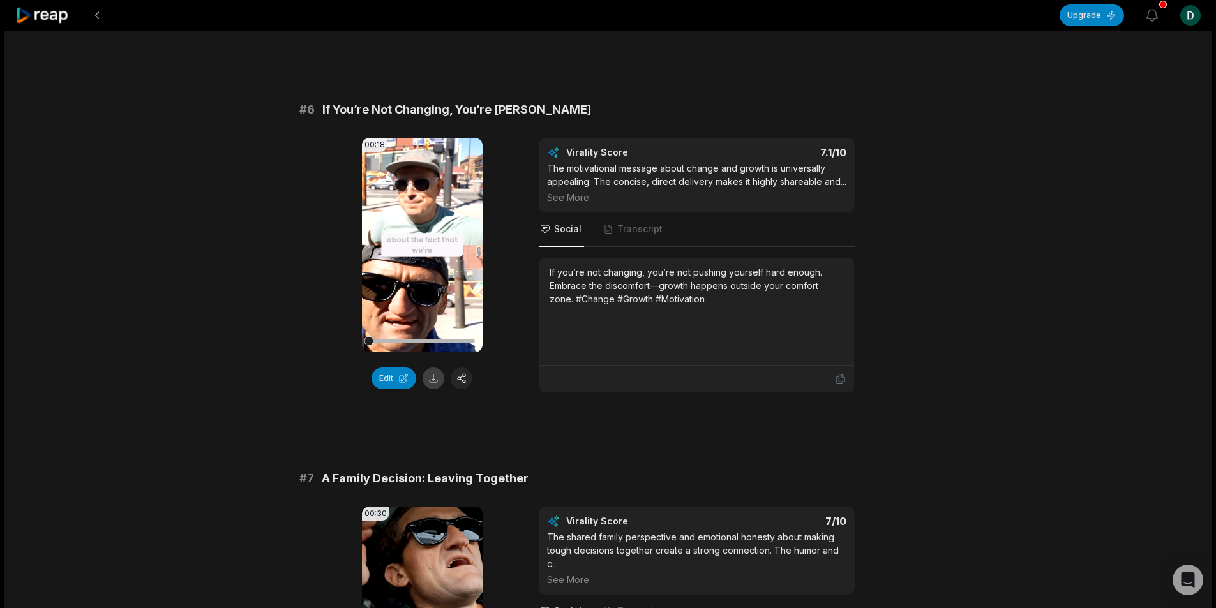
click at [433, 368] on button at bounding box center [433, 379] width 22 height 22
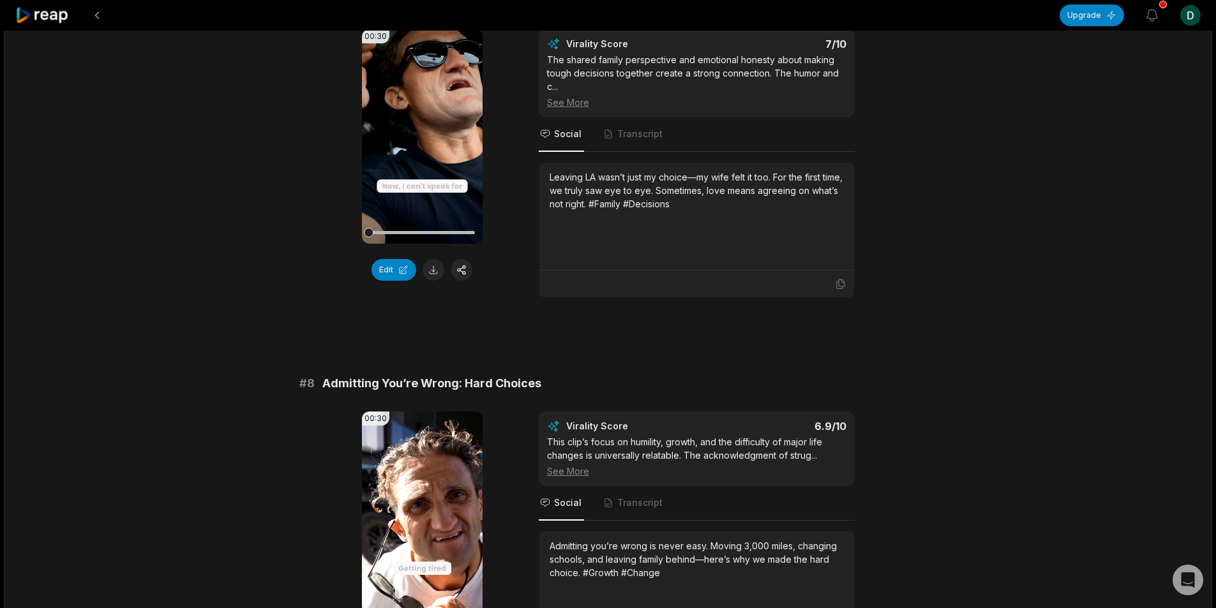
scroll to position [2425, 0]
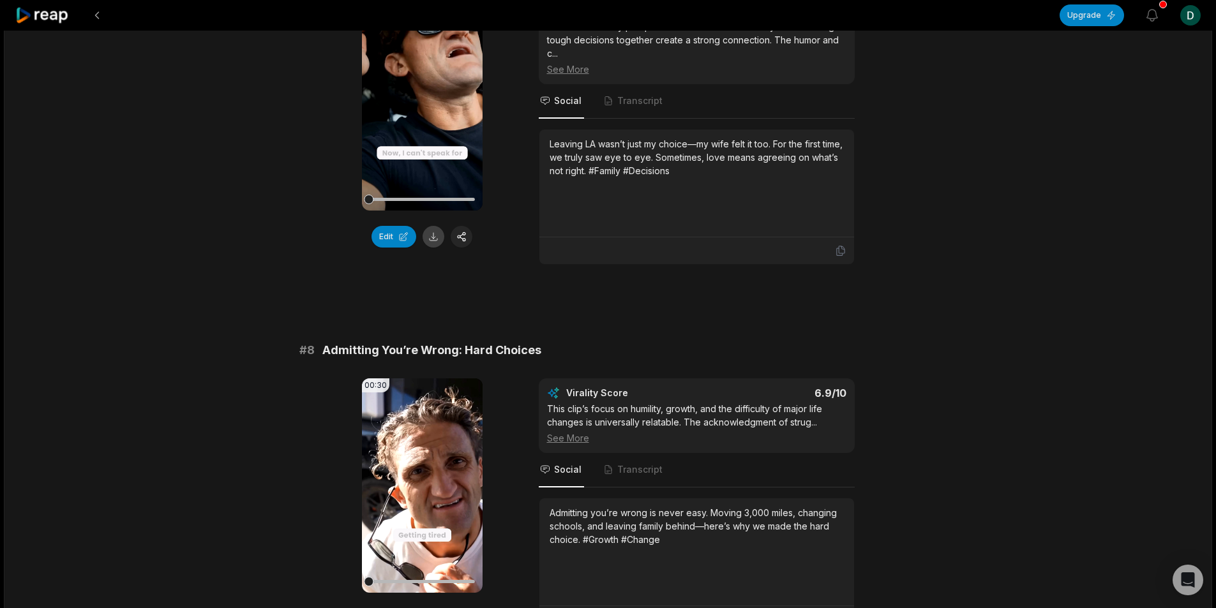
click at [429, 226] on button at bounding box center [433, 237] width 22 height 22
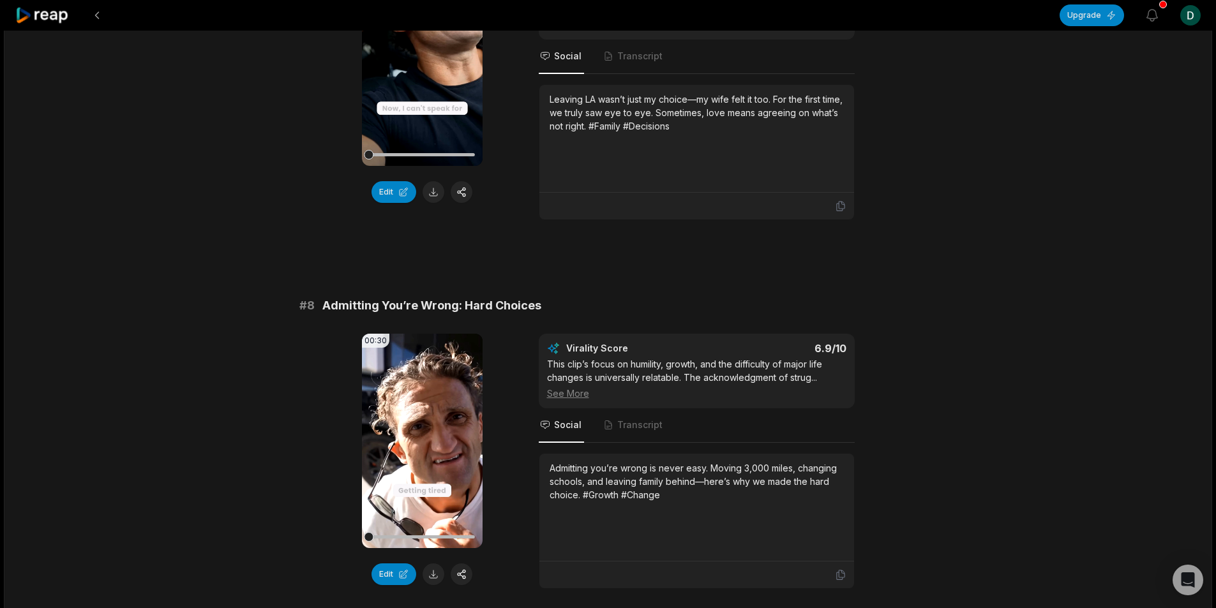
scroll to position [2616, 0]
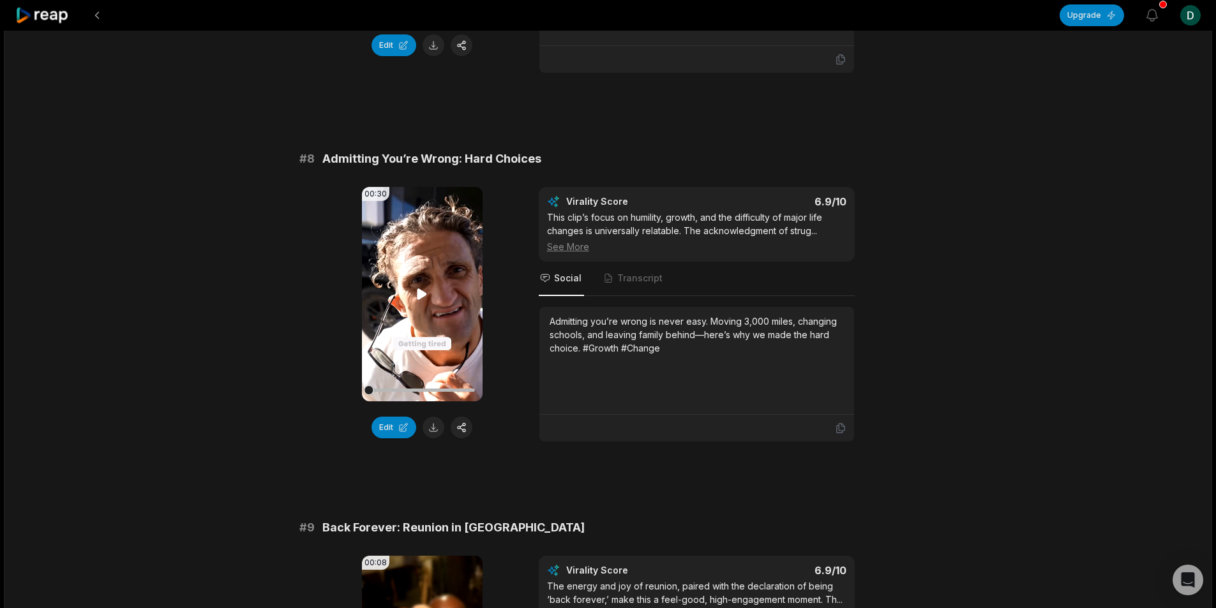
click at [434, 281] on video "Your browser does not support mp4 format." at bounding box center [422, 294] width 121 height 214
click at [433, 280] on video "Your browser does not support mp4 format." at bounding box center [422, 294] width 121 height 214
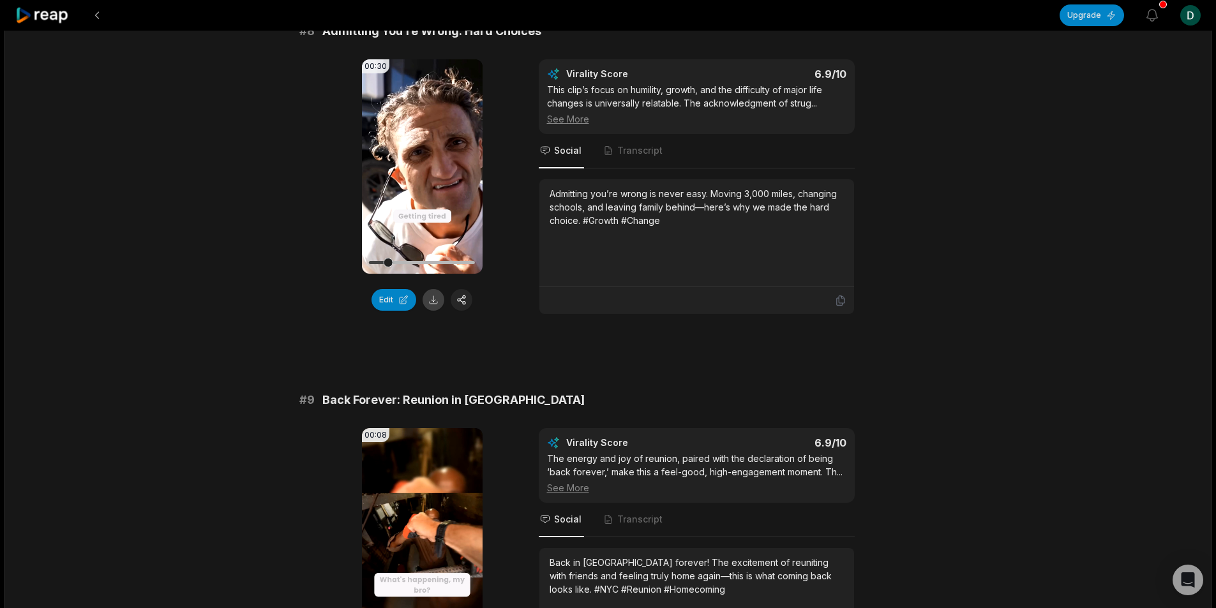
click at [436, 289] on button at bounding box center [433, 300] width 22 height 22
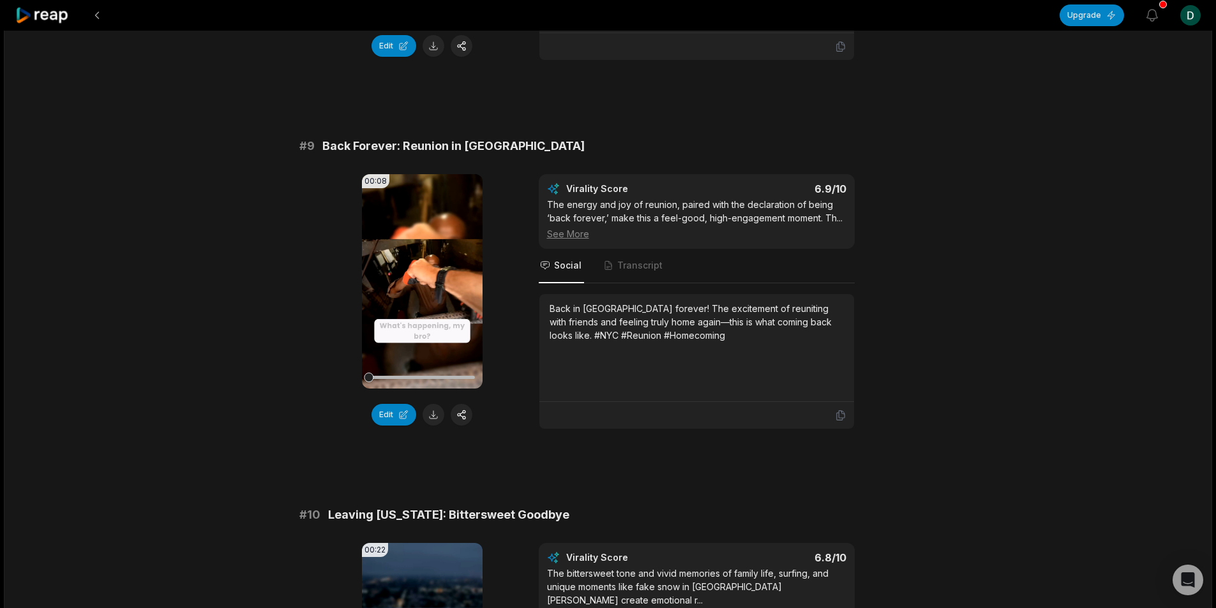
scroll to position [2999, 0]
click at [443, 403] on button at bounding box center [433, 414] width 22 height 22
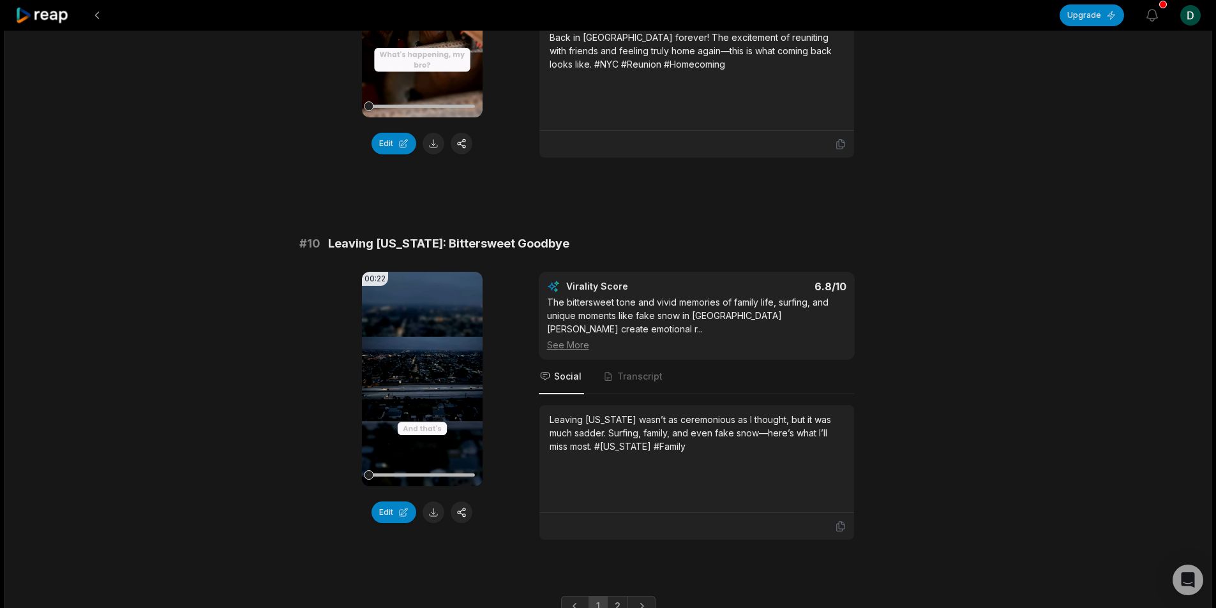
scroll to position [3296, 0]
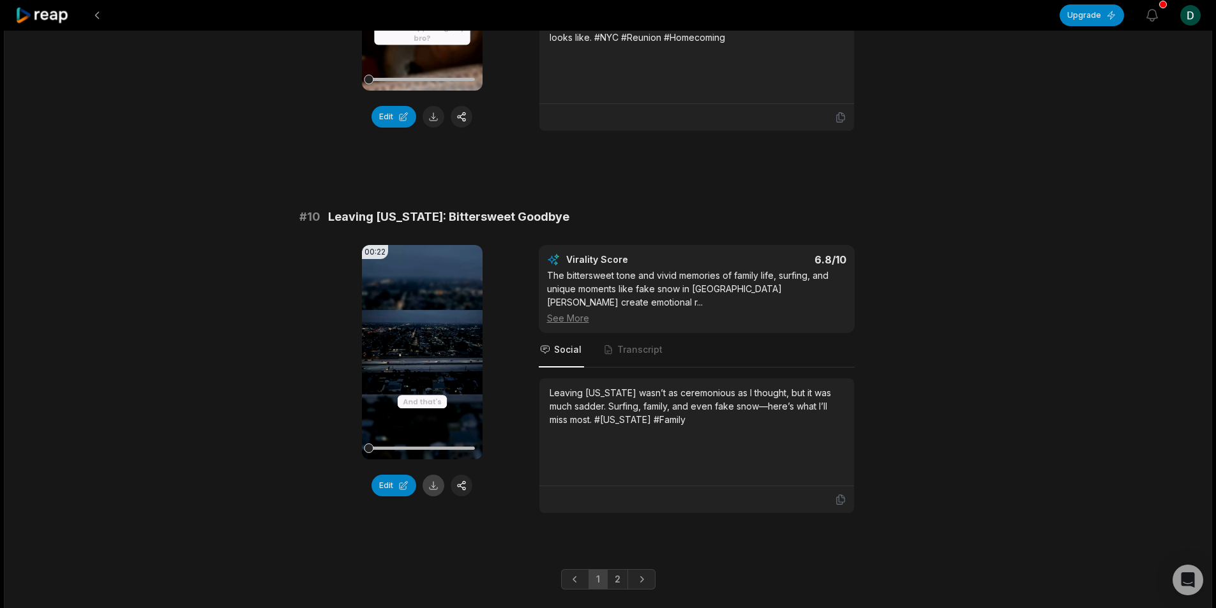
click at [437, 475] on button at bounding box center [433, 486] width 22 height 22
click at [616, 569] on link "2" at bounding box center [617, 579] width 21 height 20
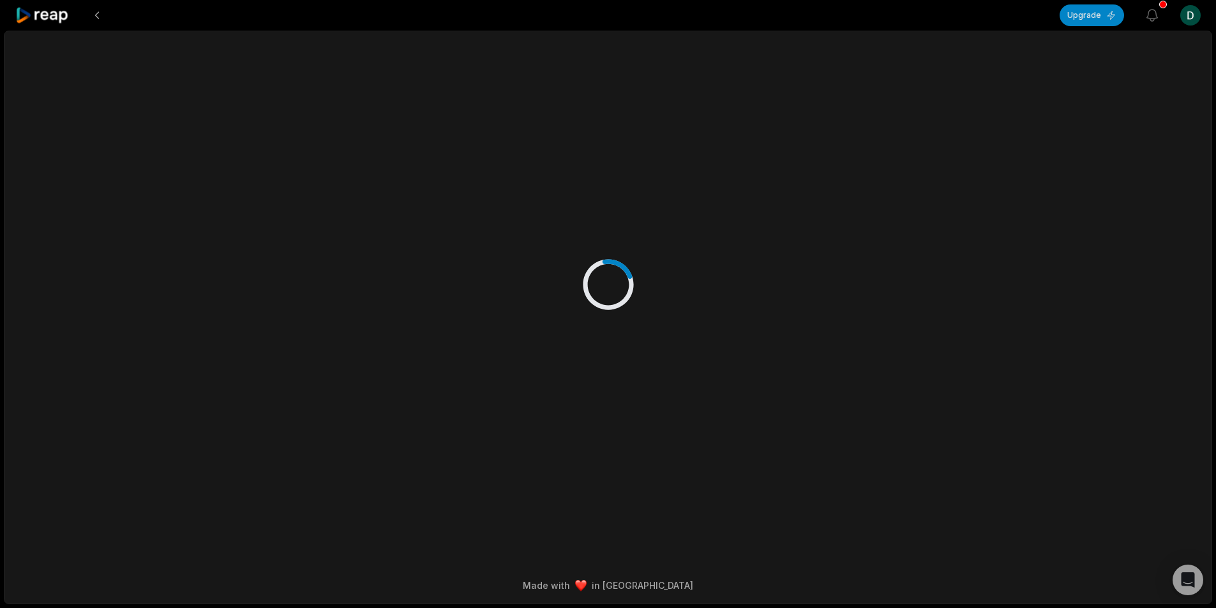
scroll to position [0, 0]
